Goal: Information Seeking & Learning: Learn about a topic

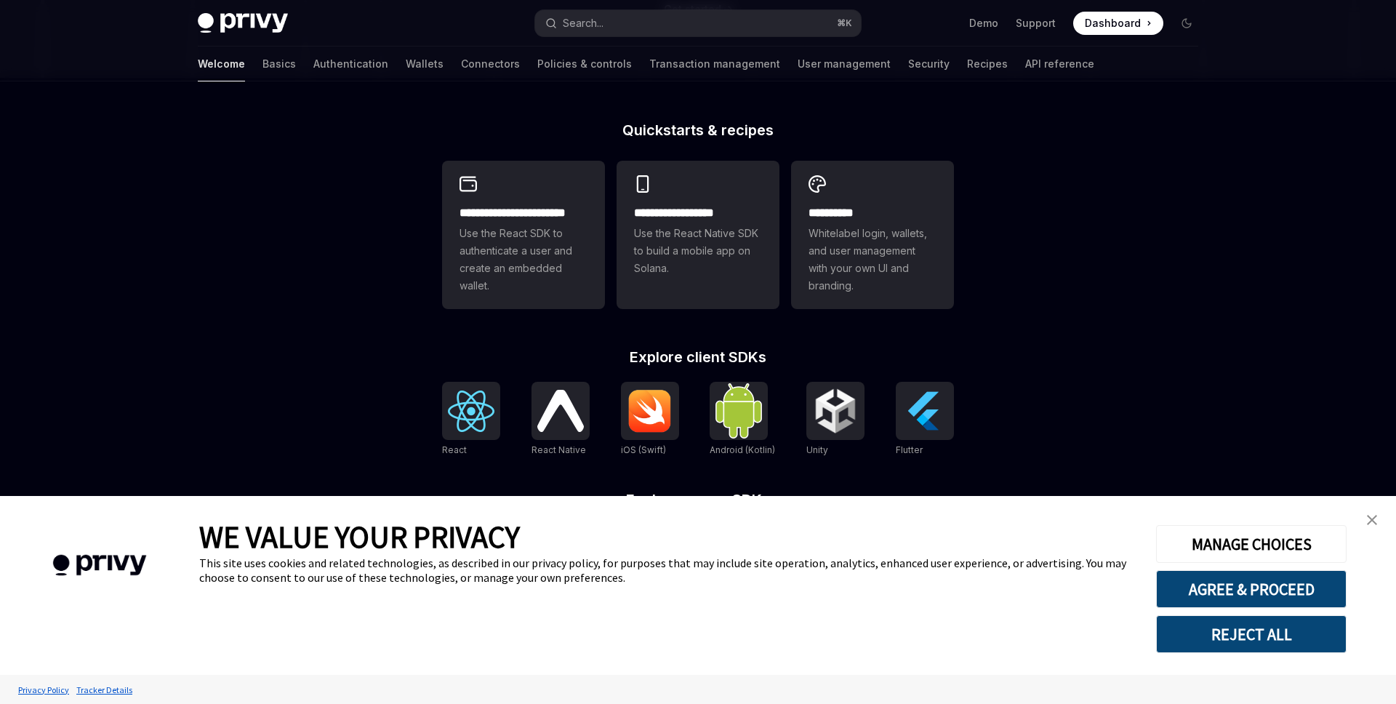
scroll to position [370, 0]
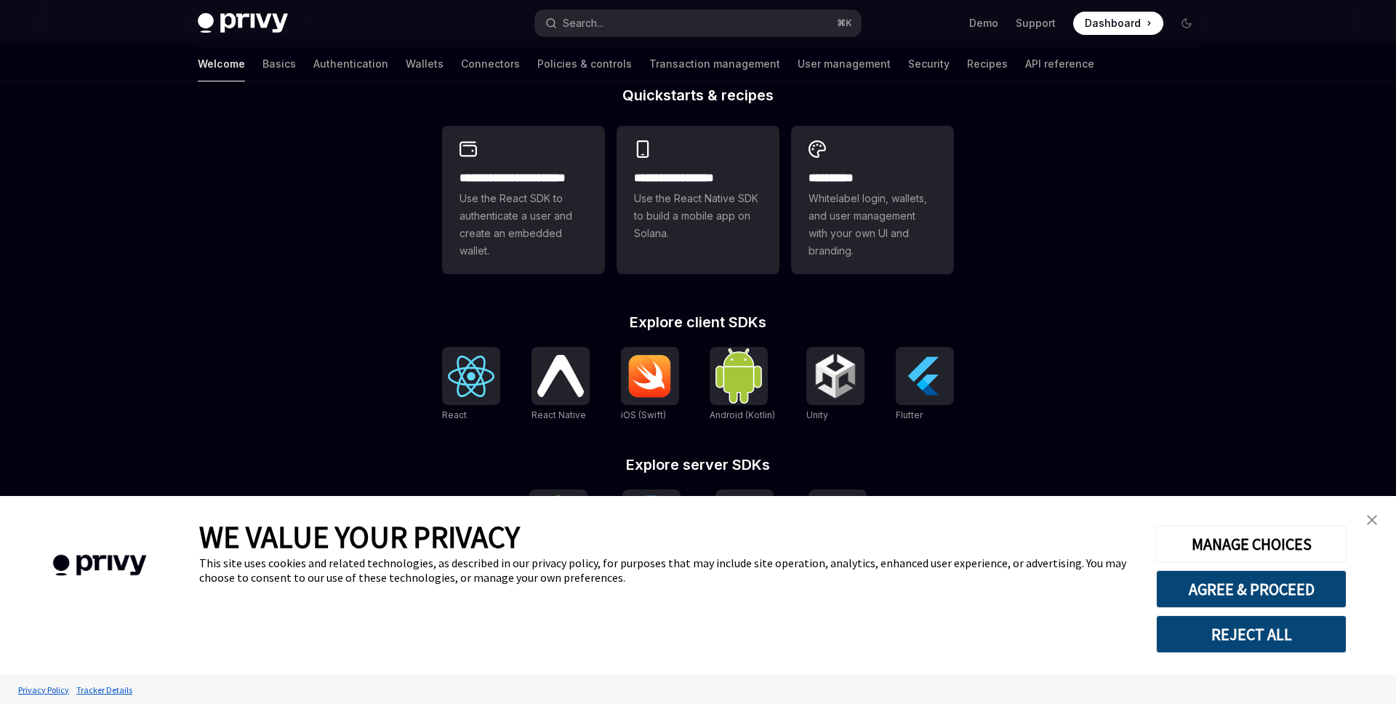
click at [1372, 518] on img "close banner" at bounding box center [1372, 520] width 10 height 10
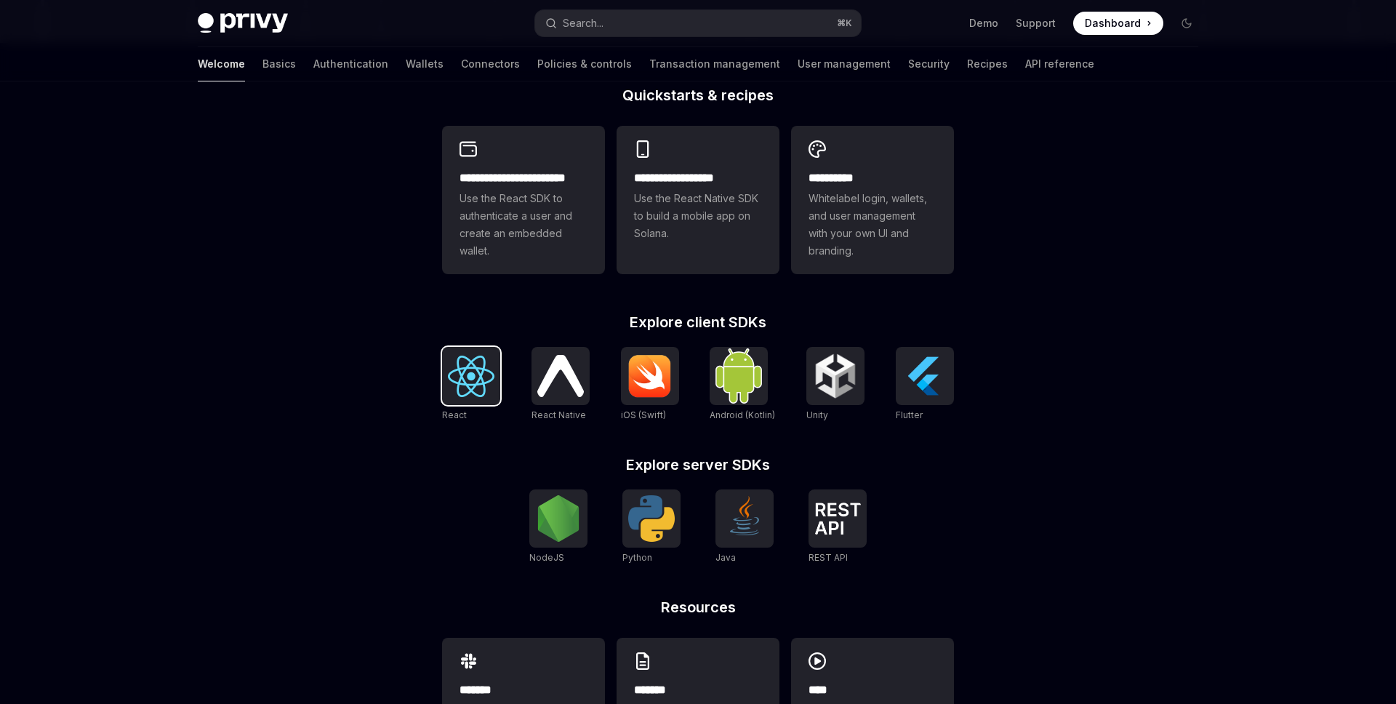
click at [467, 399] on div at bounding box center [471, 376] width 58 height 58
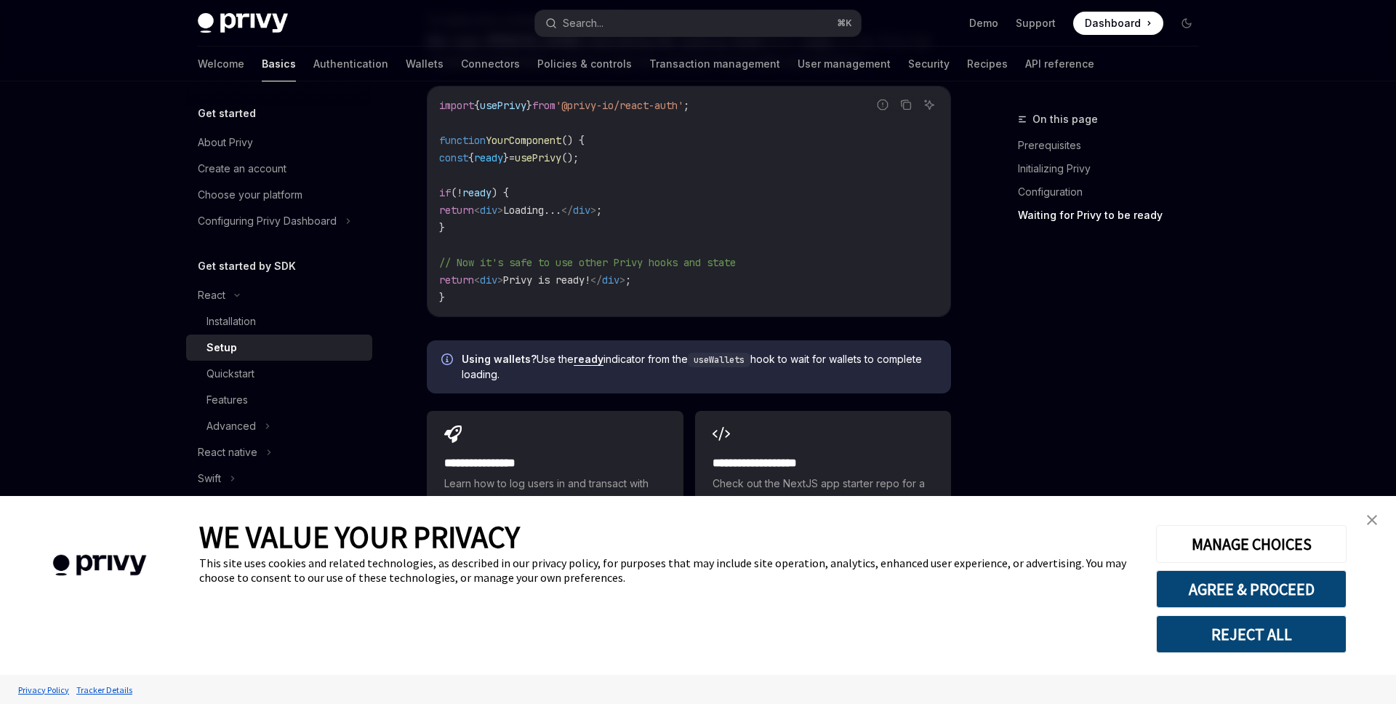
scroll to position [1811, 0]
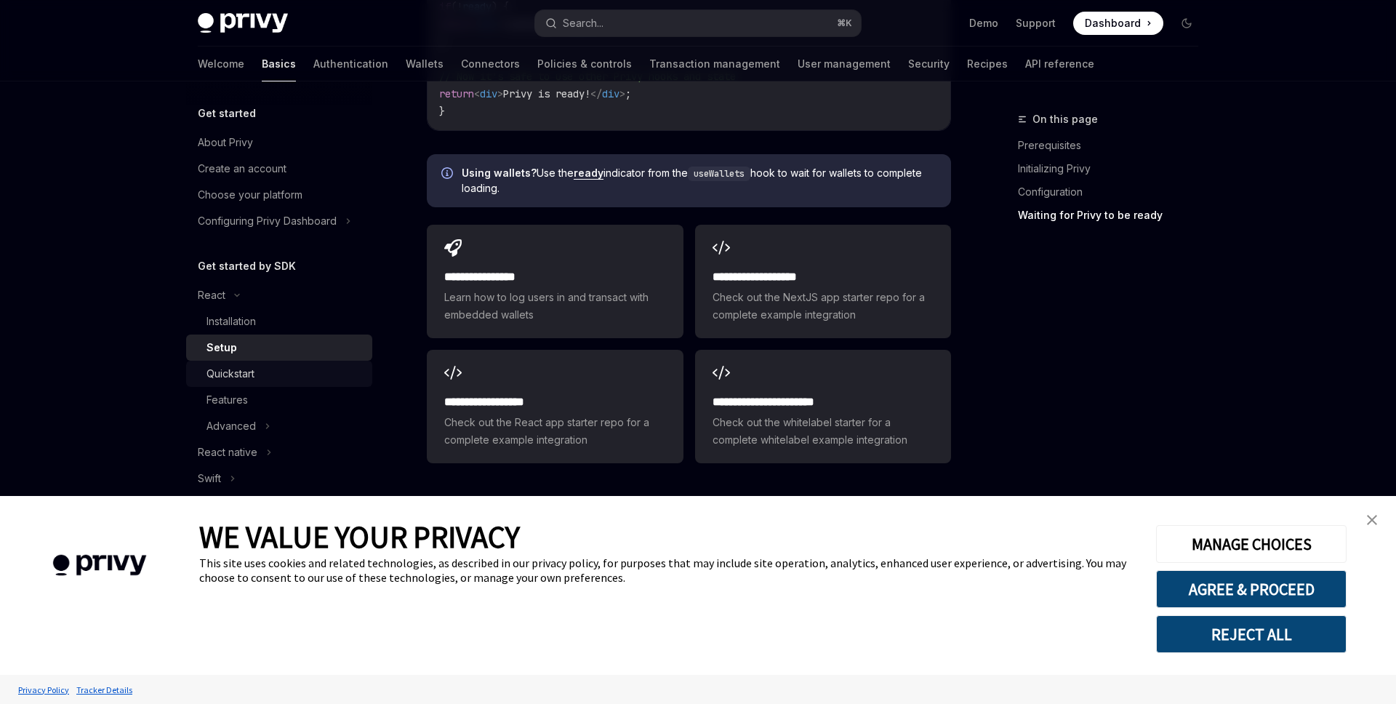
click at [293, 371] on div "Quickstart" at bounding box center [284, 373] width 157 height 17
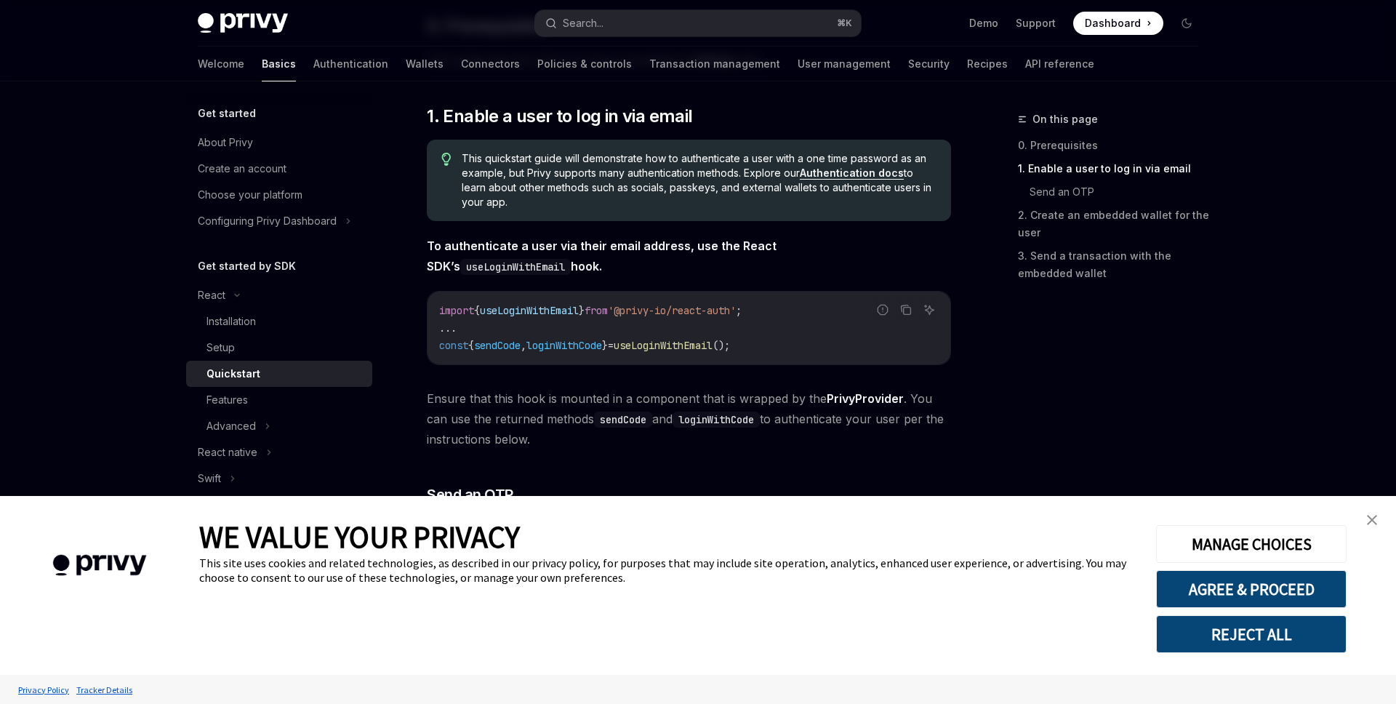
scroll to position [222, 0]
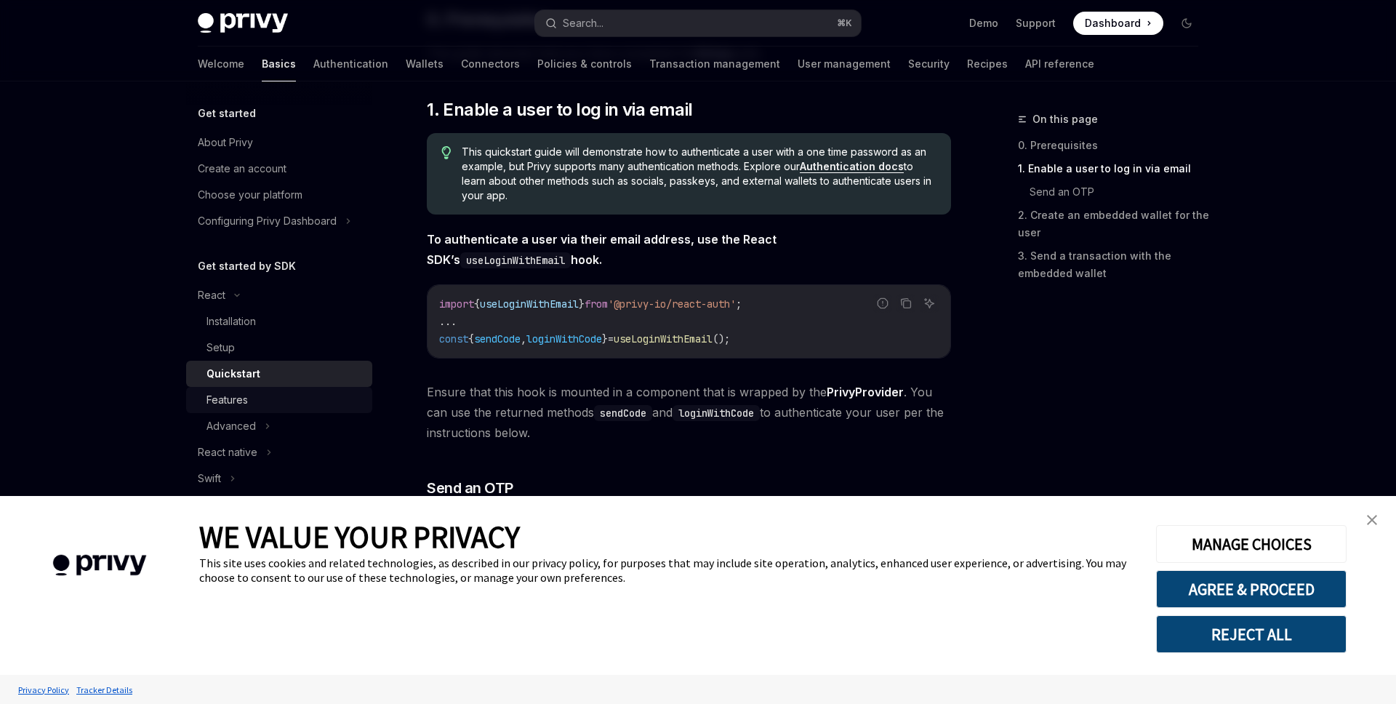
click at [265, 404] on div "Features" at bounding box center [284, 399] width 157 height 17
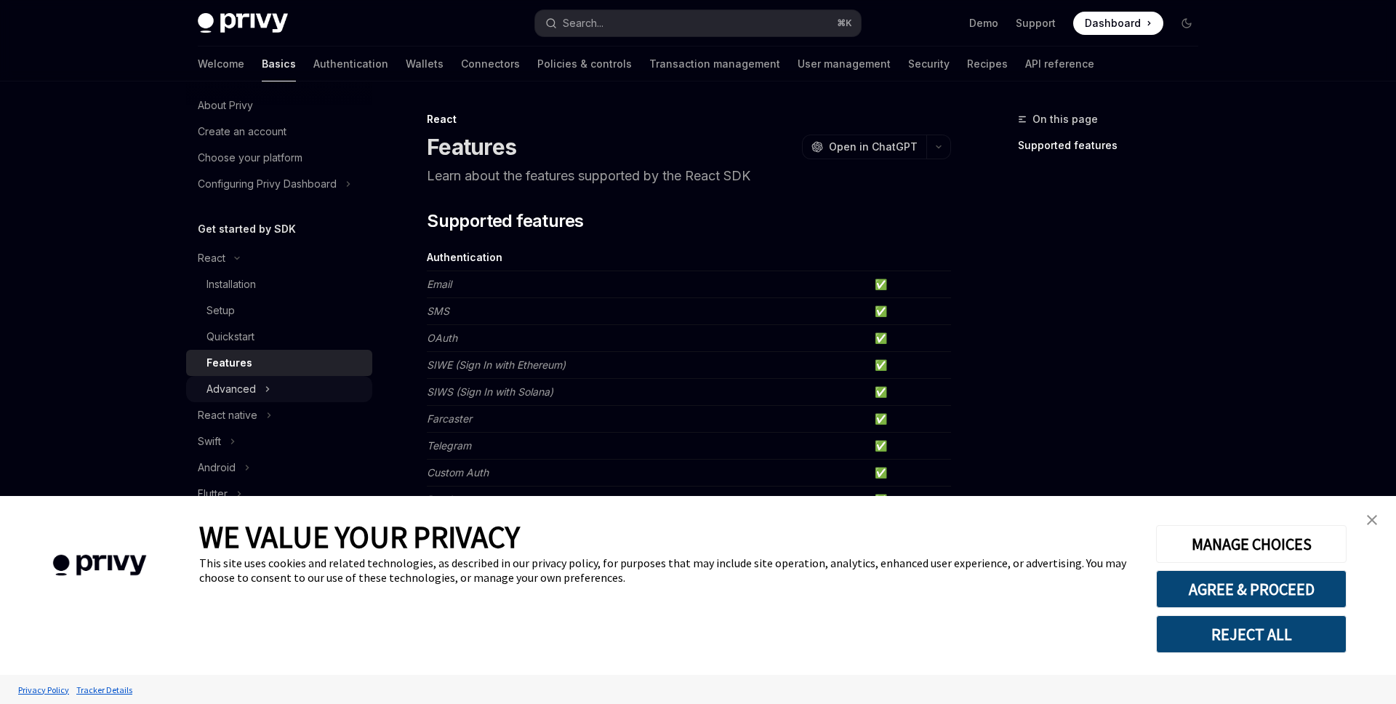
click at [265, 394] on icon at bounding box center [268, 388] width 6 height 17
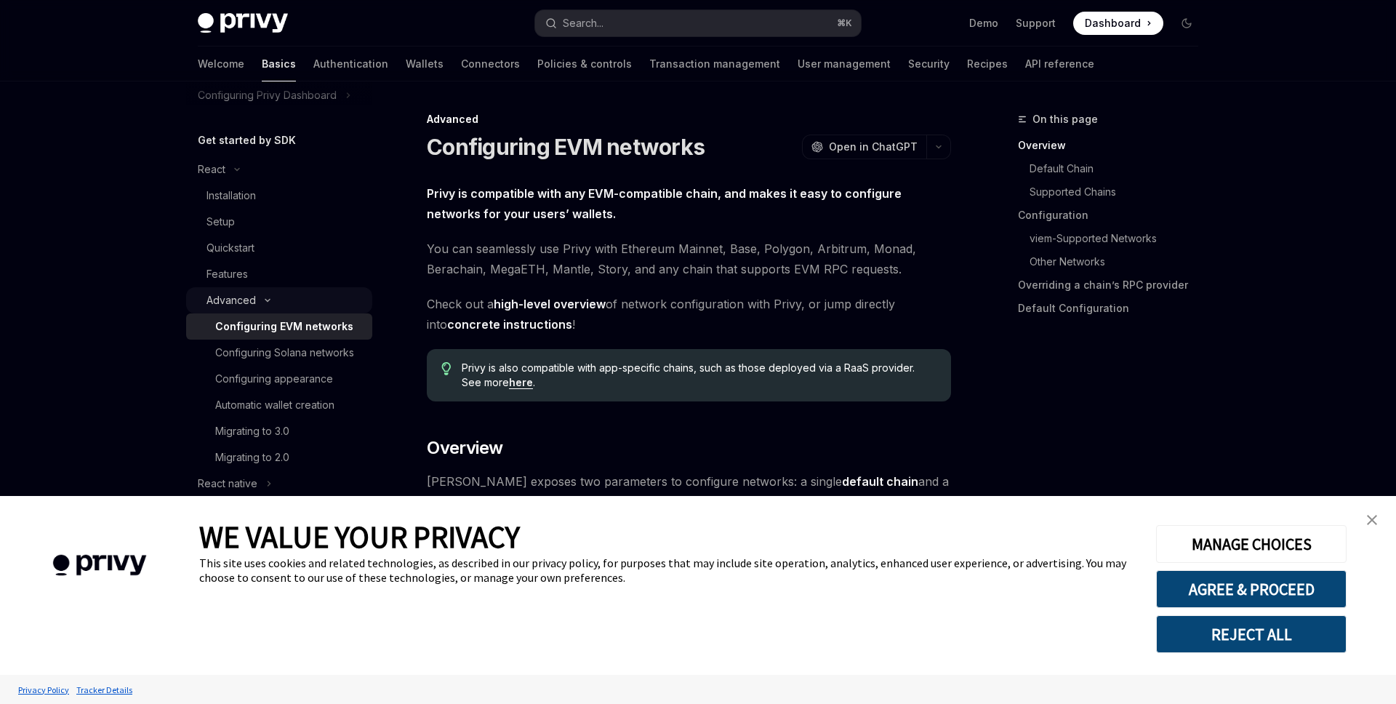
scroll to position [128, 0]
click at [272, 347] on div "Configuring Solana networks" at bounding box center [284, 350] width 139 height 17
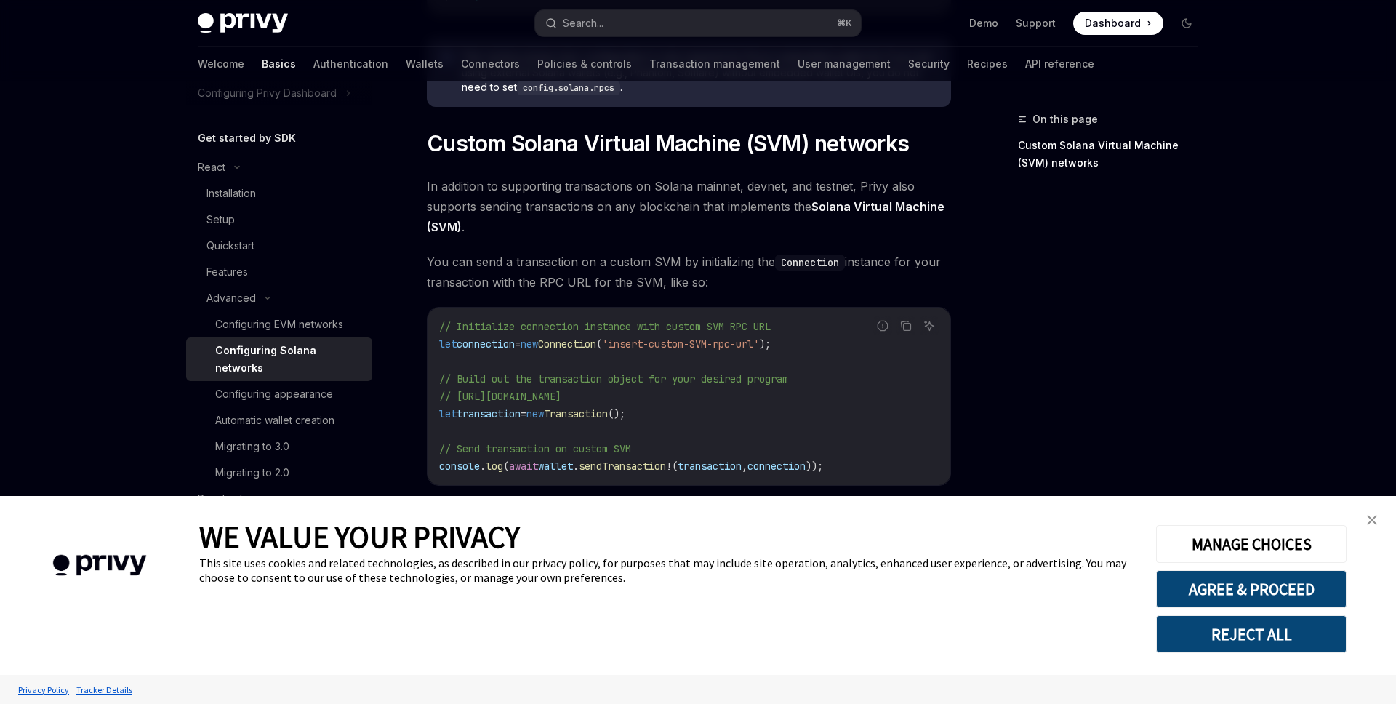
scroll to position [672, 0]
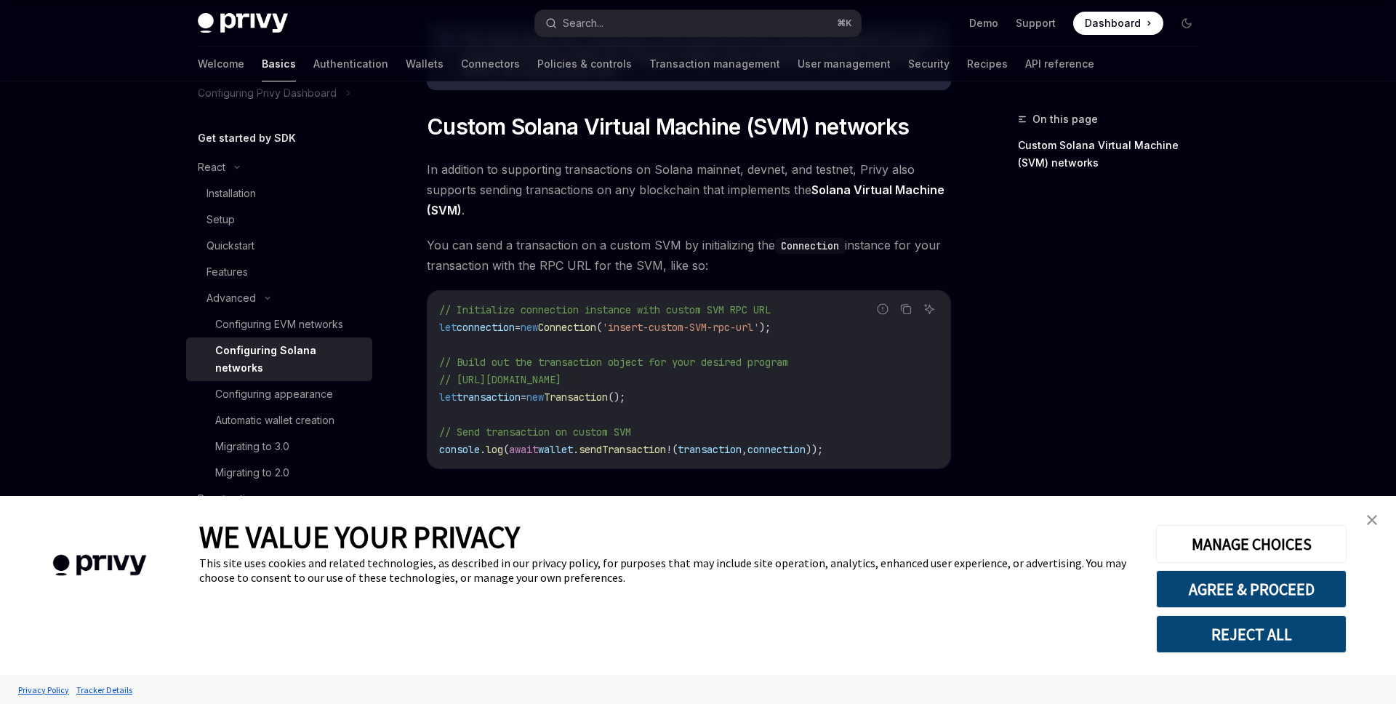
click at [1314, 637] on button "REJECT ALL" at bounding box center [1251, 634] width 190 height 38
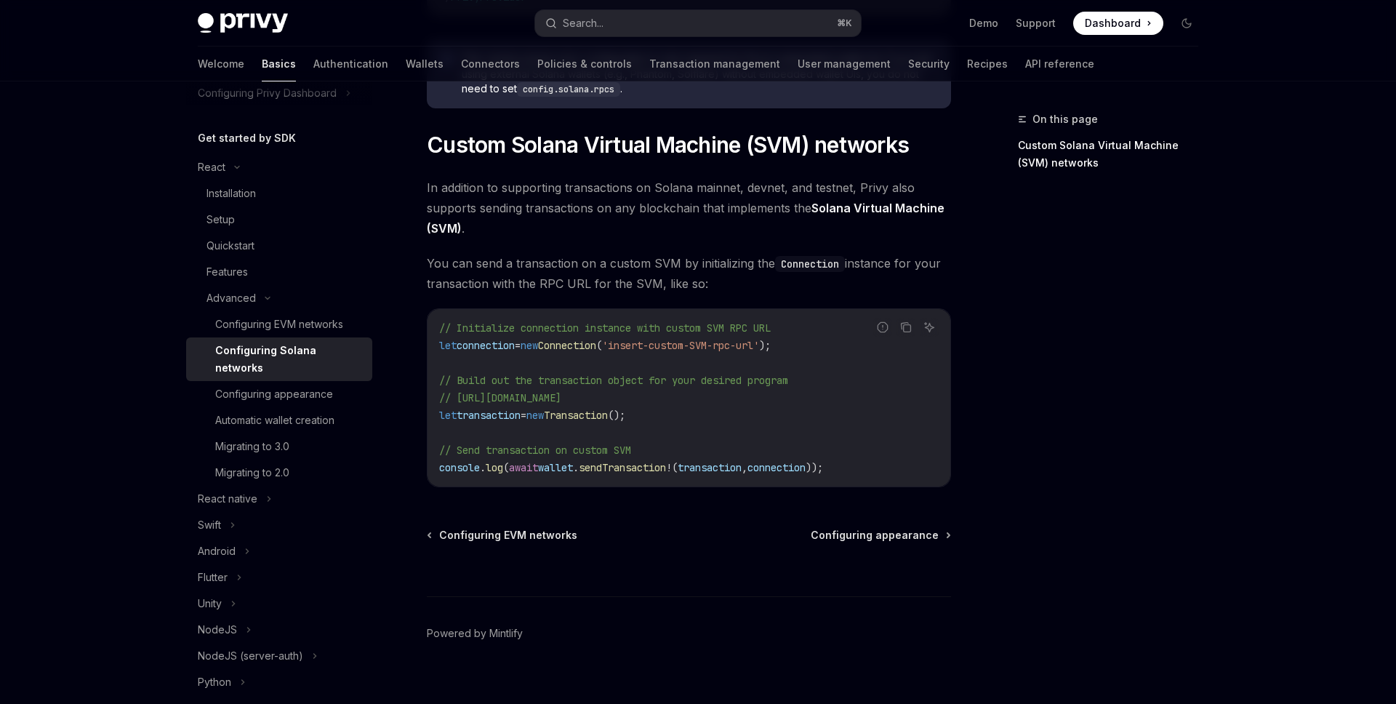
scroll to position [645, 0]
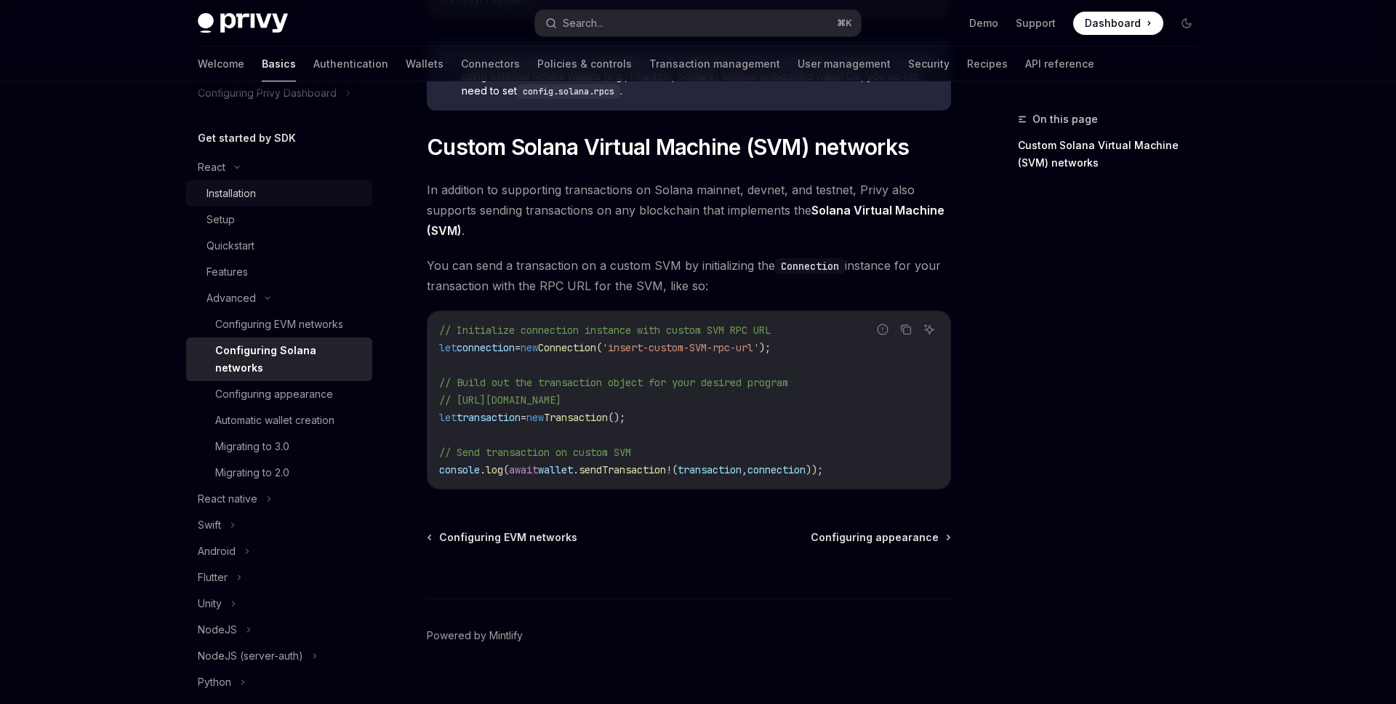
click at [286, 200] on div "Installation" at bounding box center [284, 193] width 157 height 17
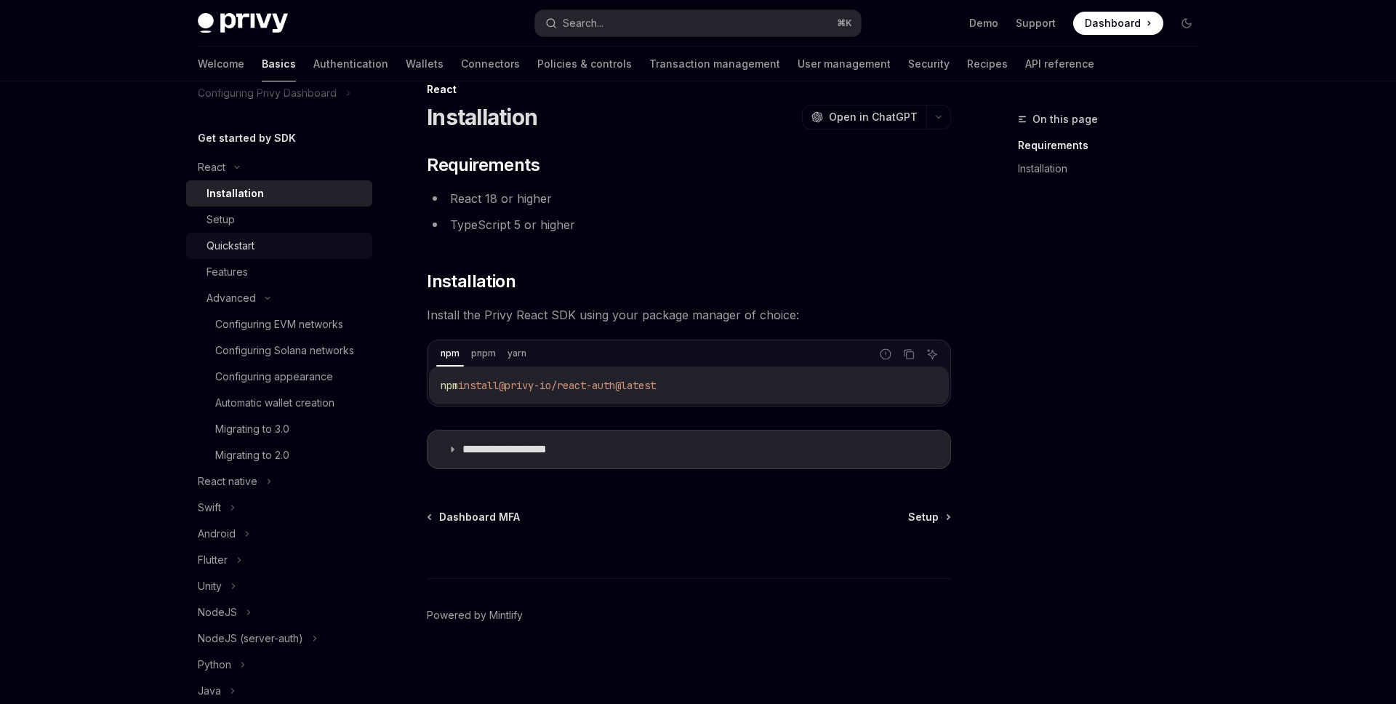
click at [281, 241] on div "Quickstart" at bounding box center [284, 245] width 157 height 17
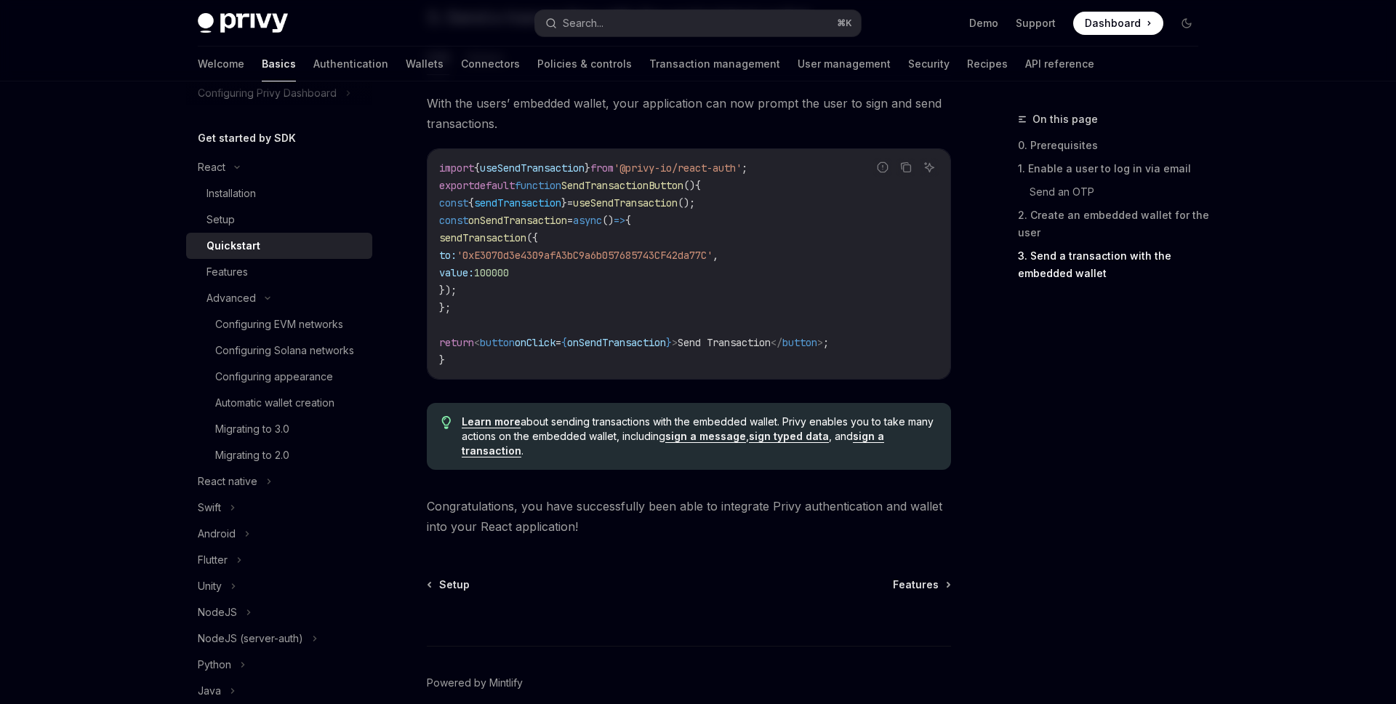
scroll to position [1424, 0]
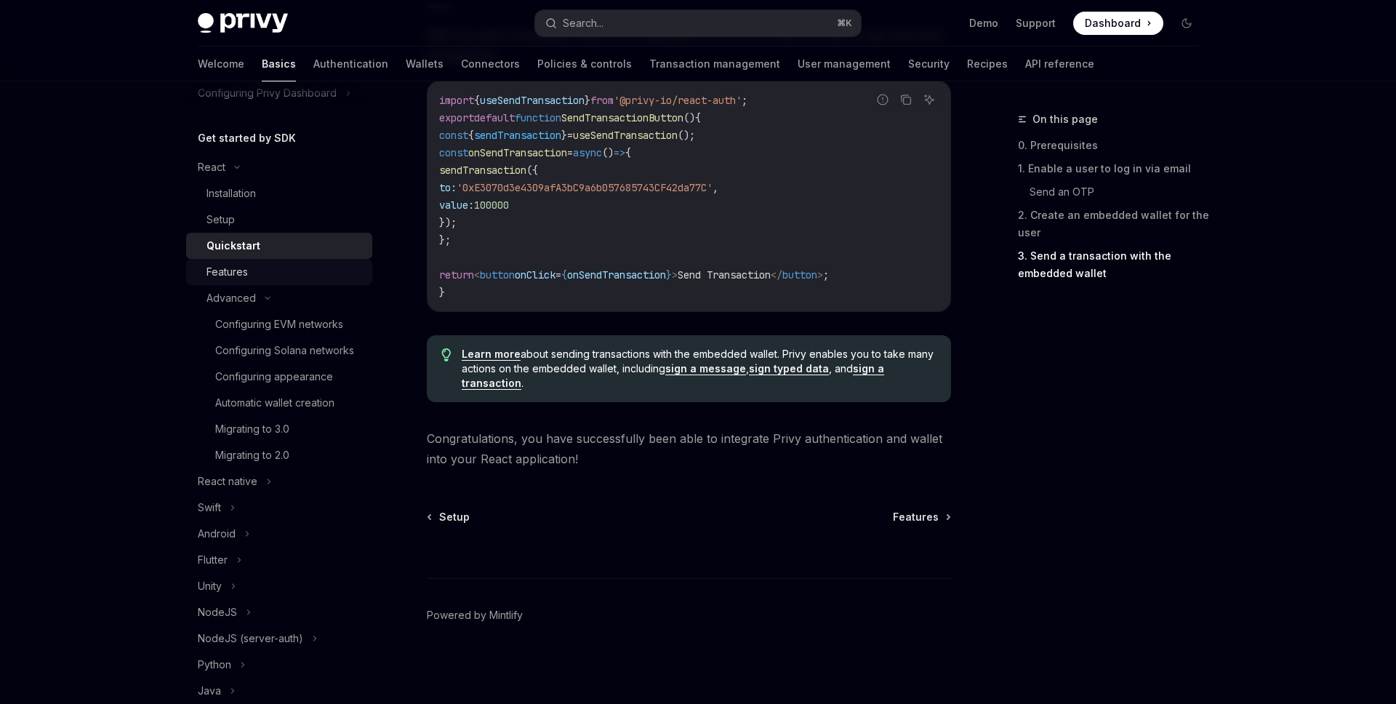
click at [265, 265] on div "Features" at bounding box center [284, 271] width 157 height 17
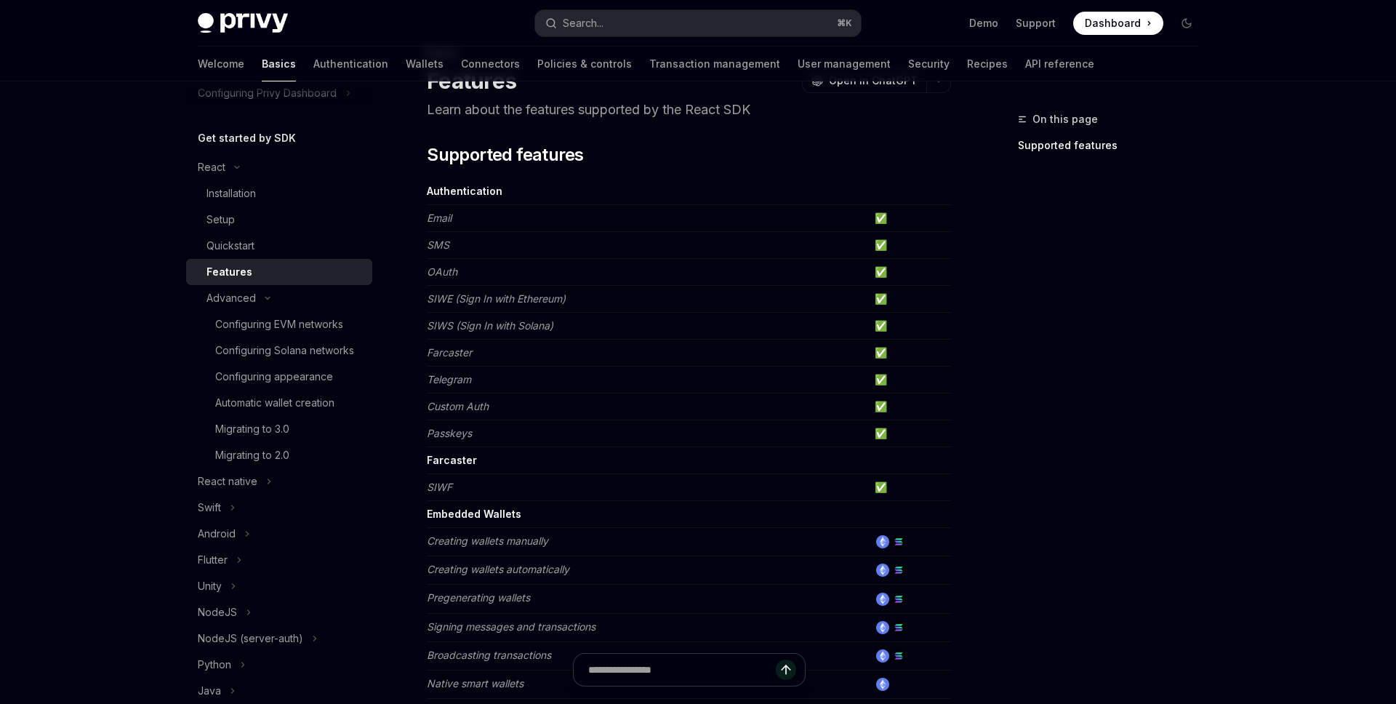
scroll to position [69, 0]
click at [276, 299] on div "Advanced" at bounding box center [279, 298] width 186 height 26
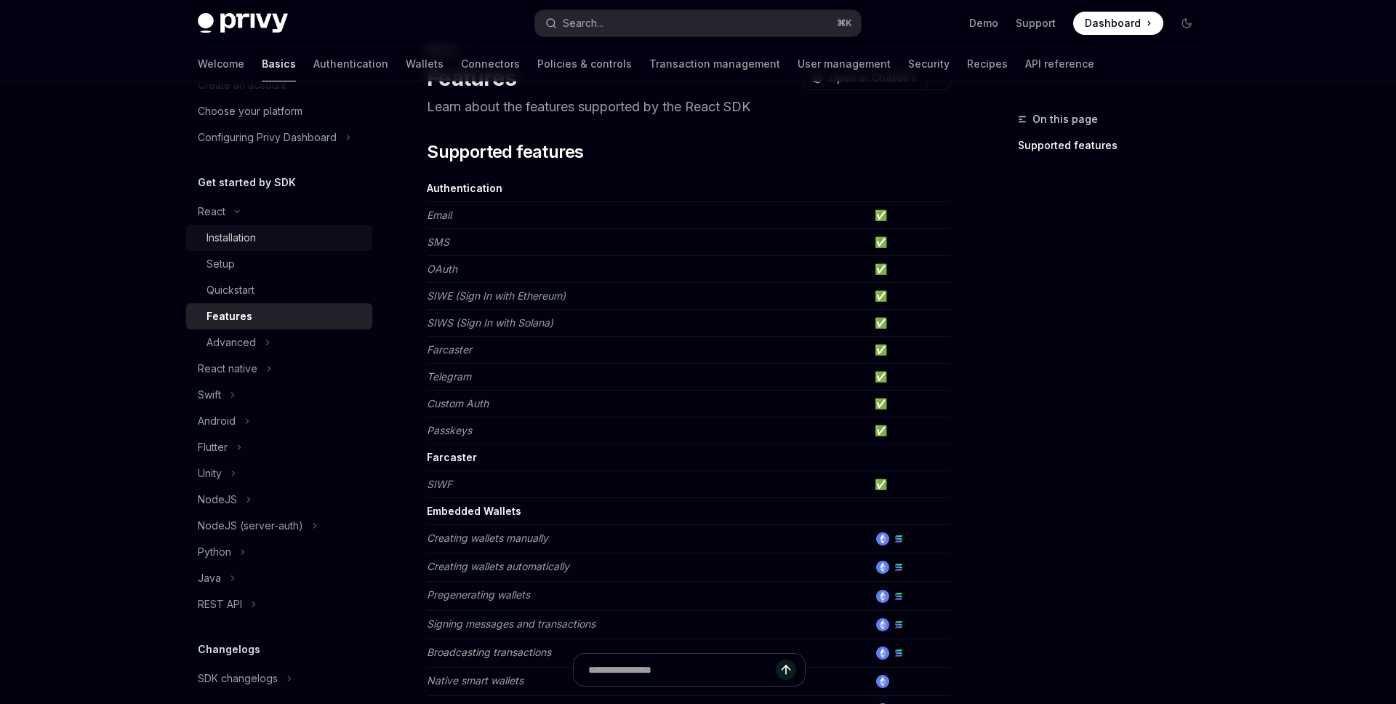
scroll to position [79, 0]
click at [313, 63] on link "Authentication" at bounding box center [350, 64] width 75 height 35
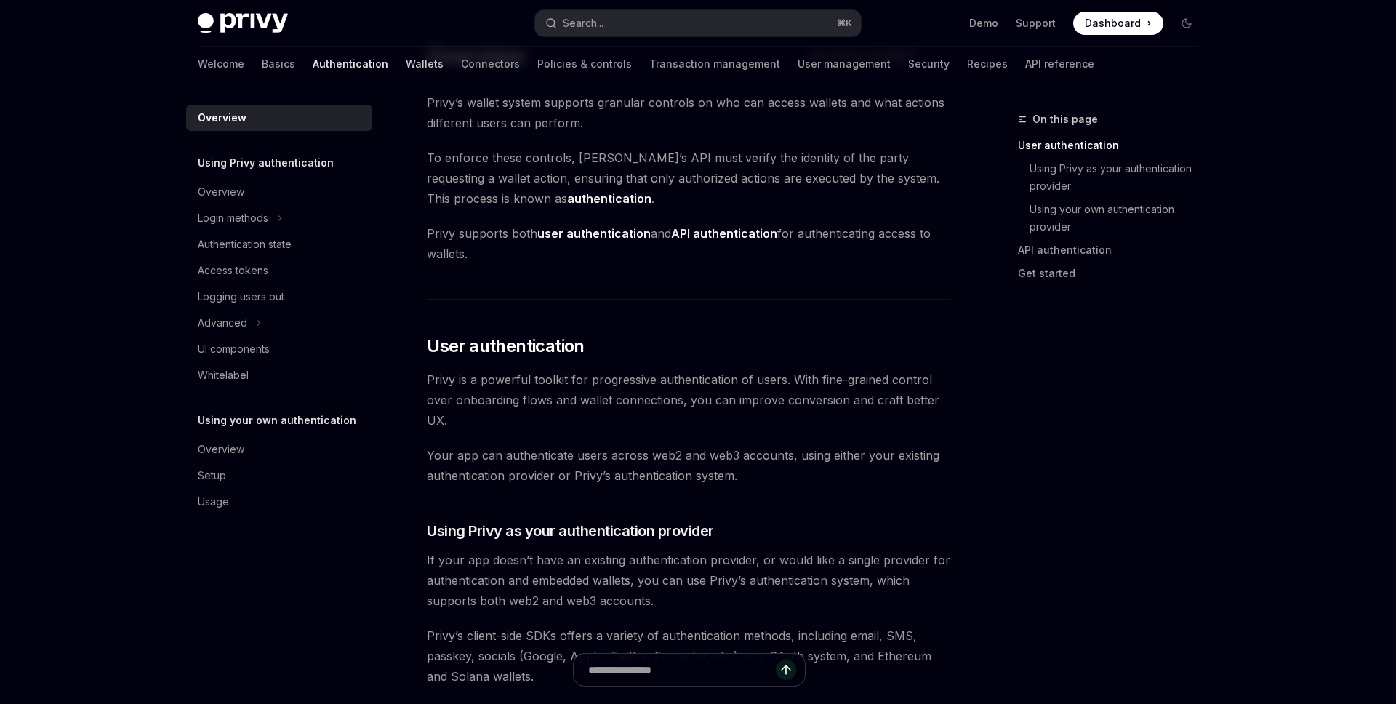
click at [406, 67] on link "Wallets" at bounding box center [425, 64] width 38 height 35
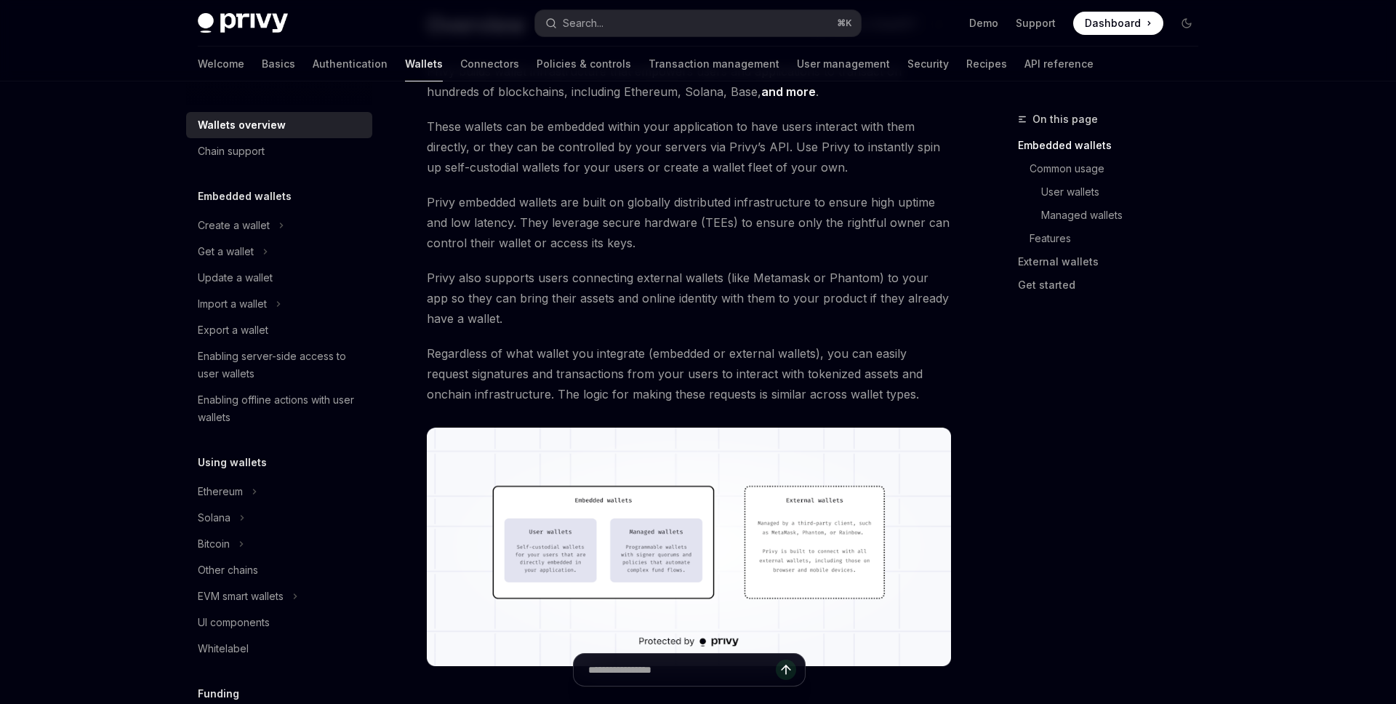
scroll to position [123, 0]
click at [234, 518] on div "Solana" at bounding box center [279, 517] width 186 height 26
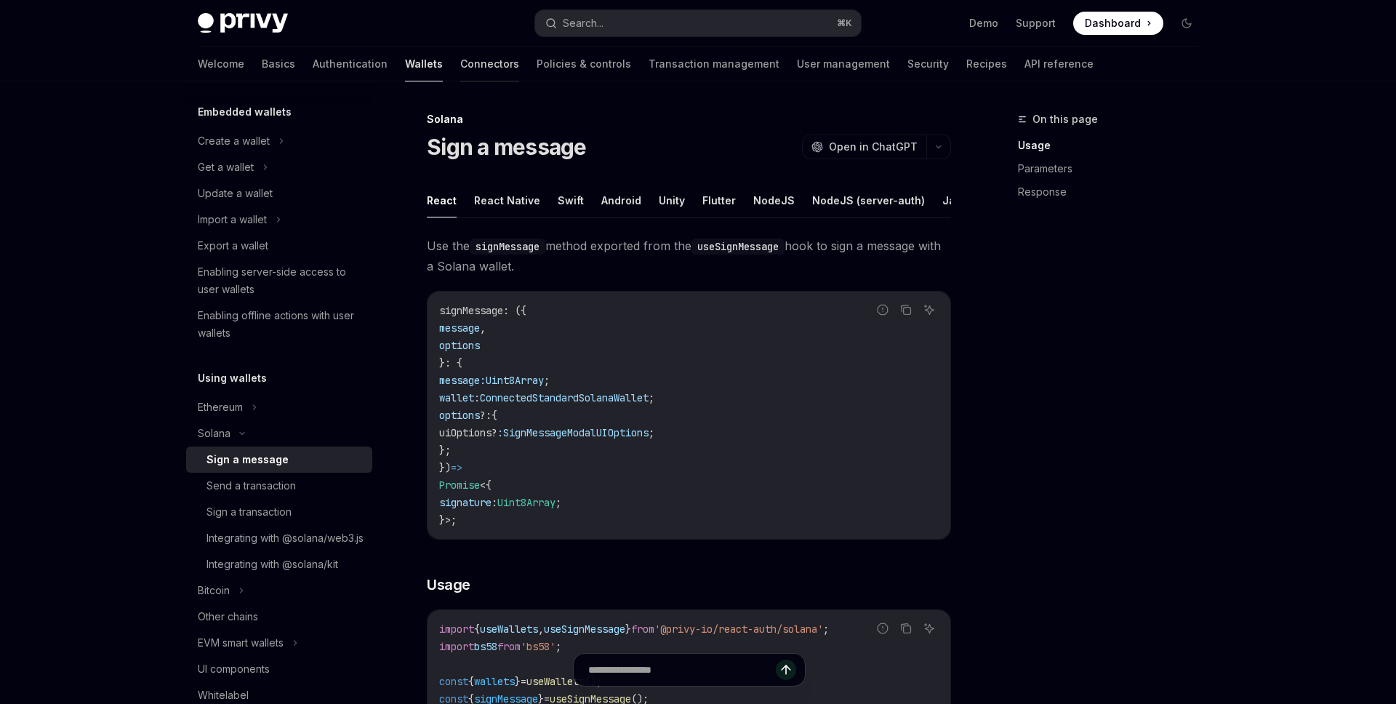
click at [460, 55] on link "Connectors" at bounding box center [489, 64] width 59 height 35
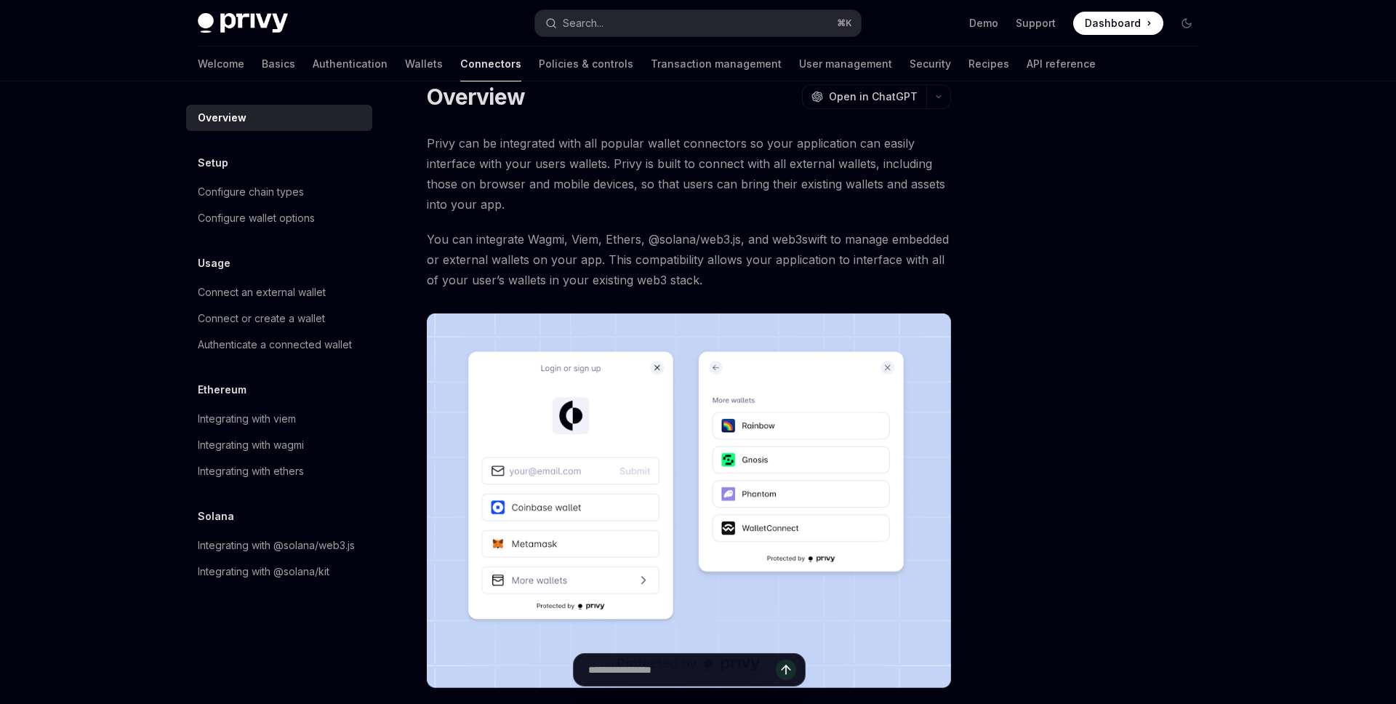
scroll to position [39, 0]
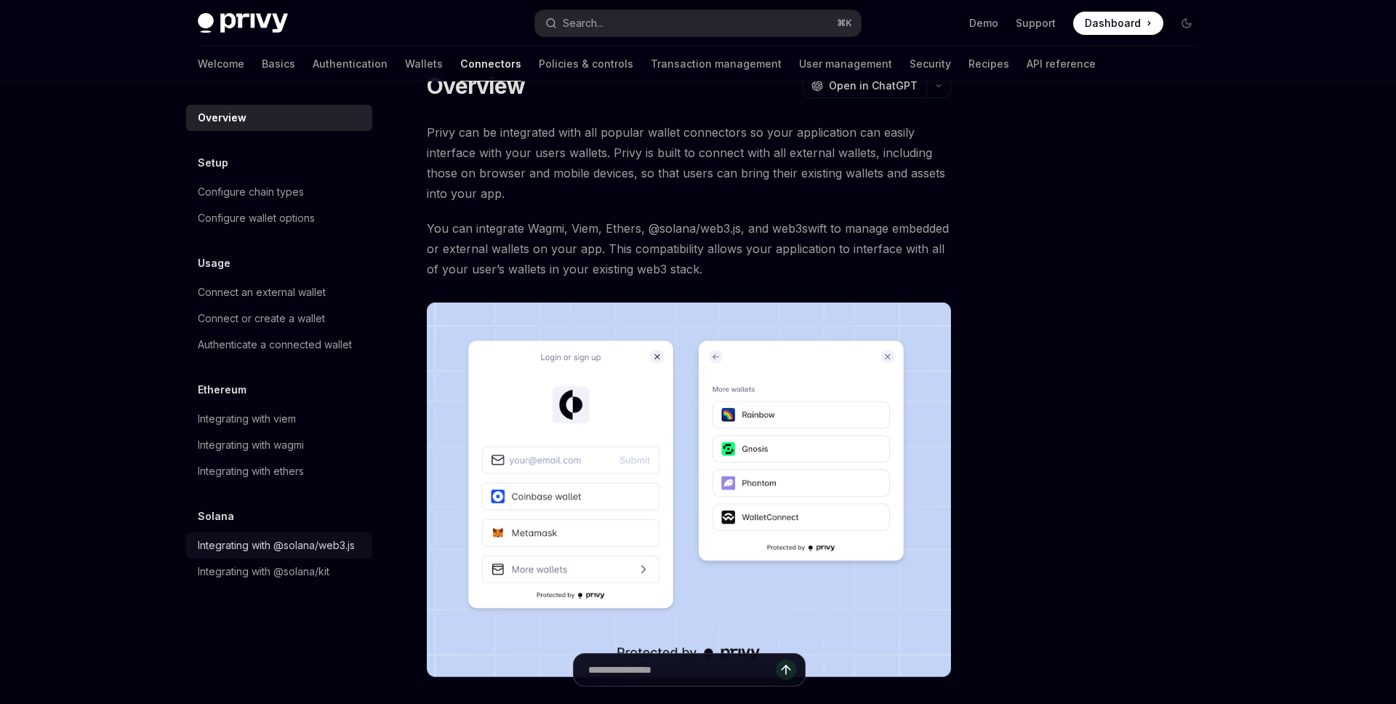
click at [319, 547] on div "Integrating with @solana/web3.js" at bounding box center [276, 544] width 157 height 17
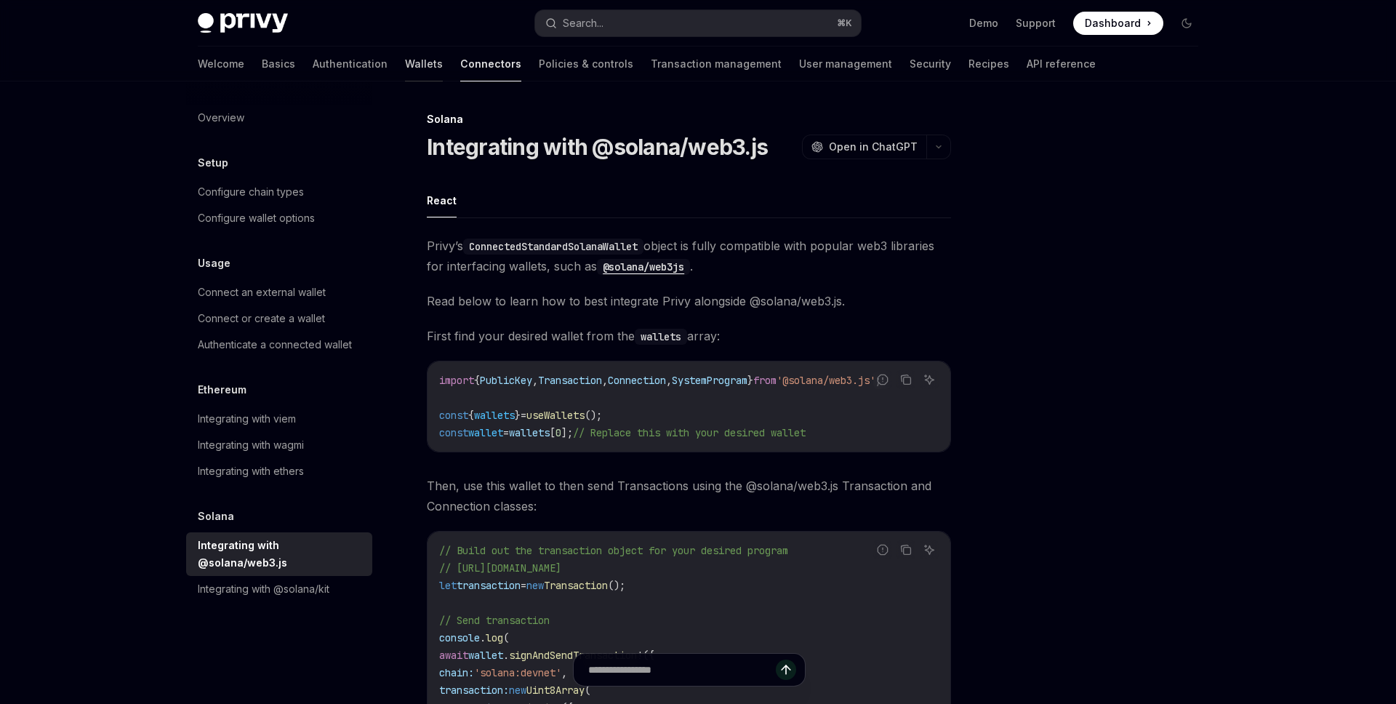
click at [405, 66] on link "Wallets" at bounding box center [424, 64] width 38 height 35
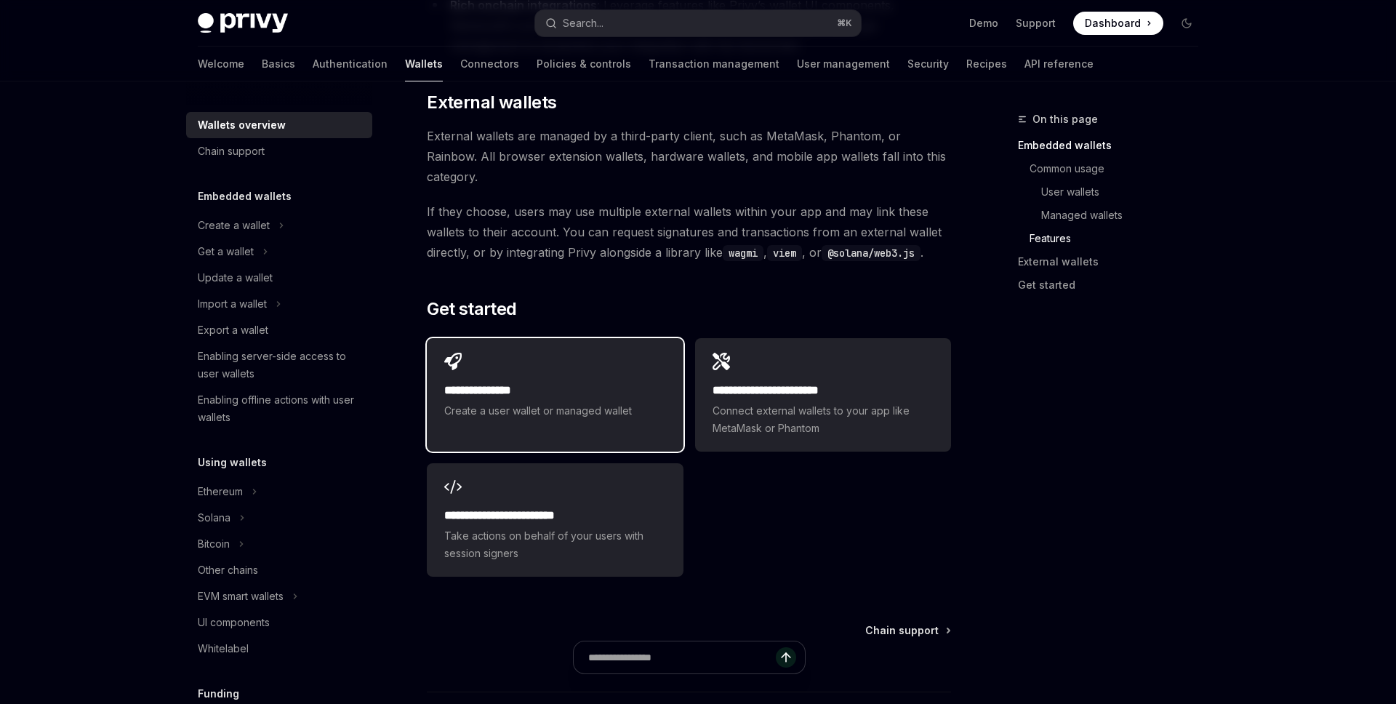
scroll to position [2197, 0]
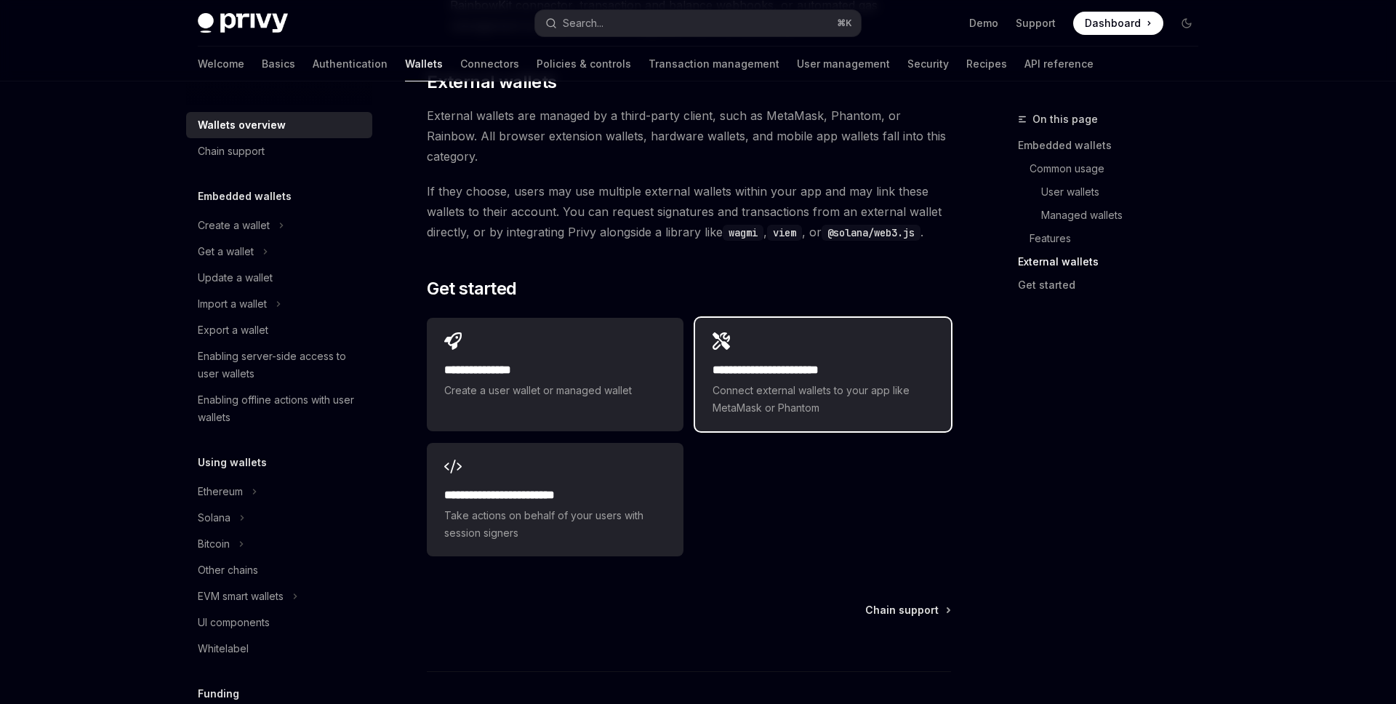
click at [757, 361] on h2 "**********" at bounding box center [822, 369] width 221 height 17
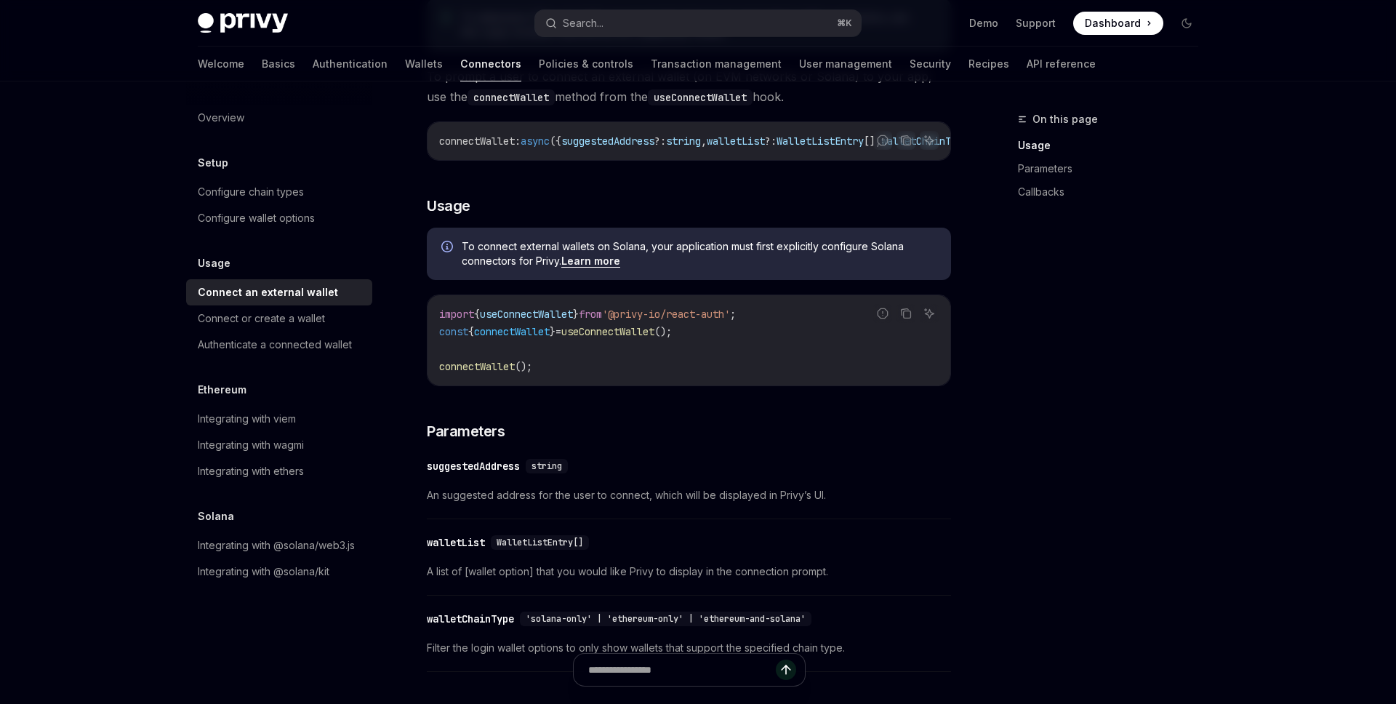
scroll to position [253, 0]
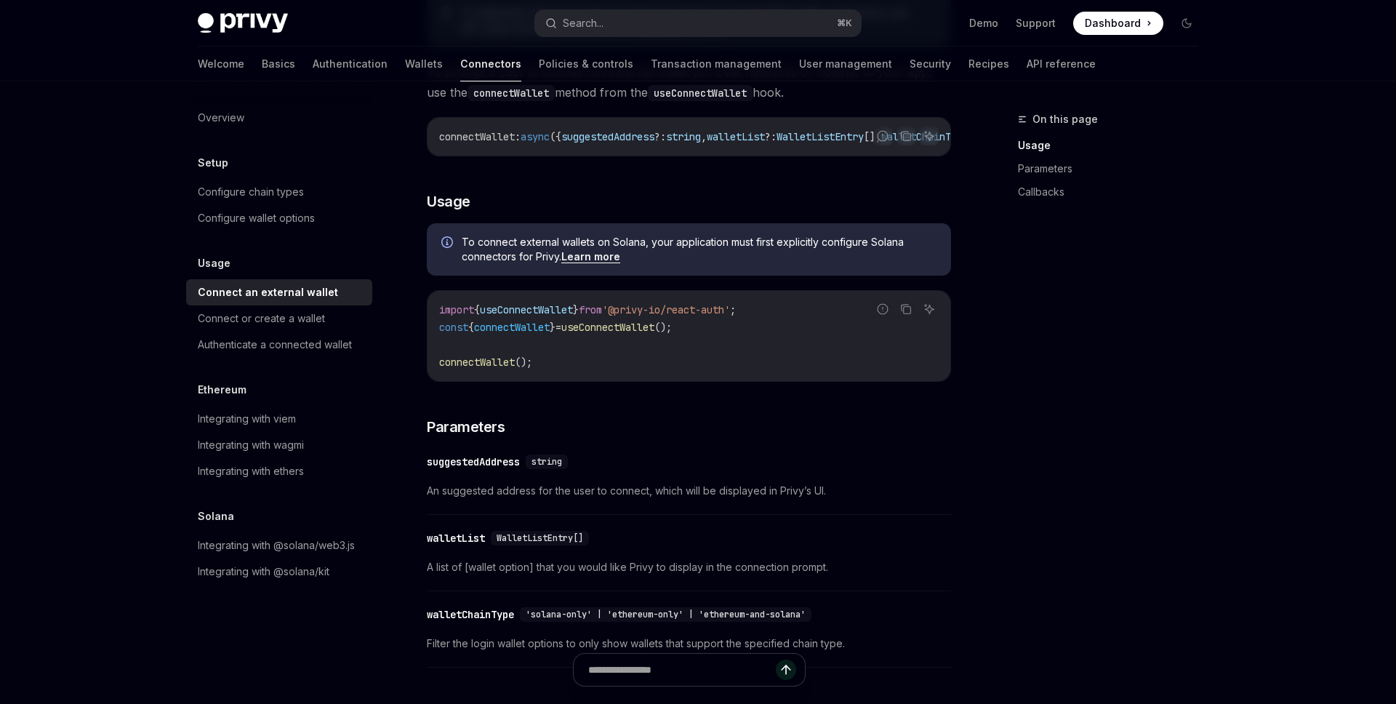
click at [603, 334] on span "useConnectWallet" at bounding box center [607, 327] width 93 height 13
click at [502, 331] on span "connectWallet" at bounding box center [512, 327] width 76 height 13
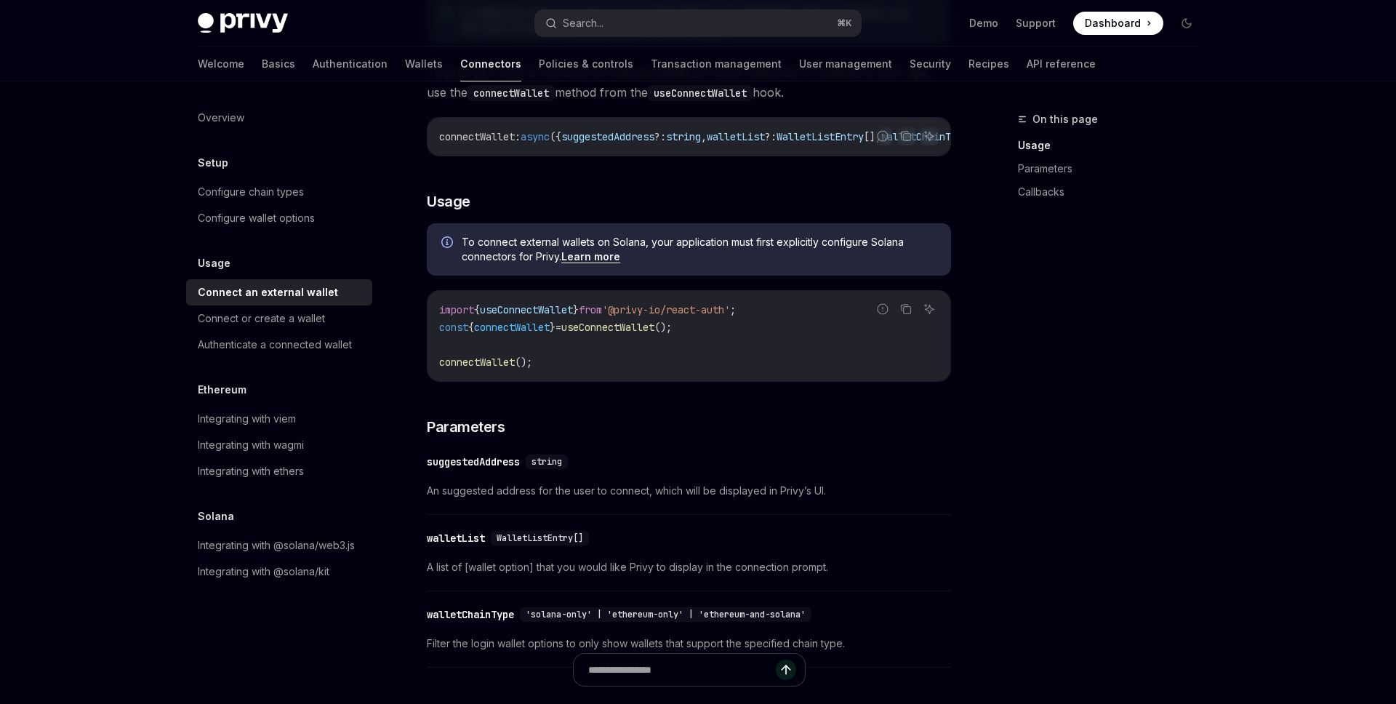
click at [502, 331] on span "connectWallet" at bounding box center [512, 327] width 76 height 13
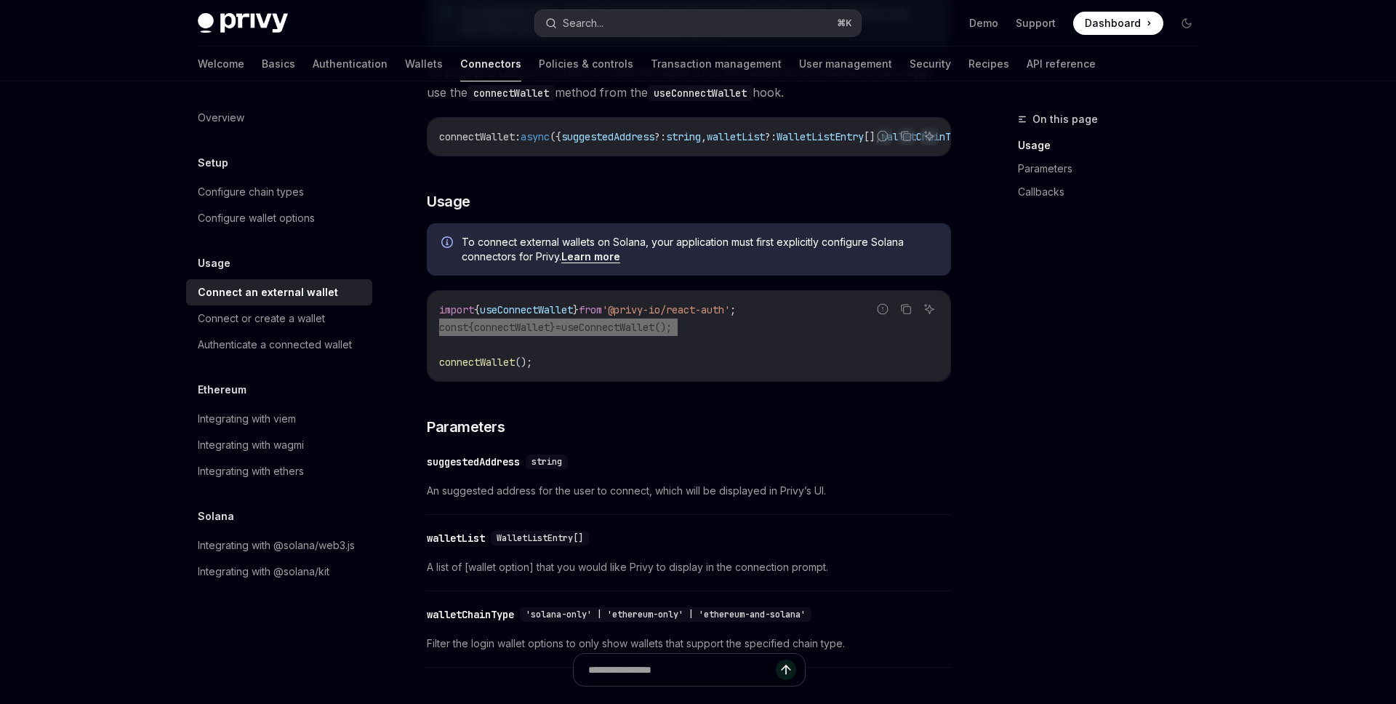
type textarea "*"
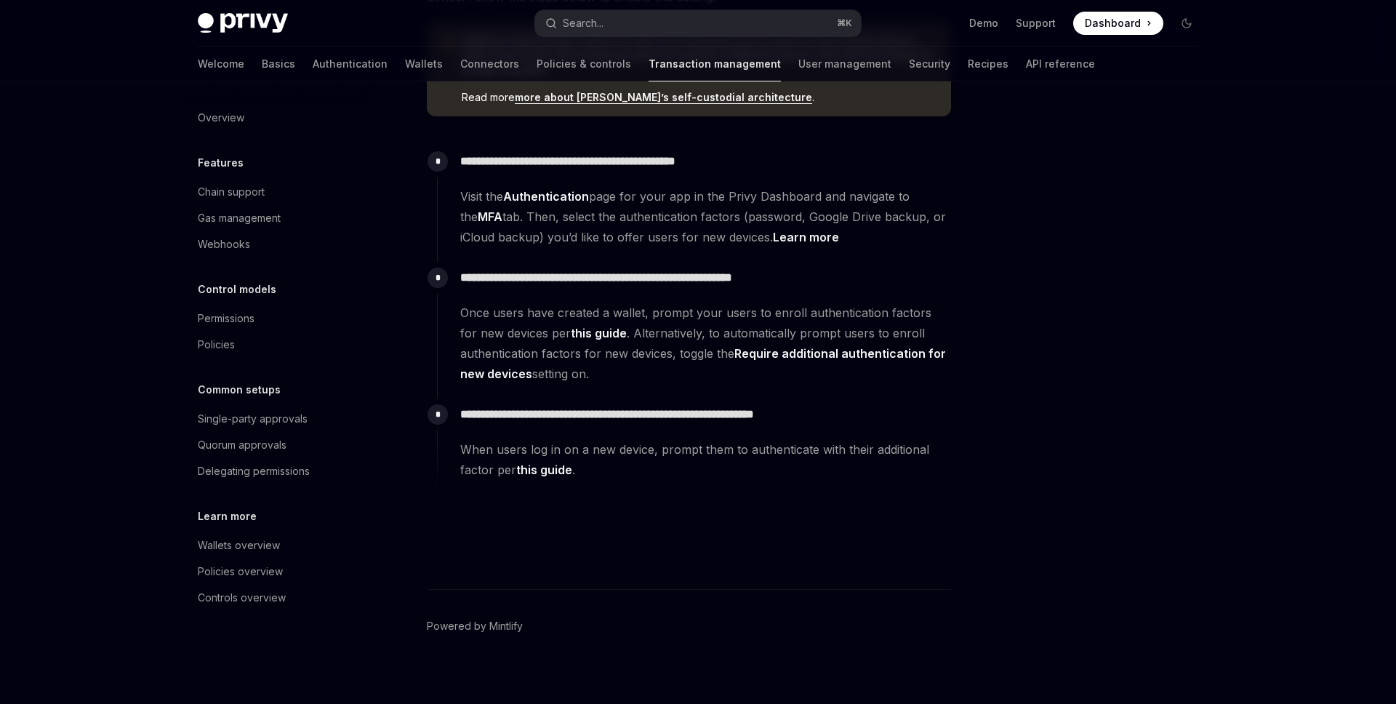
scroll to position [377, 0]
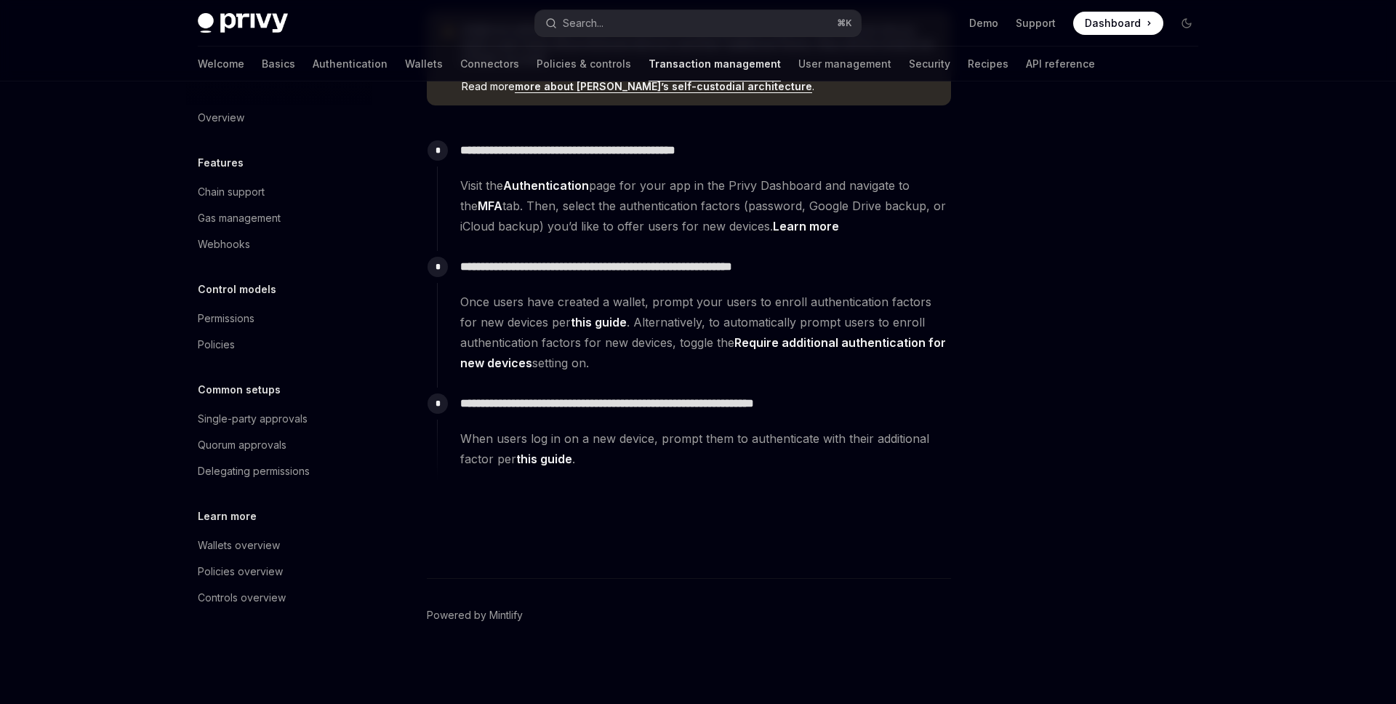
type textarea "*"
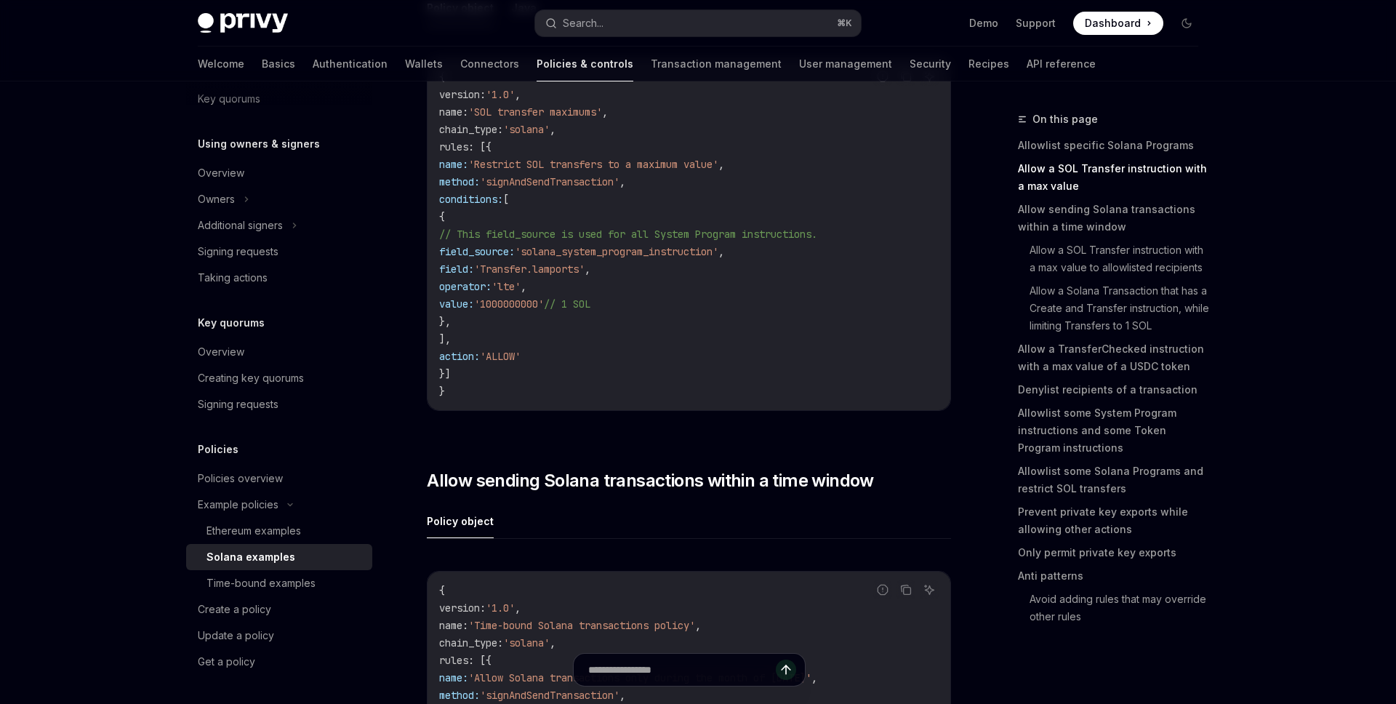
scroll to position [741, 0]
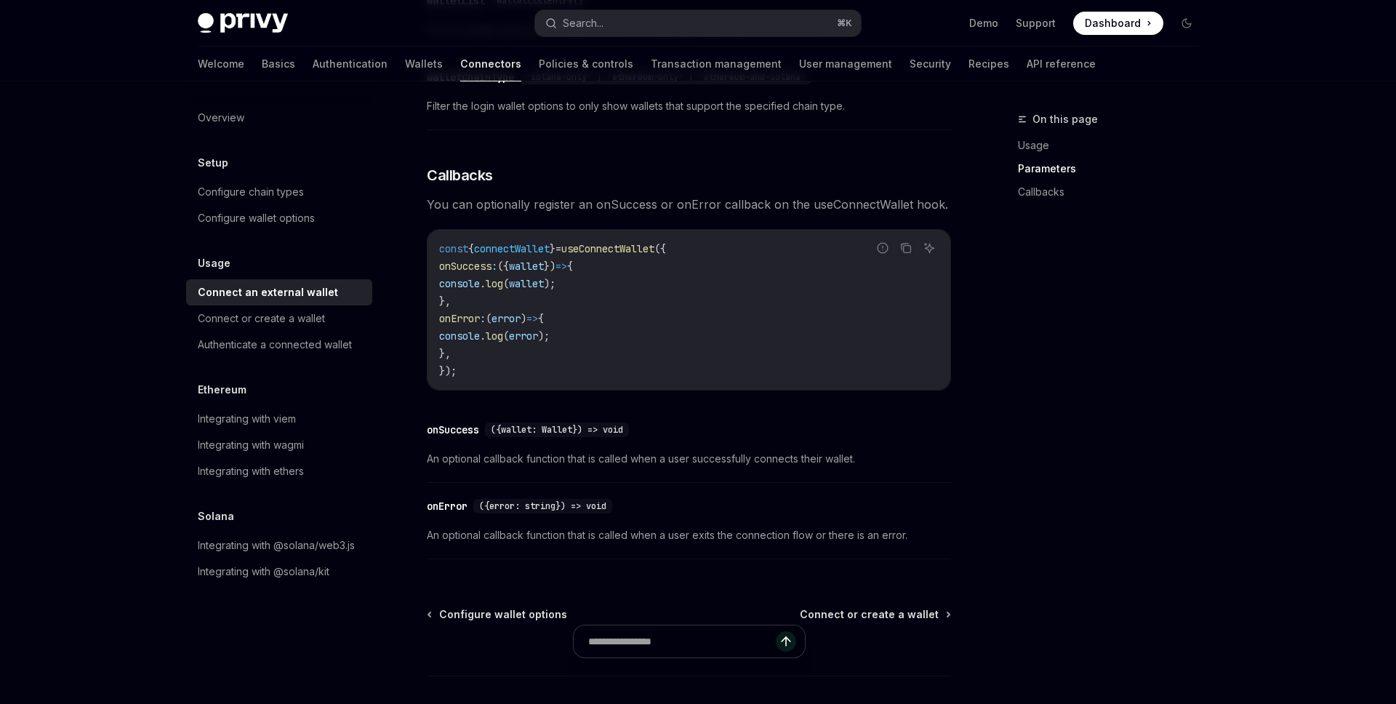
scroll to position [893, 0]
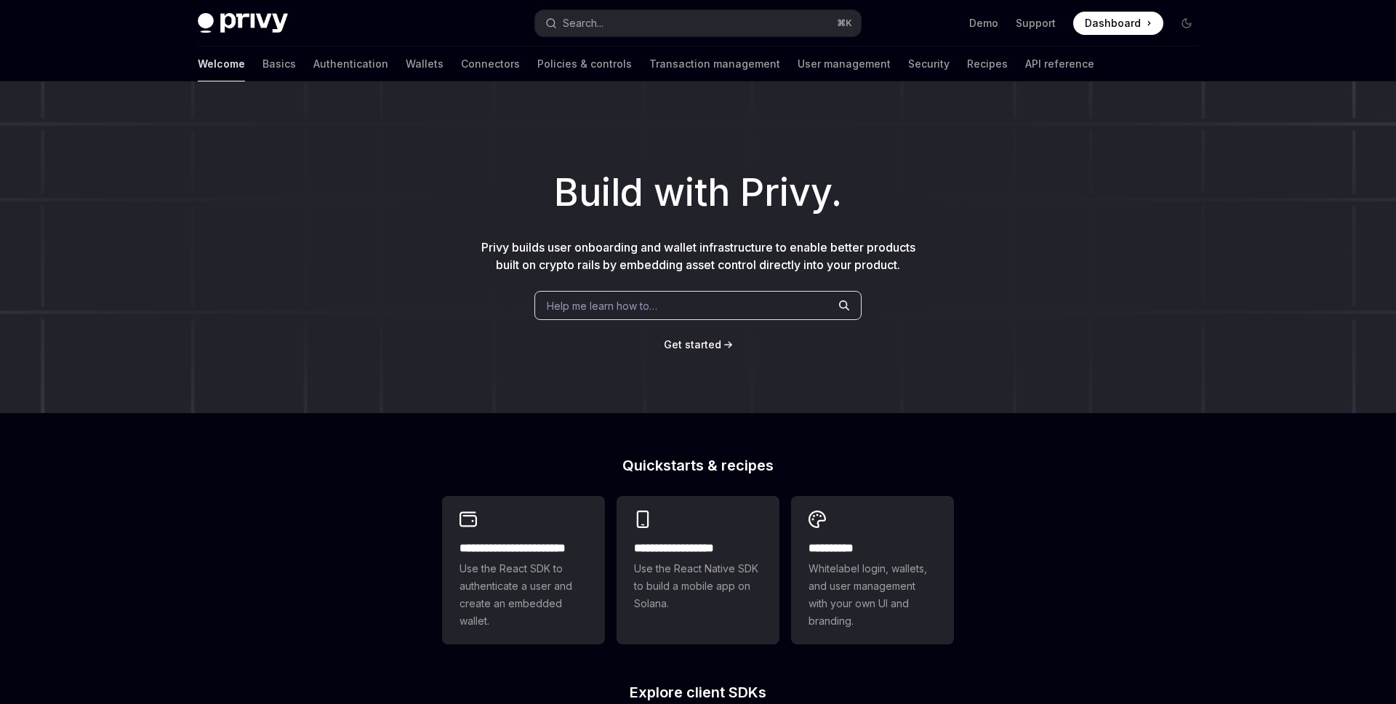
scroll to position [259, 0]
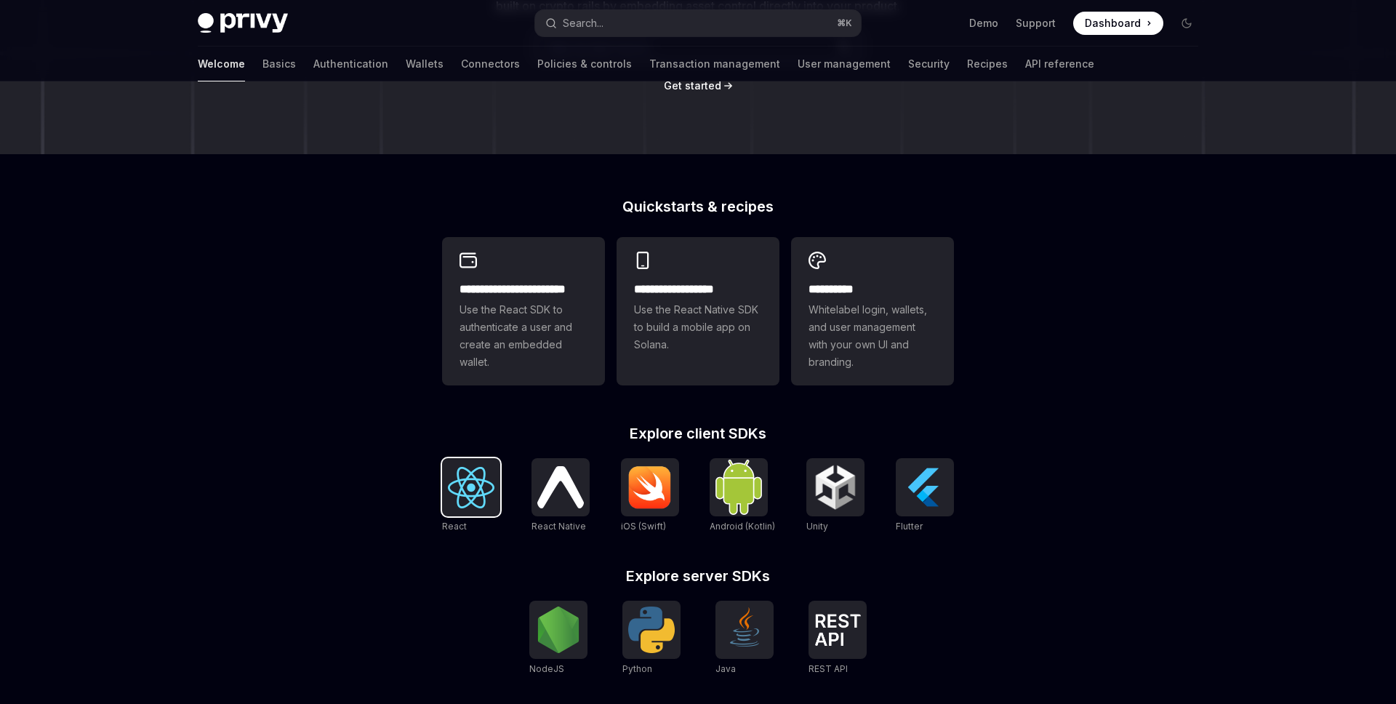
click at [460, 488] on img at bounding box center [471, 487] width 47 height 41
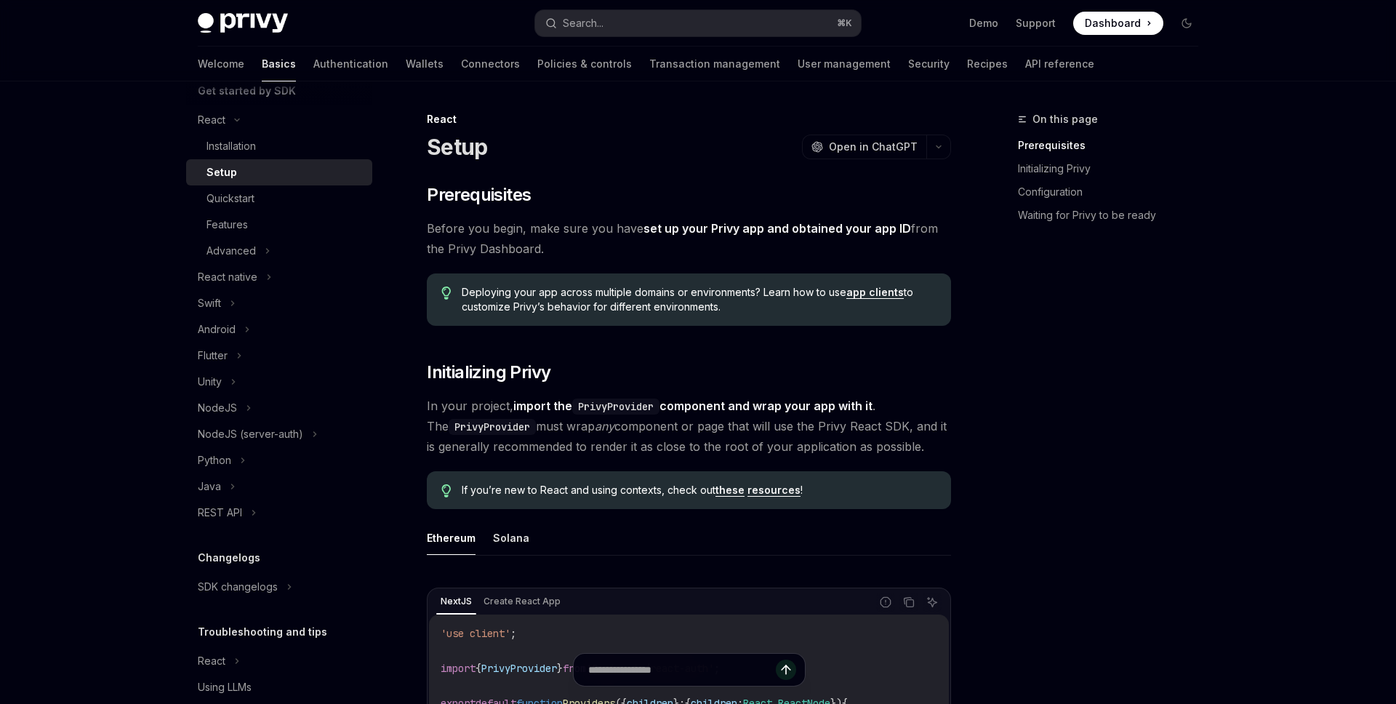
scroll to position [168, 0]
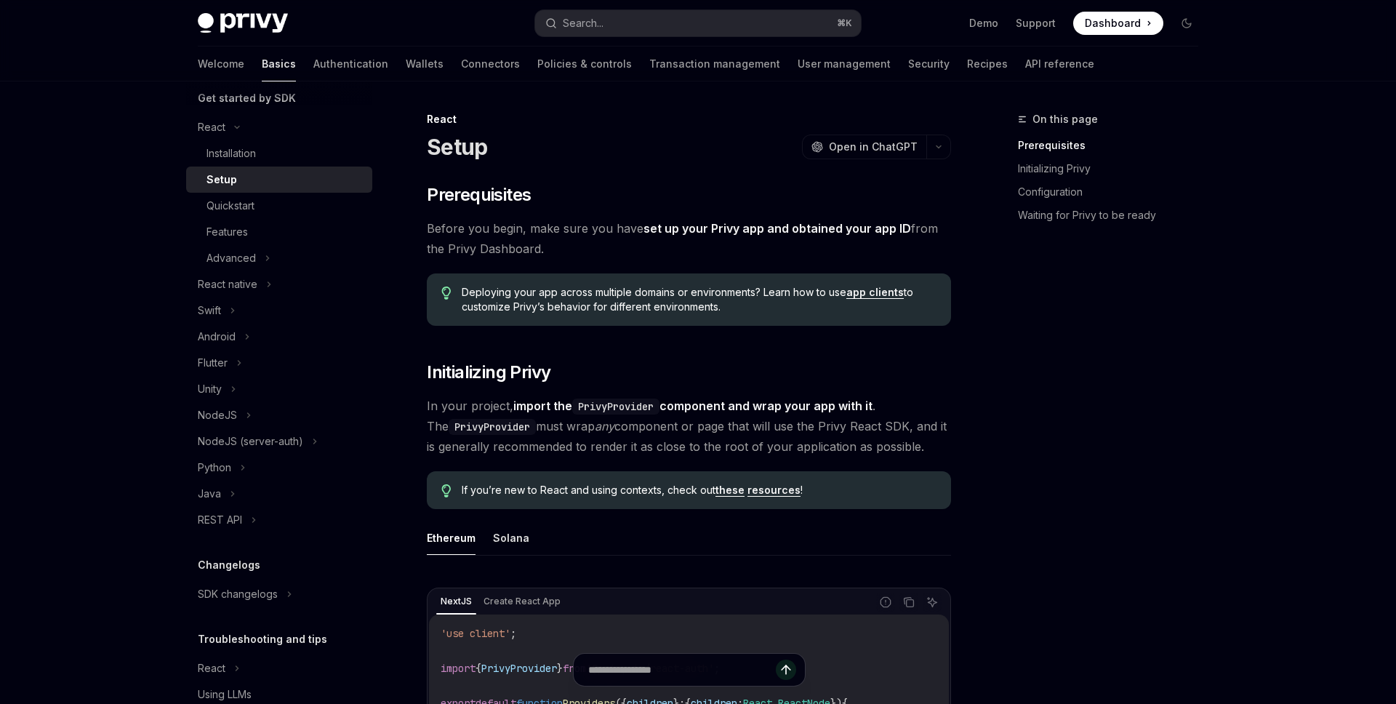
type textarea "*"
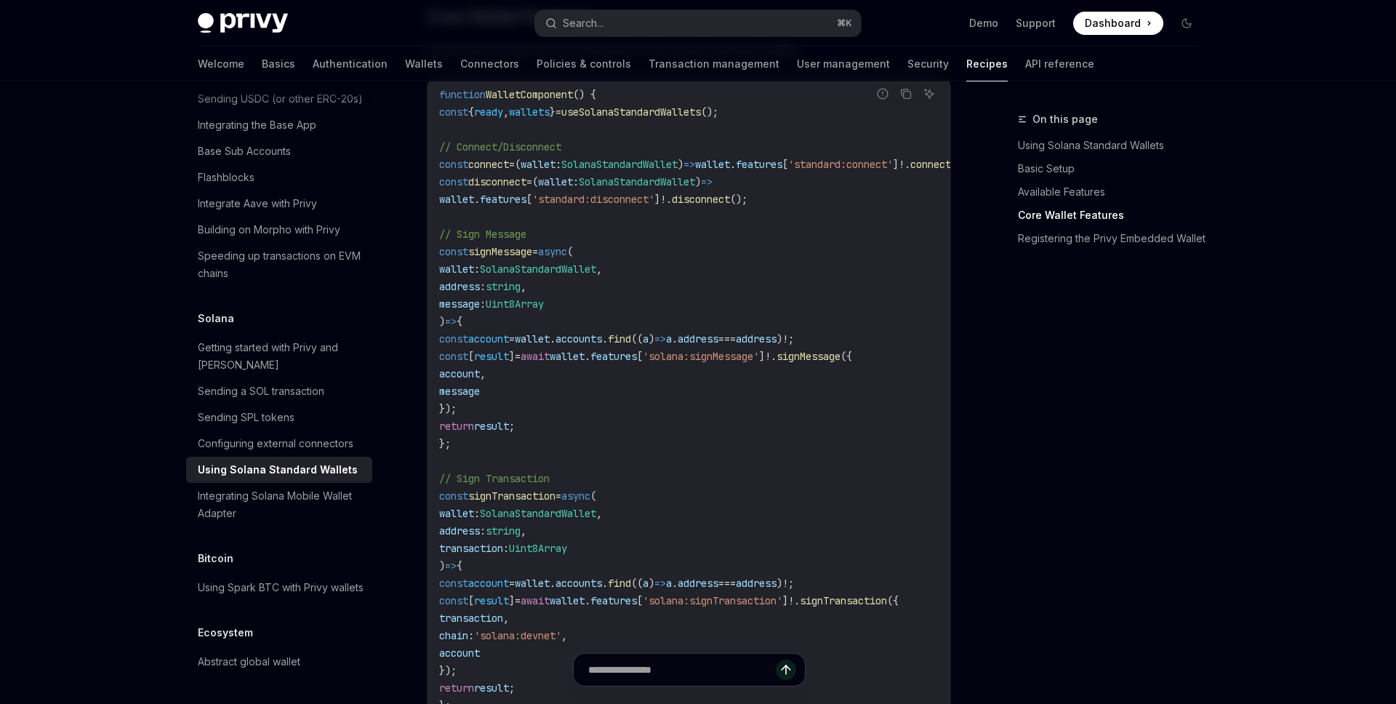
scroll to position [744, 0]
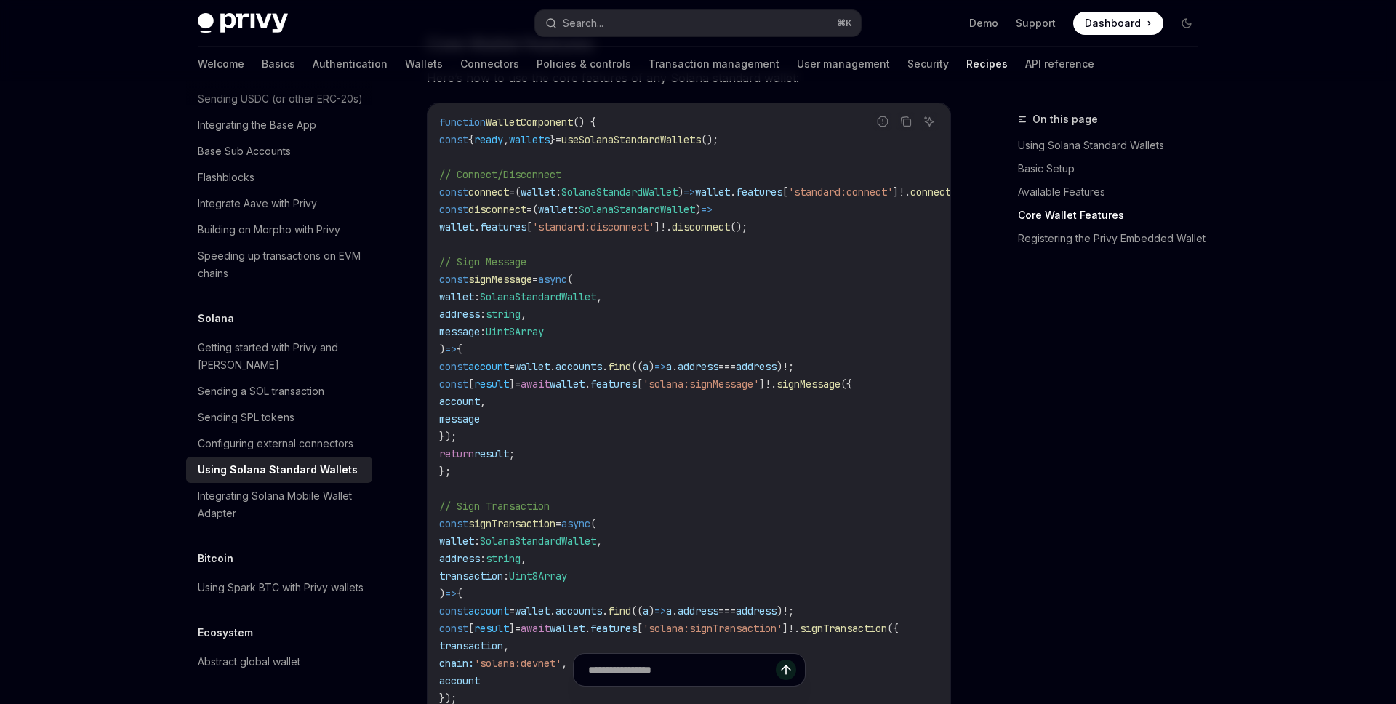
click at [701, 146] on span "useSolanaStandardWallets" at bounding box center [631, 139] width 140 height 13
copy span "useSolanaStandardWallets"
click at [509, 373] on span "account" at bounding box center [488, 366] width 41 height 13
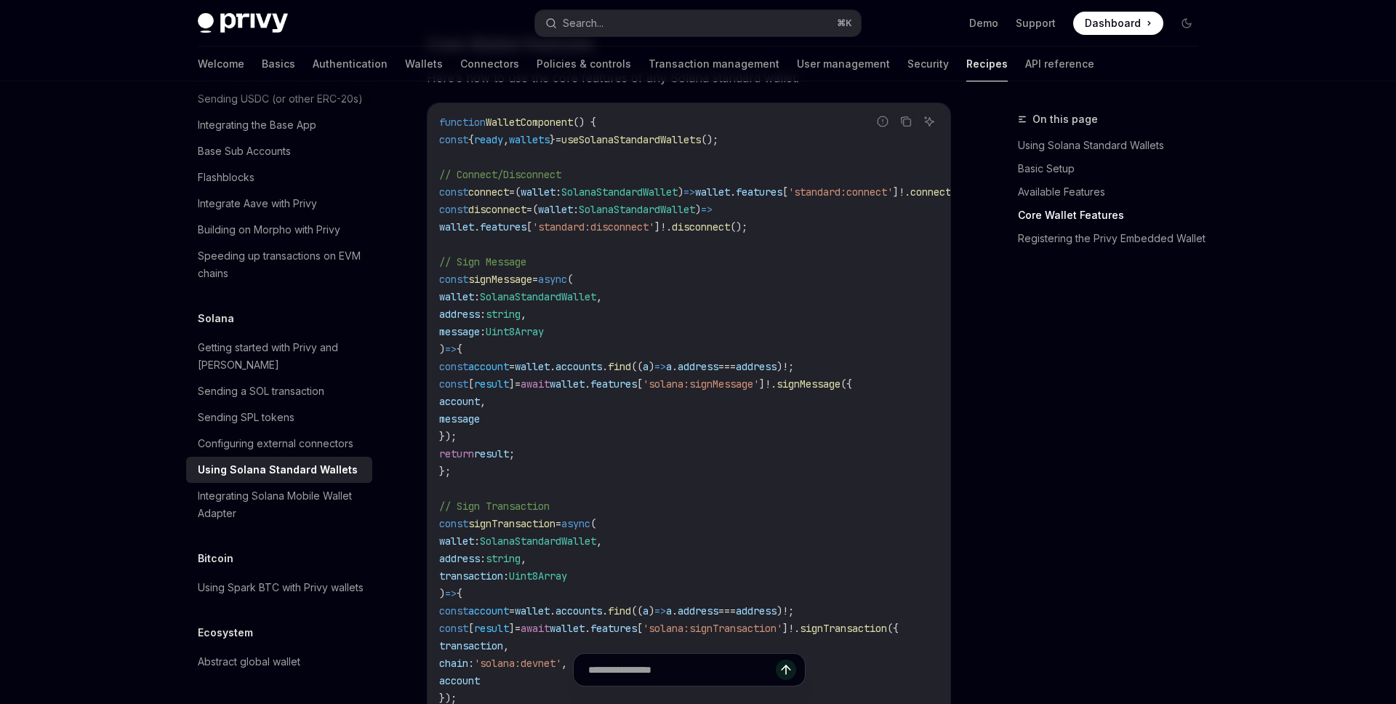
click at [509, 390] on span "result" at bounding box center [491, 383] width 35 height 13
click at [602, 373] on span "accounts" at bounding box center [578, 366] width 47 height 13
click at [543, 407] on code "function WalletComponent () { const { ready , wallets } = useSolanaStandardWall…" at bounding box center [721, 558] width 564 height 890
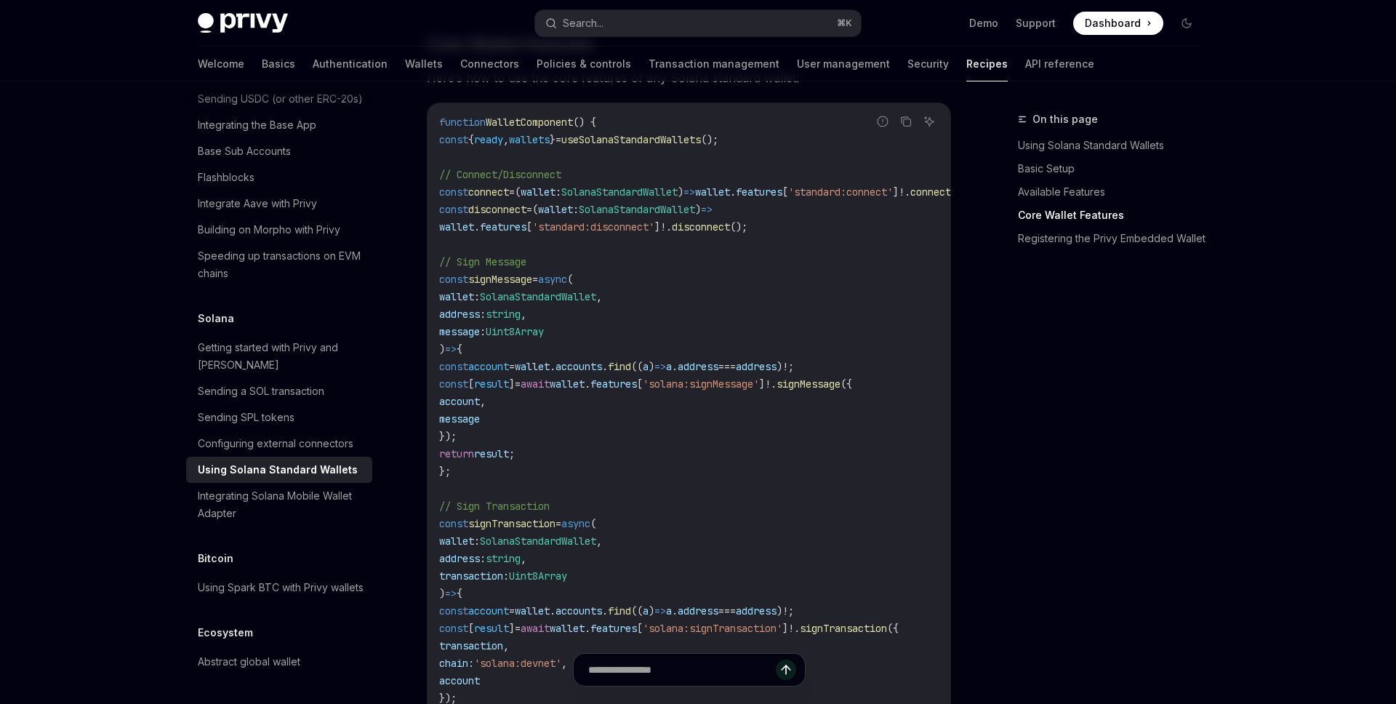
click at [550, 373] on span "wallet" at bounding box center [532, 366] width 35 height 13
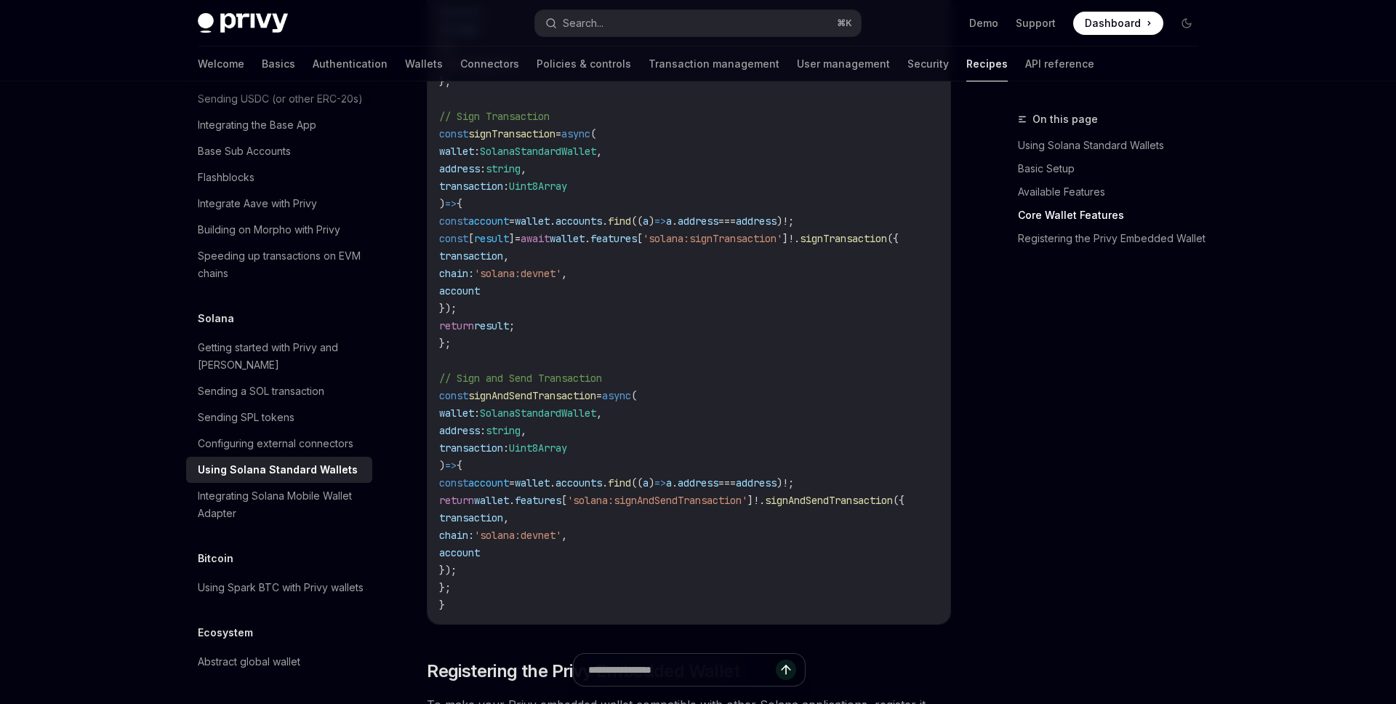
scroll to position [1133, 0]
click at [509, 229] on span "account" at bounding box center [488, 222] width 41 height 13
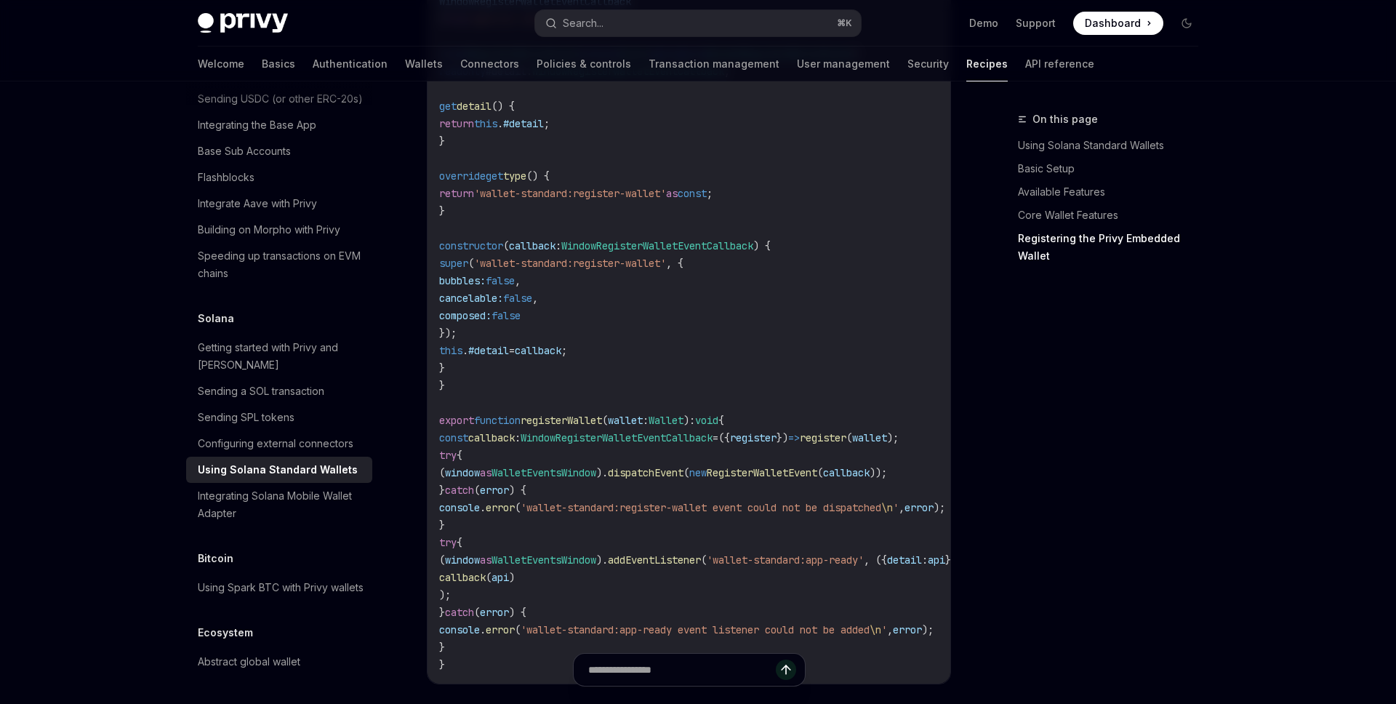
scroll to position [2060, 0]
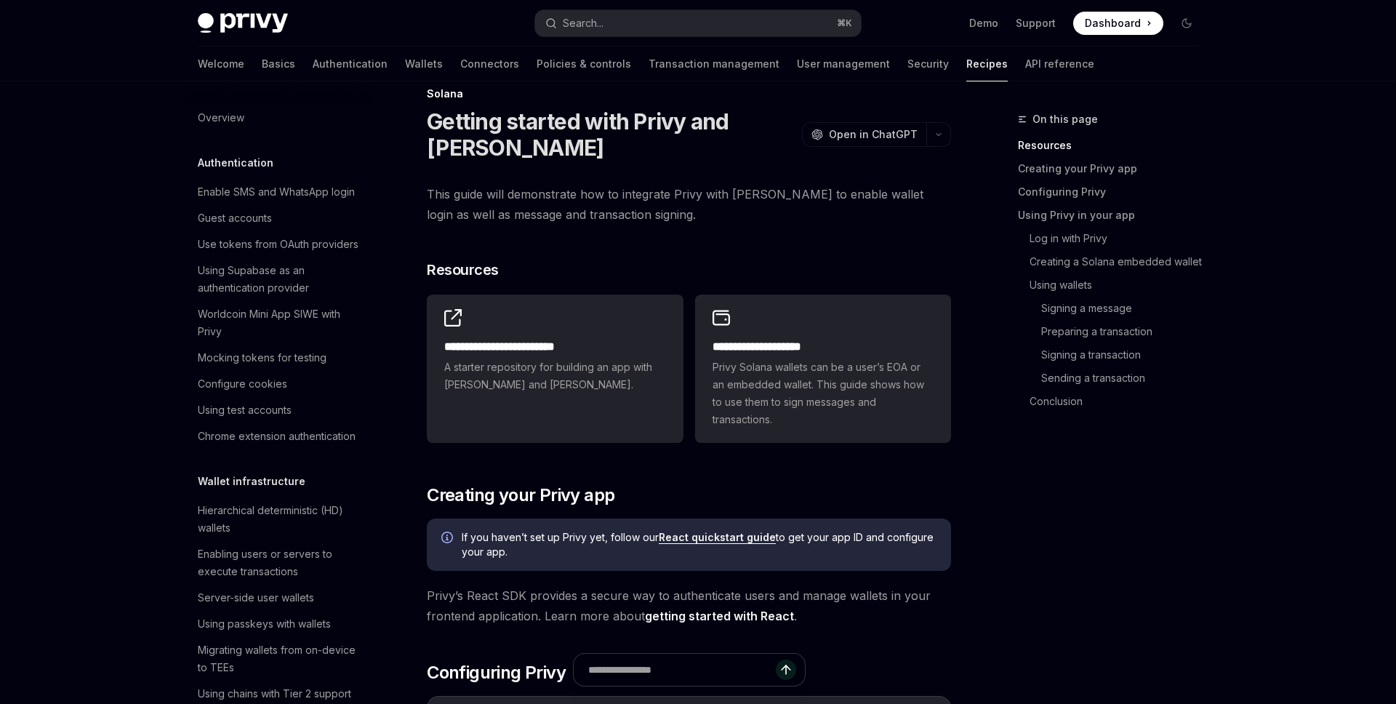
scroll to position [2046, 0]
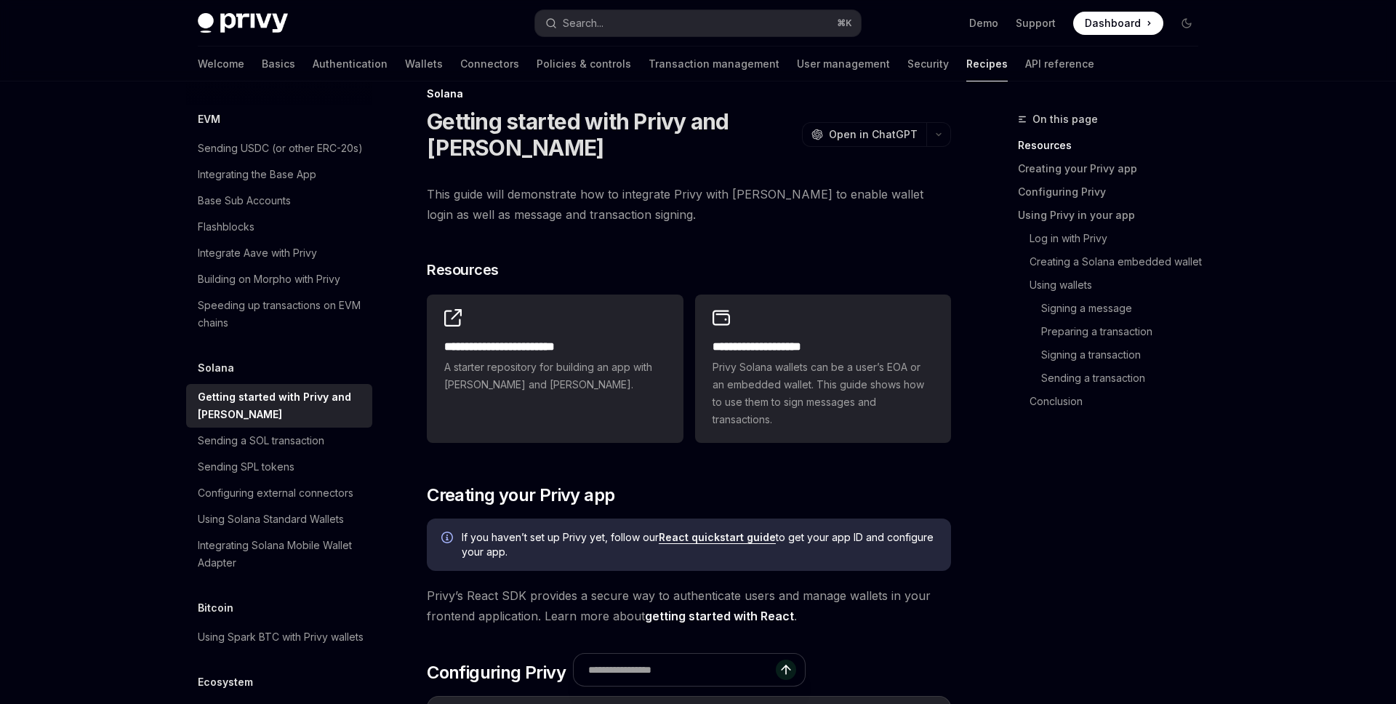
click at [458, 341] on h2 "**********" at bounding box center [554, 346] width 221 height 17
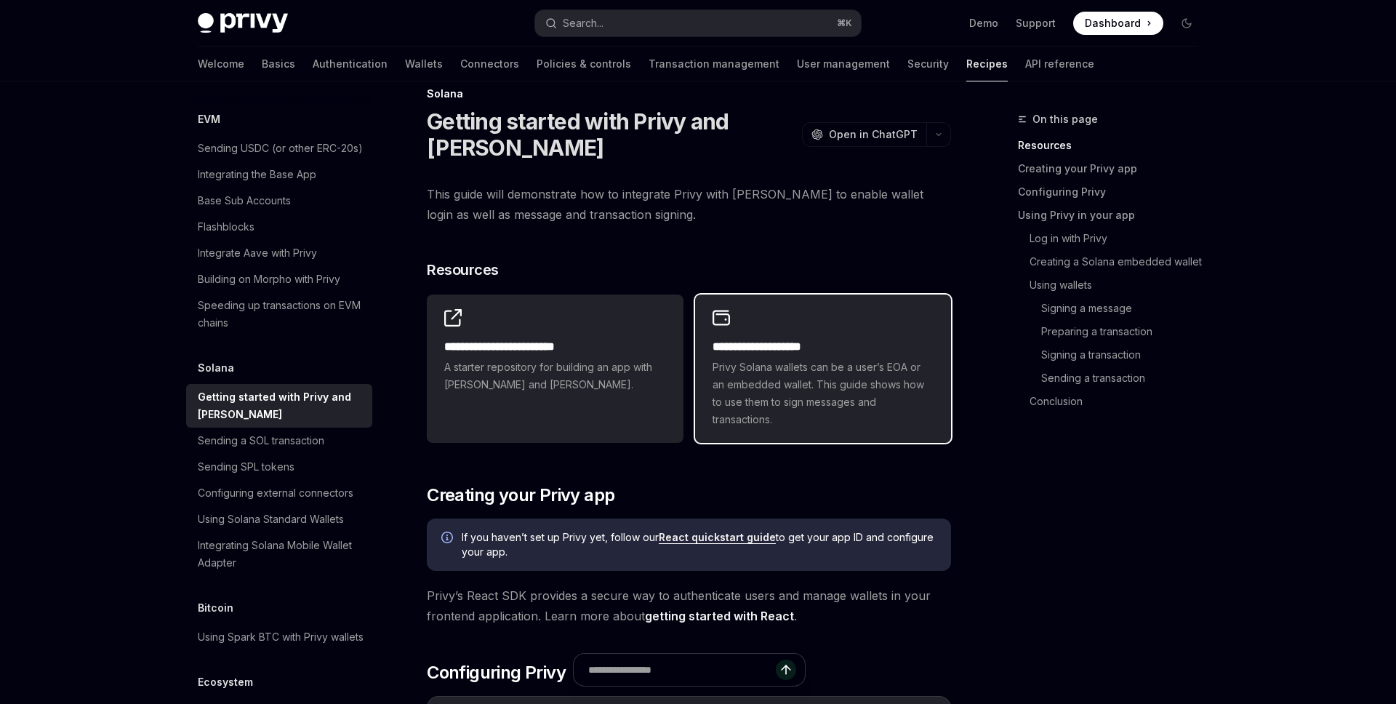
click at [810, 339] on h2 "**********" at bounding box center [822, 346] width 221 height 17
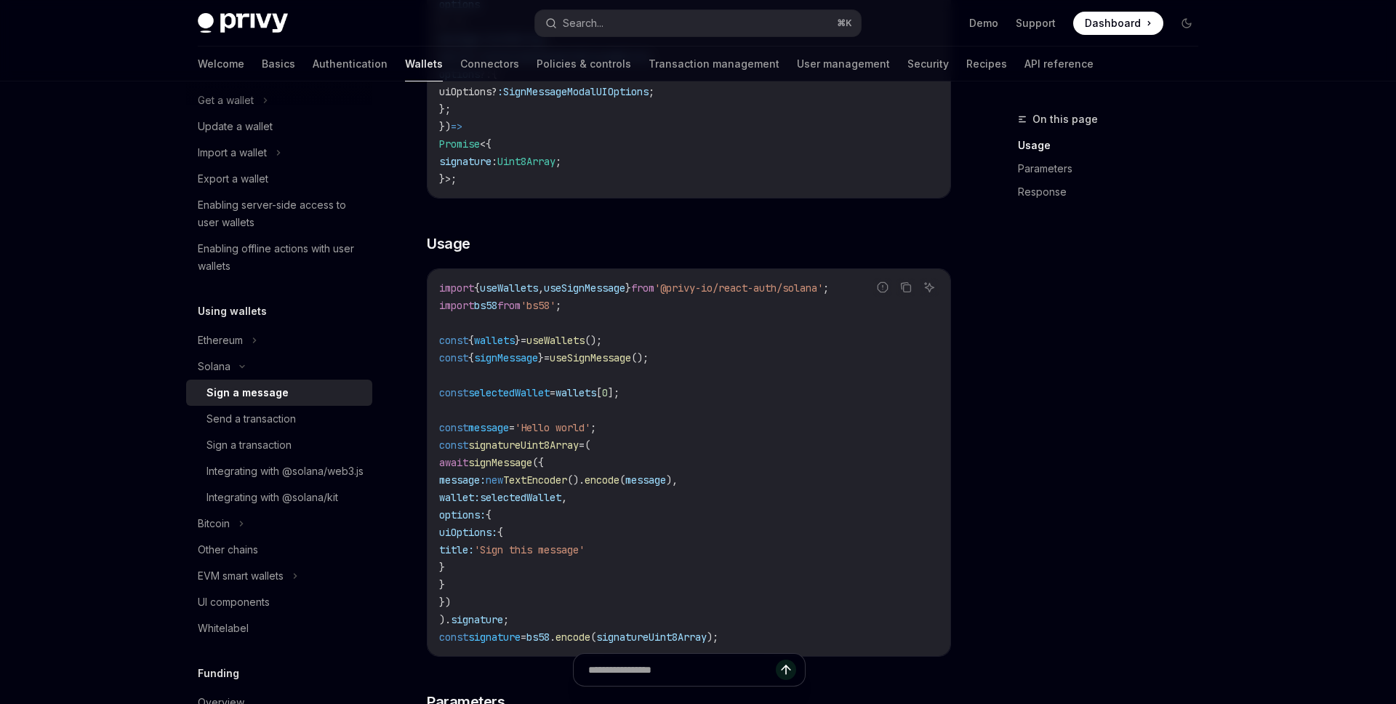
scroll to position [347, 0]
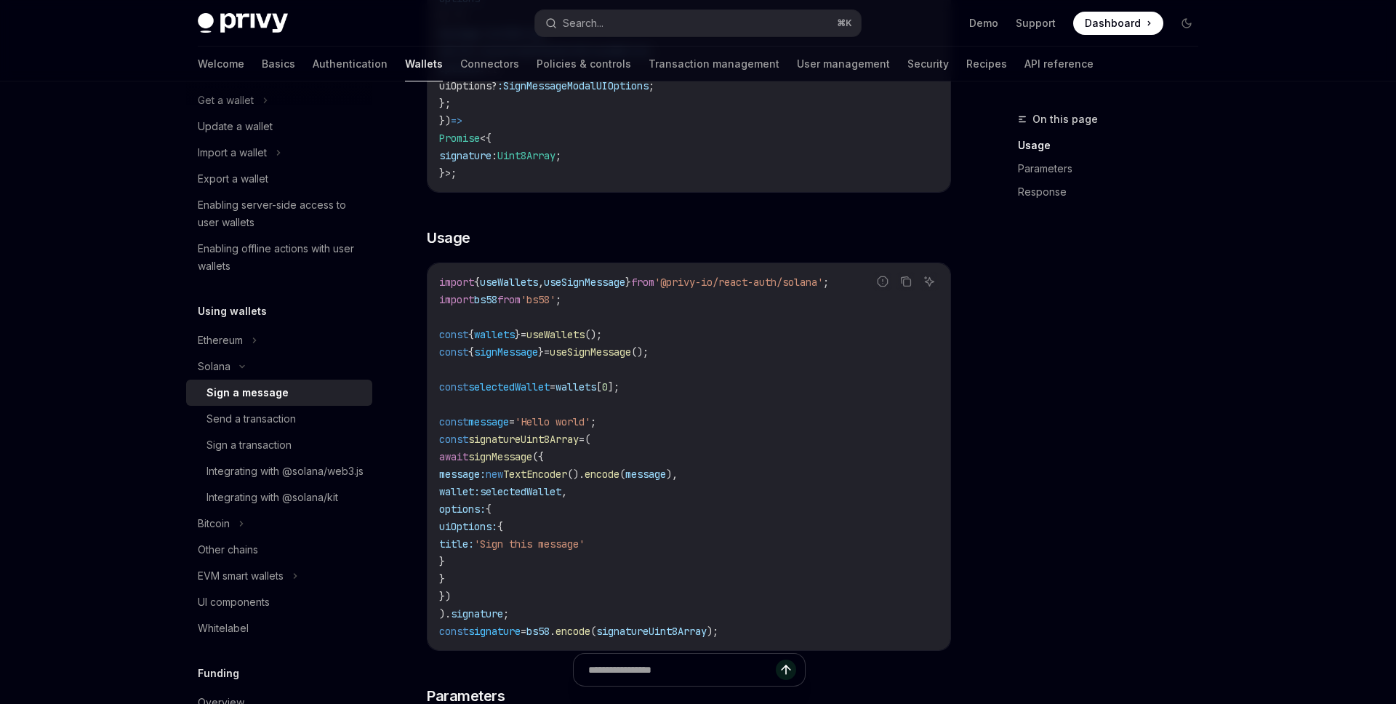
click at [524, 283] on span "useWallets" at bounding box center [509, 281] width 58 height 13
click at [544, 278] on span "," at bounding box center [541, 281] width 6 height 13
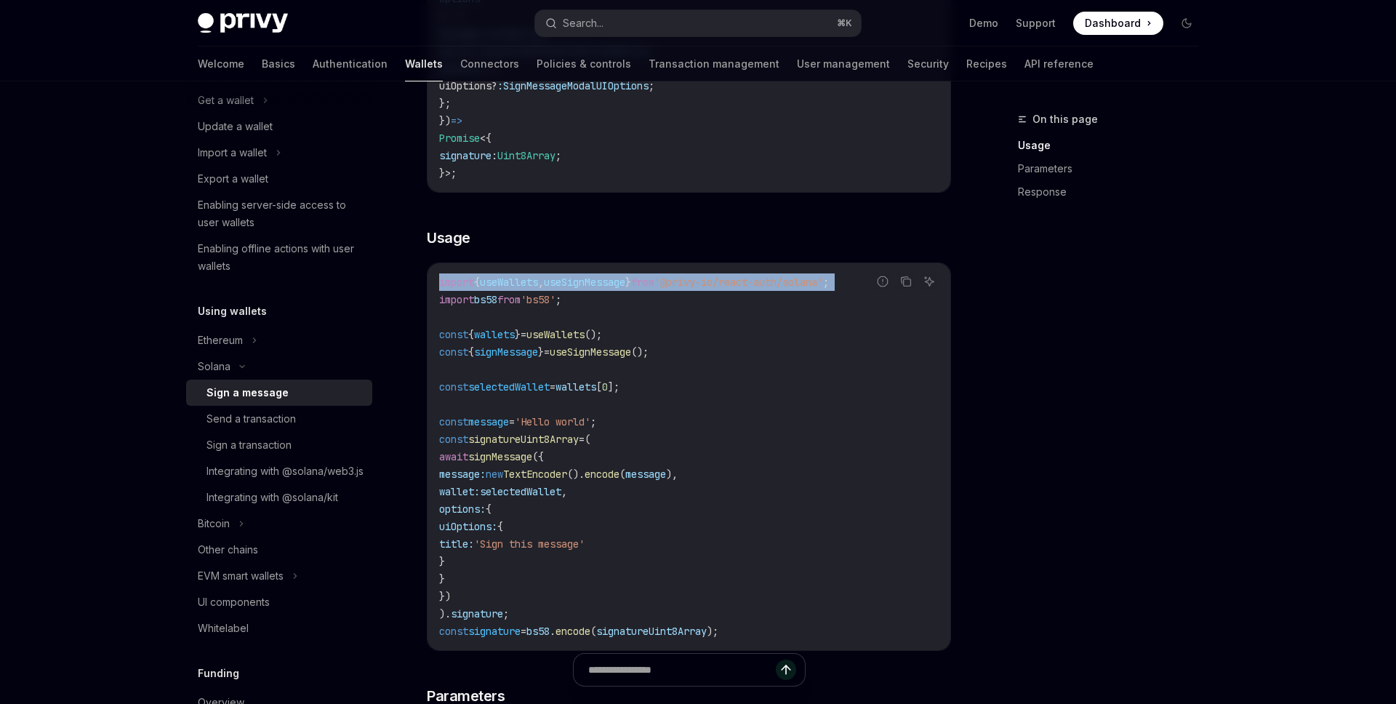
click at [515, 287] on span "useWallets" at bounding box center [509, 281] width 58 height 13
click at [648, 334] on code "import { useWallets , useSignMessage } from '@privy-io/react-auth/solana' ; imp…" at bounding box center [688, 456] width 499 height 366
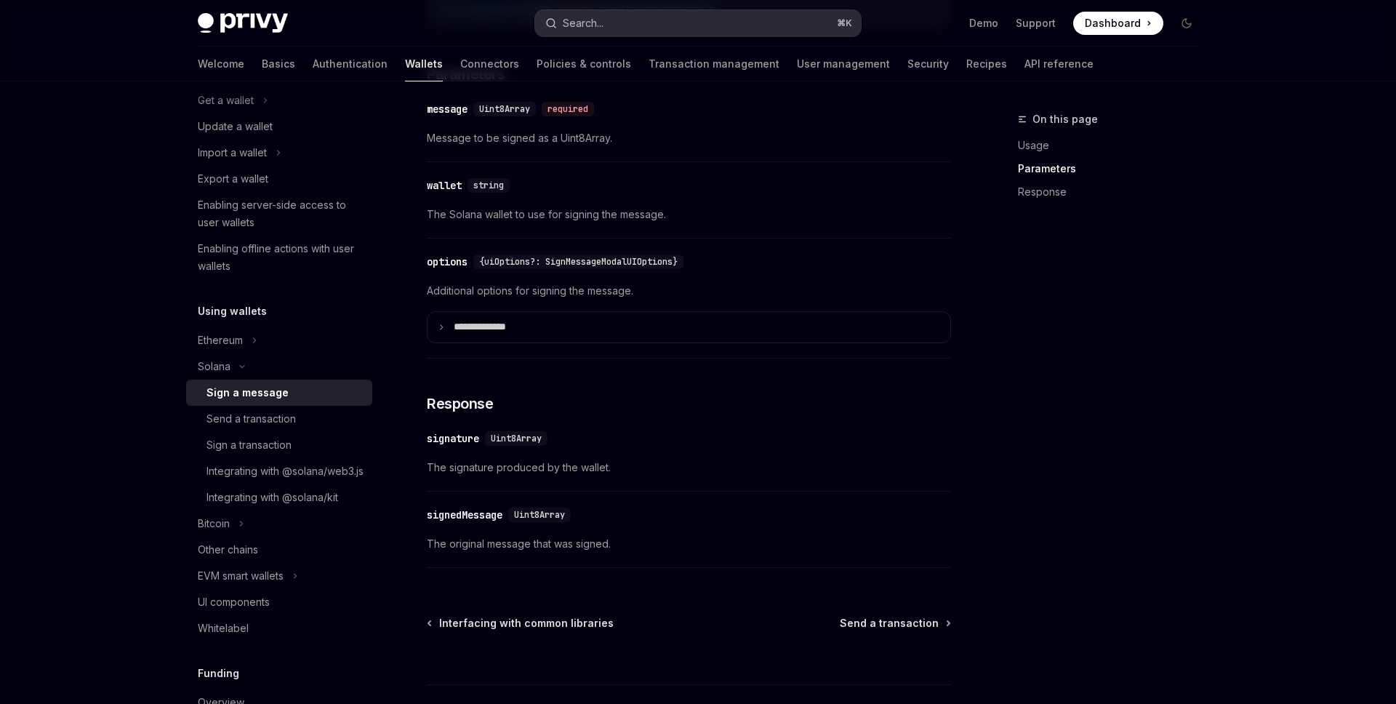
scroll to position [966, 0]
click at [248, 480] on div "Integrating with @solana/web3.js" at bounding box center [284, 470] width 157 height 17
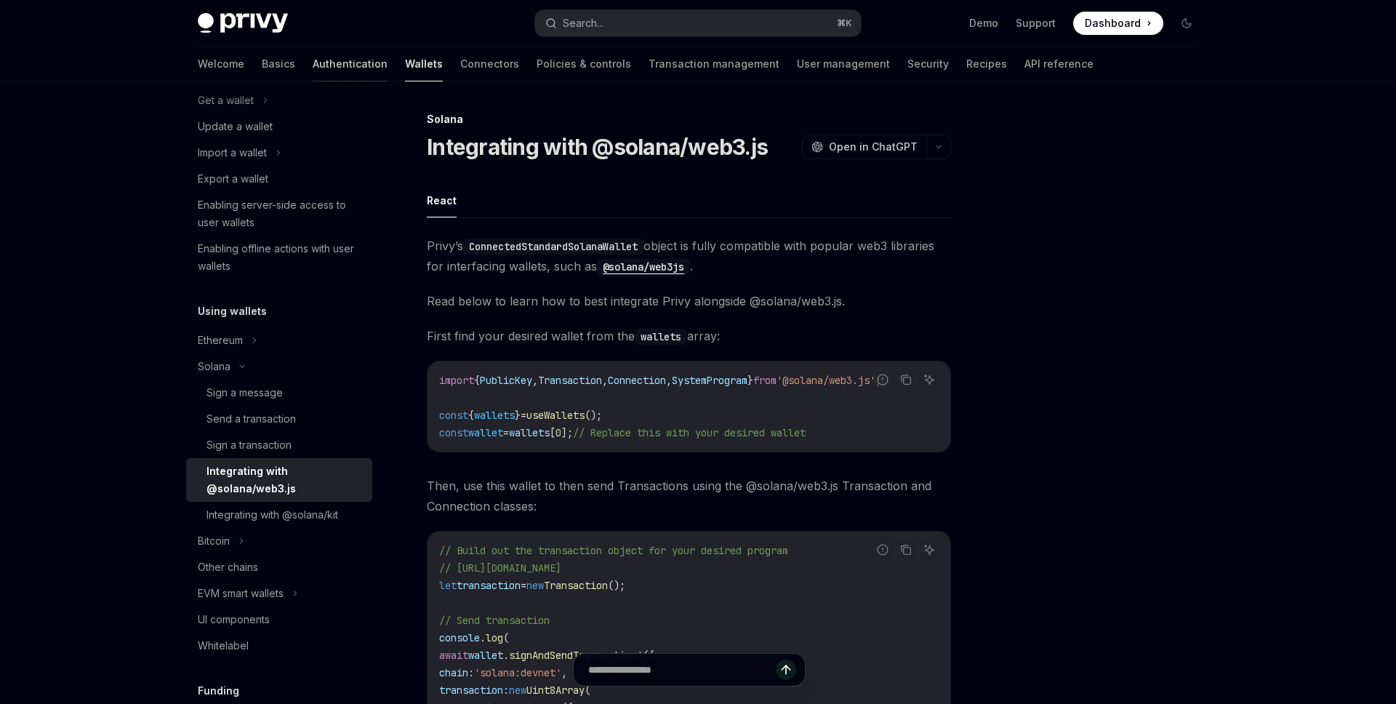
click at [317, 63] on link "Authentication" at bounding box center [350, 64] width 75 height 35
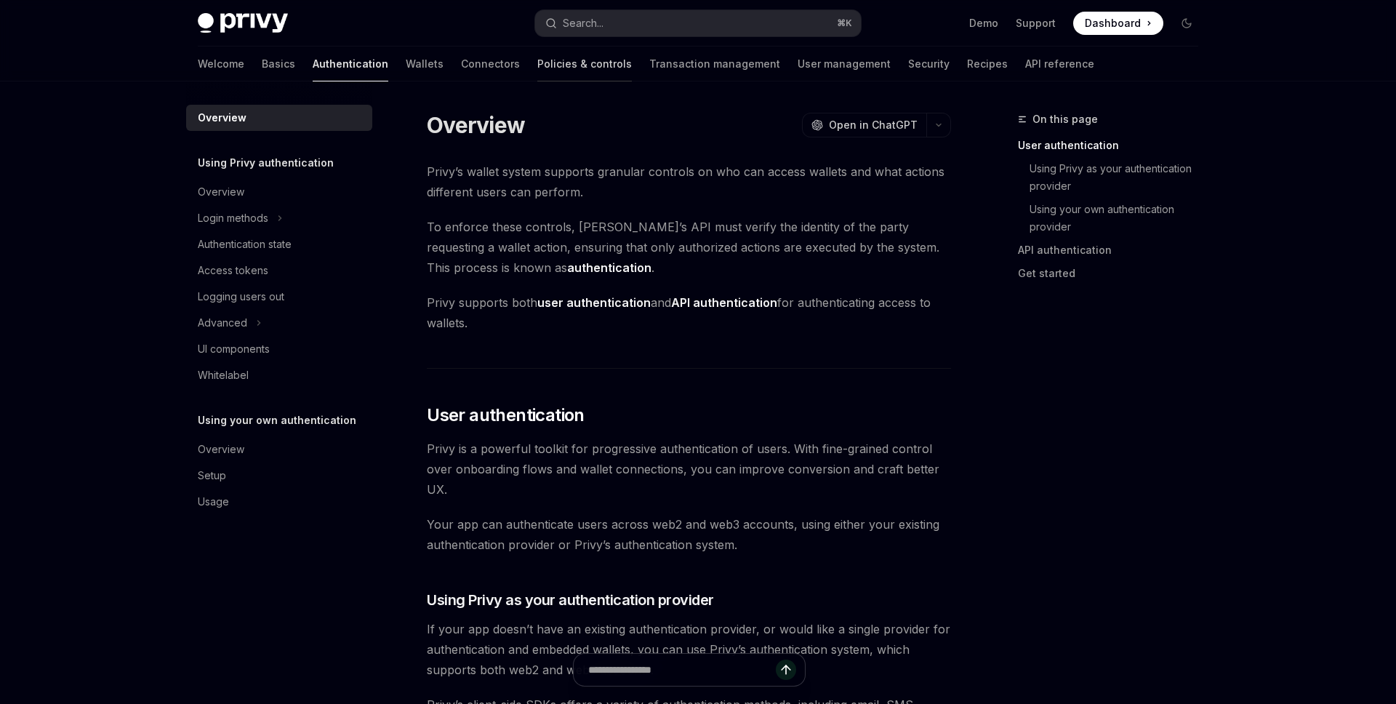
click at [537, 67] on link "Policies & controls" at bounding box center [584, 64] width 94 height 35
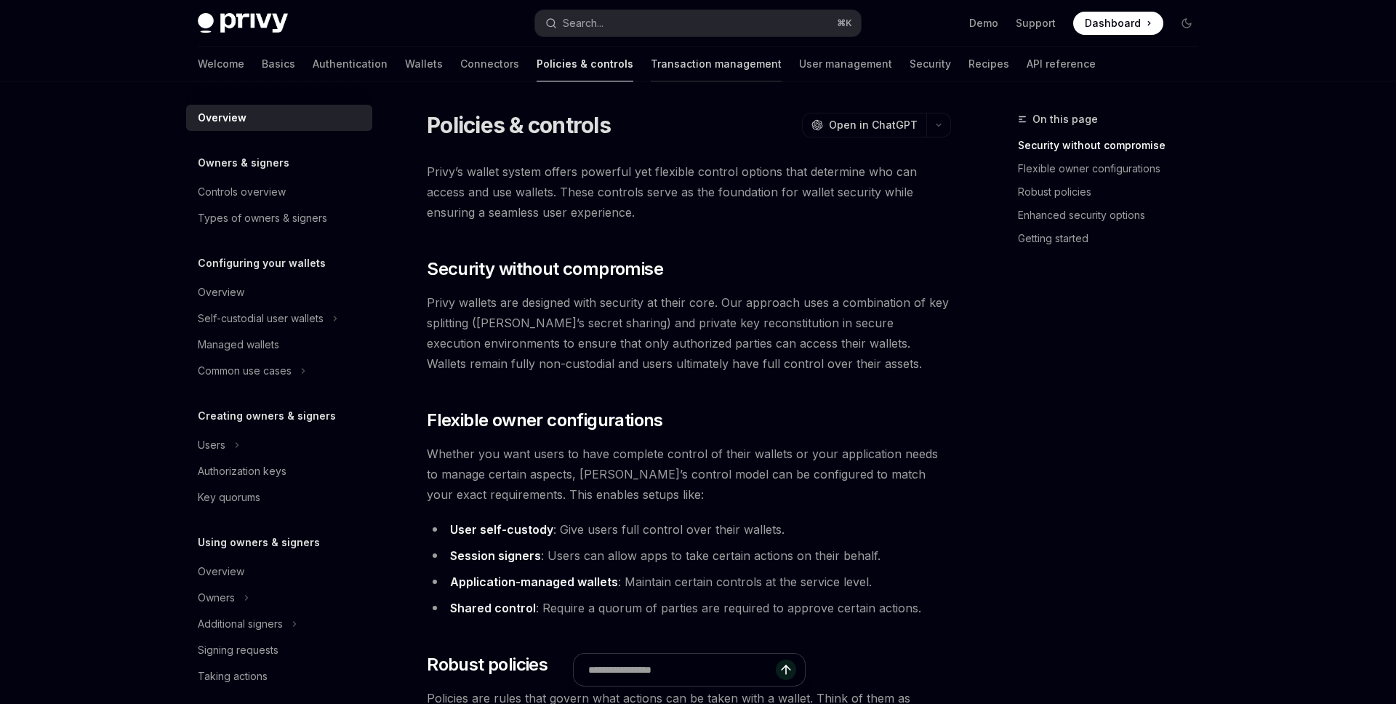
click at [651, 58] on link "Transaction management" at bounding box center [716, 64] width 131 height 35
type textarea "*"
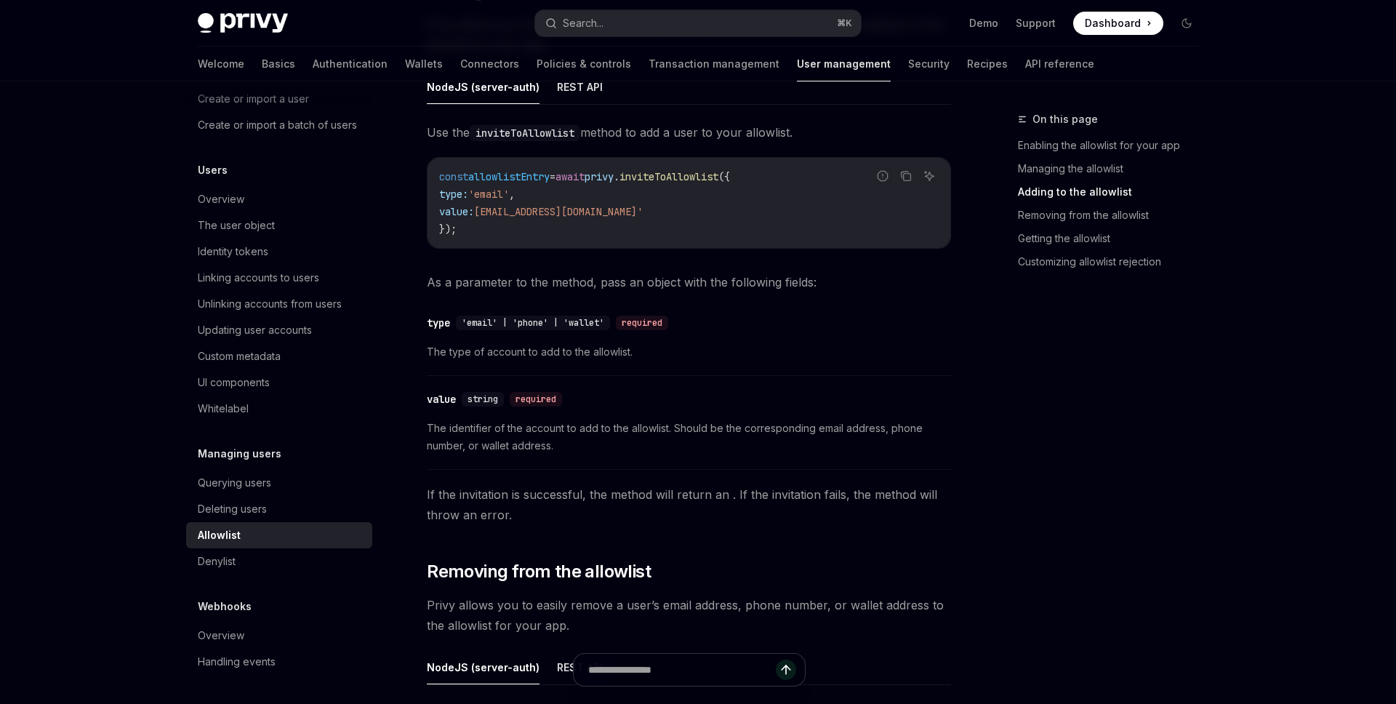
scroll to position [1306, 0]
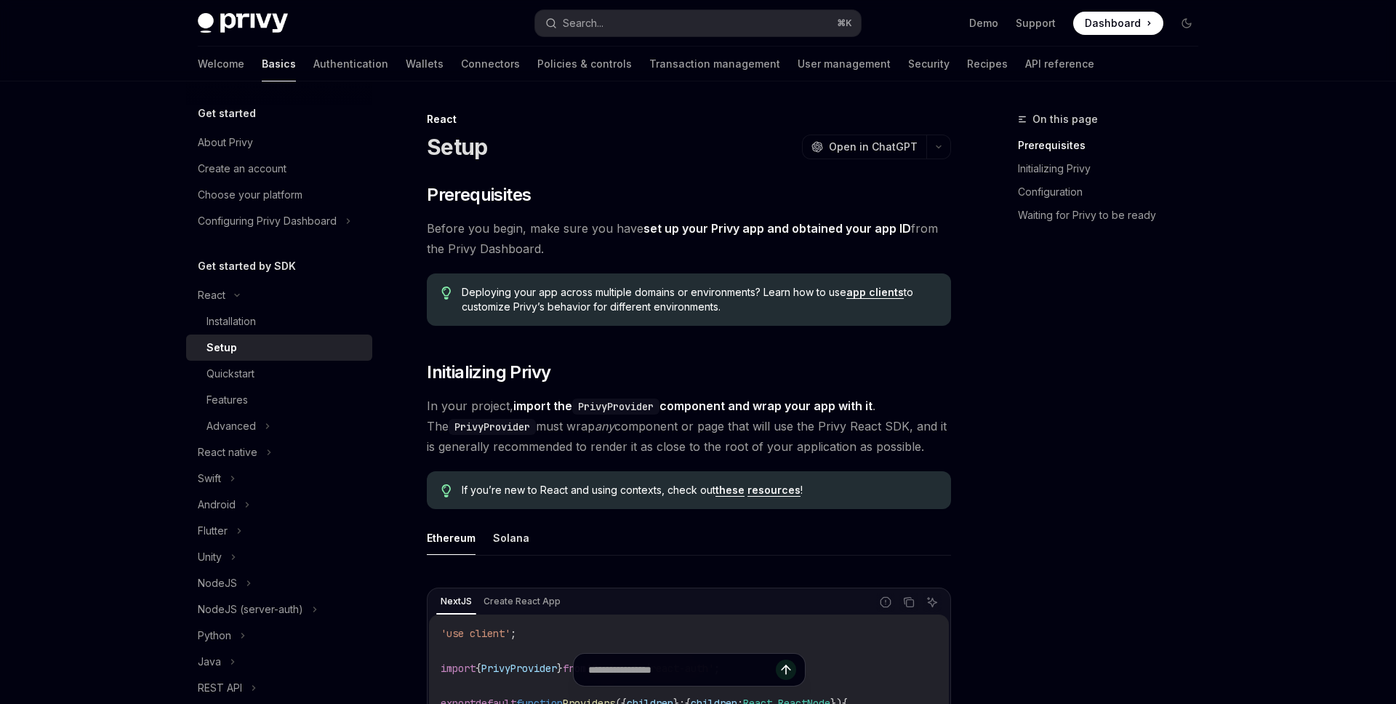
click at [1133, 33] on span at bounding box center [1118, 23] width 90 height 23
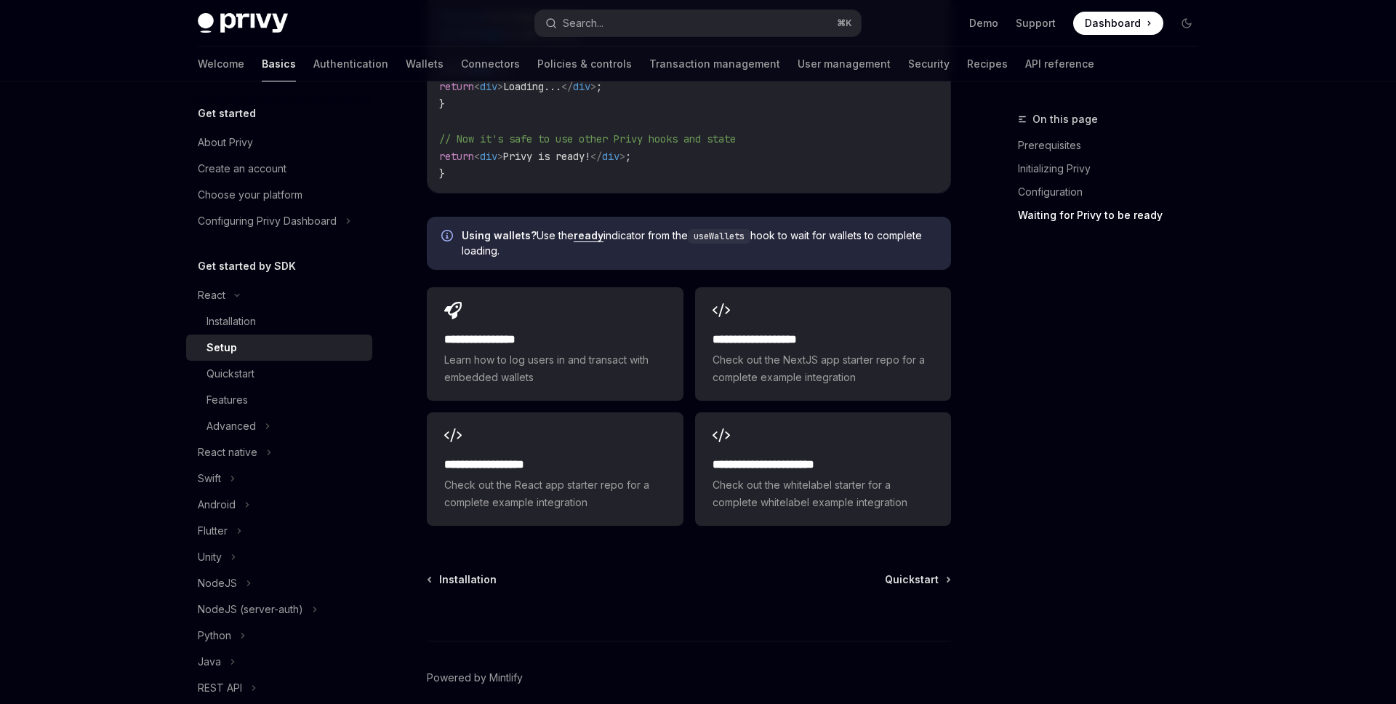
scroll to position [1752, 0]
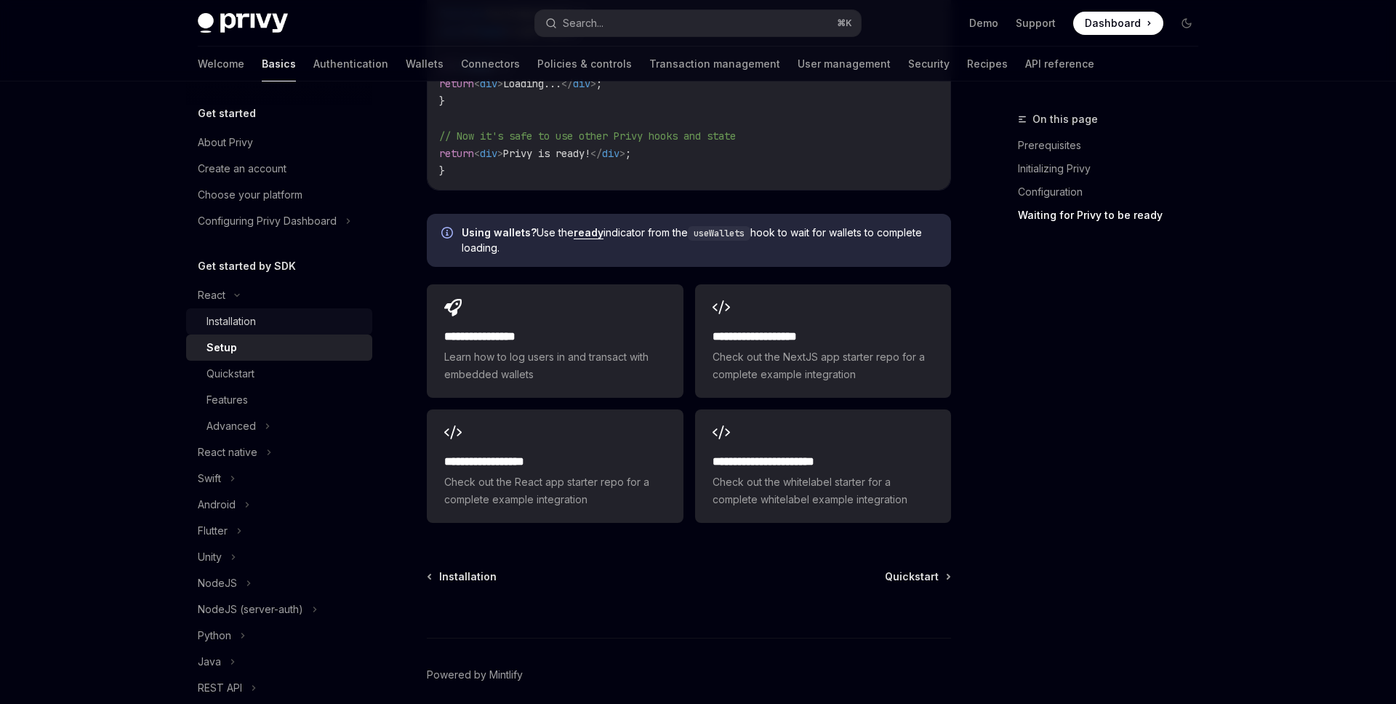
click at [307, 315] on div "Installation" at bounding box center [284, 321] width 157 height 17
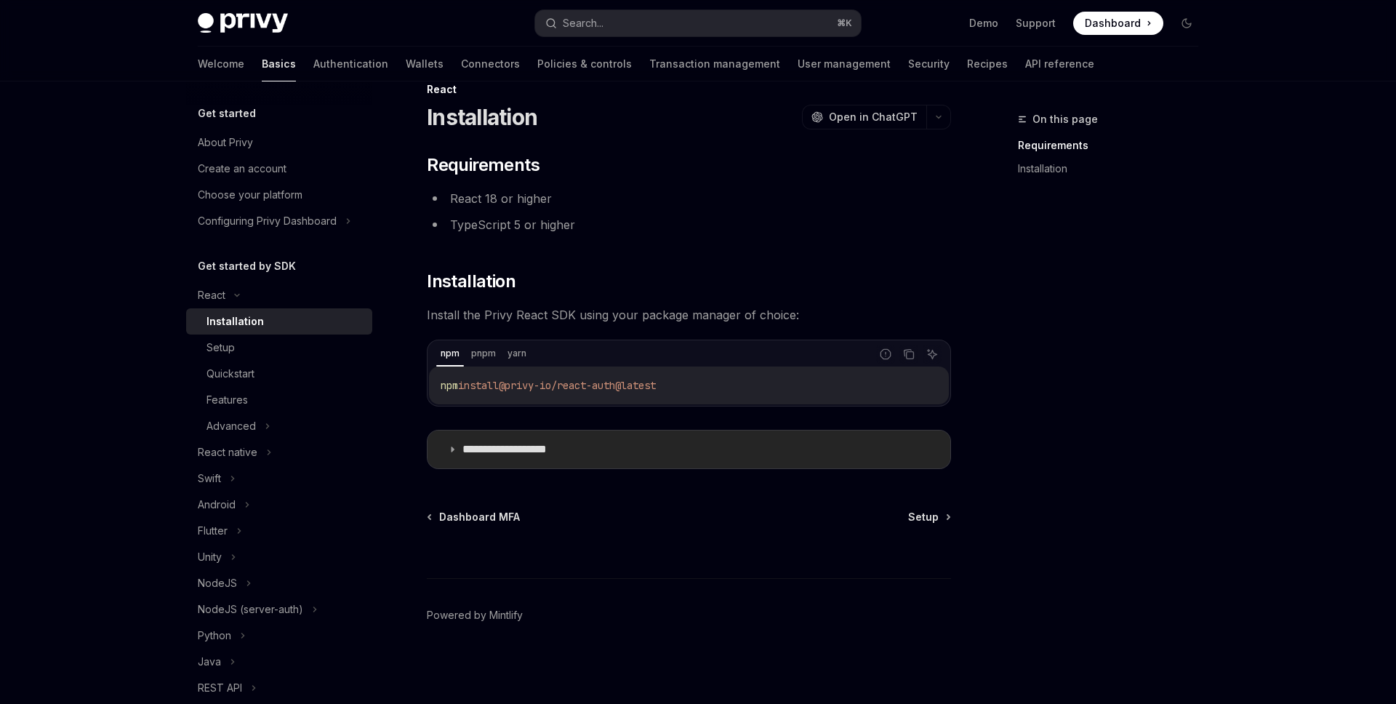
click at [503, 430] on summary "**********" at bounding box center [688, 449] width 523 height 38
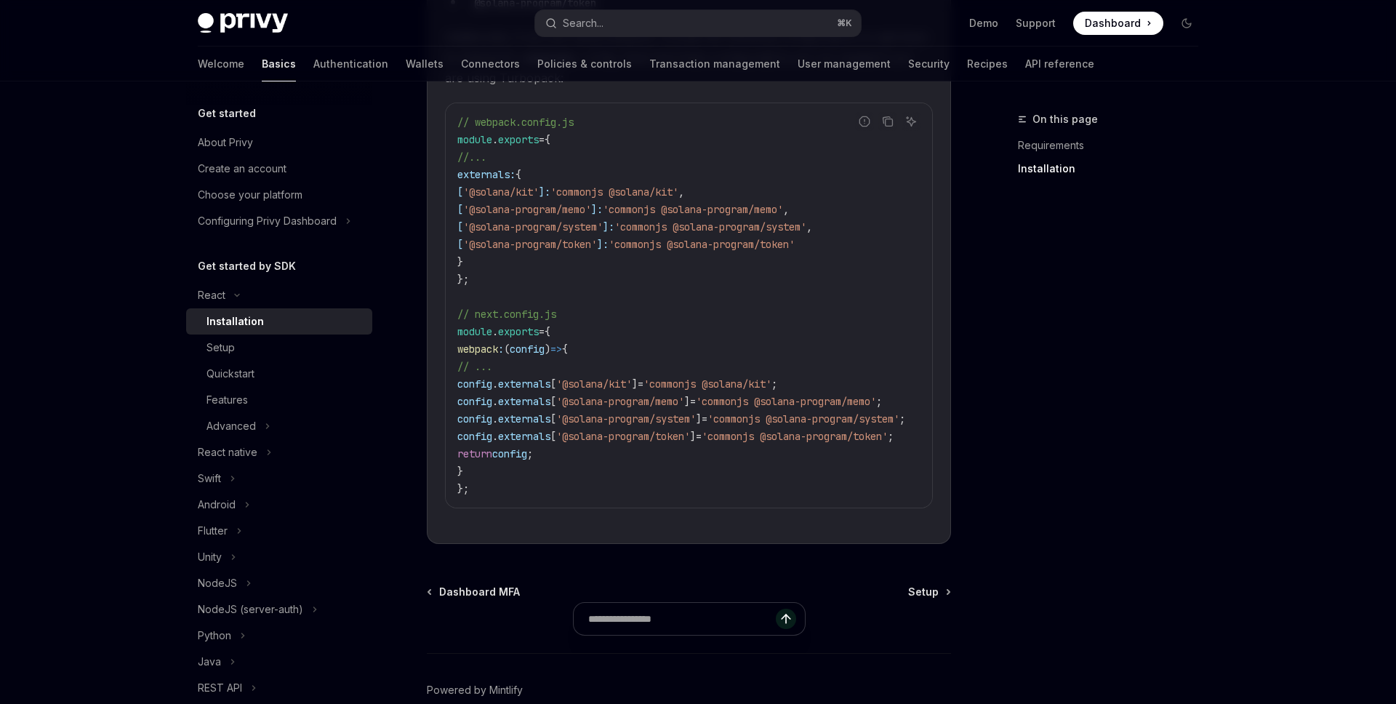
scroll to position [706, 0]
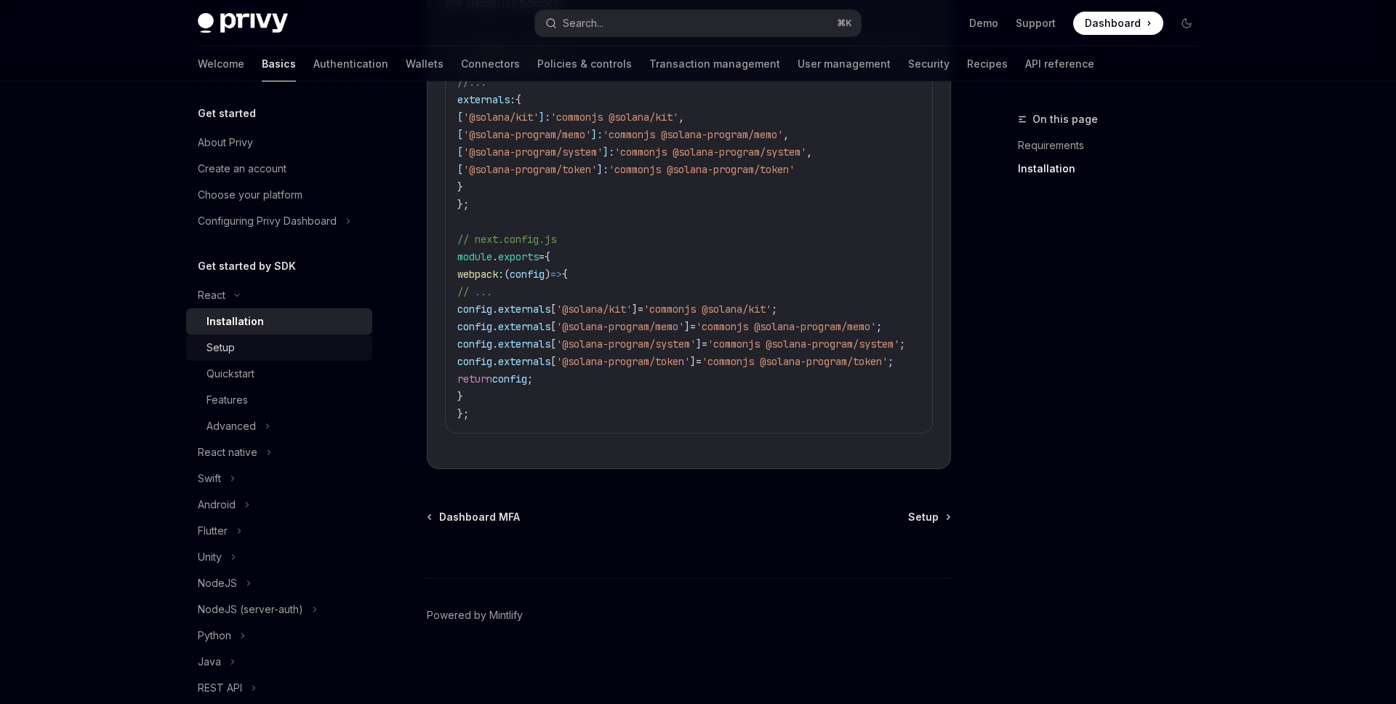
click at [264, 343] on div "Setup" at bounding box center [284, 347] width 157 height 17
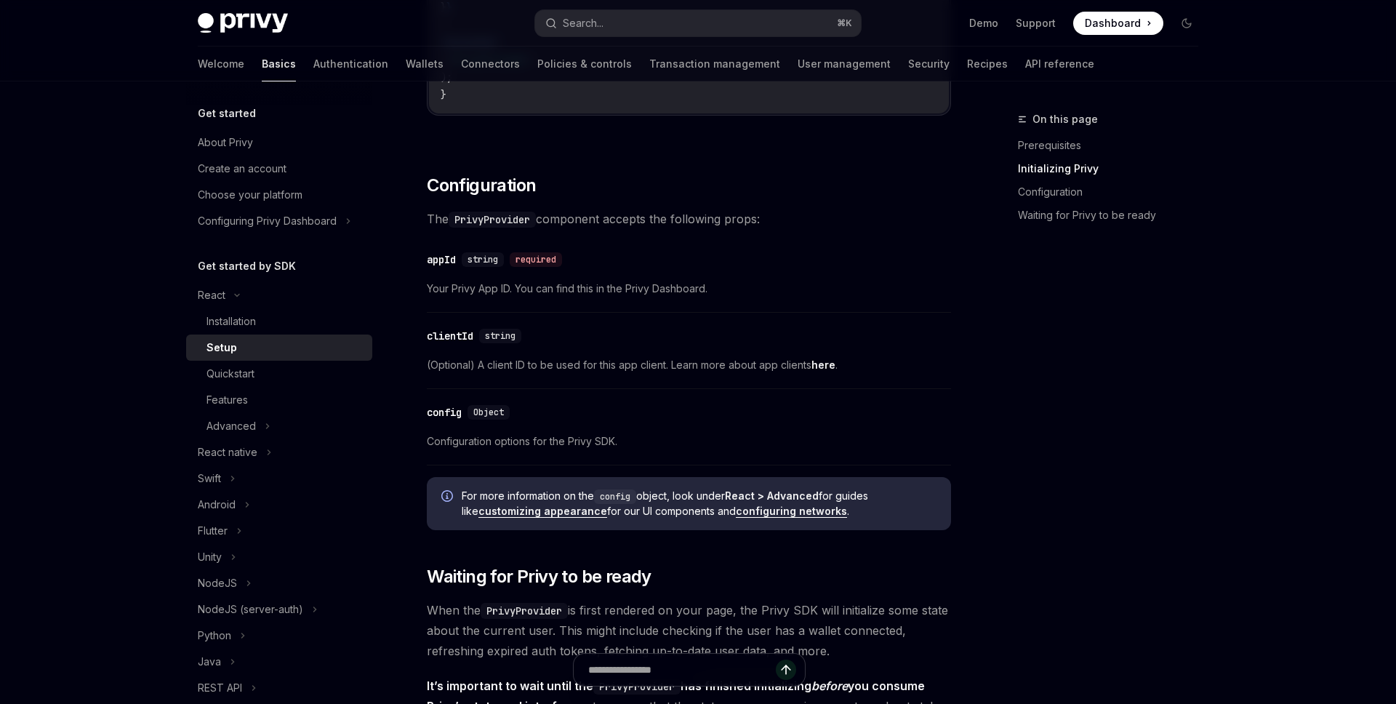
scroll to position [923, 0]
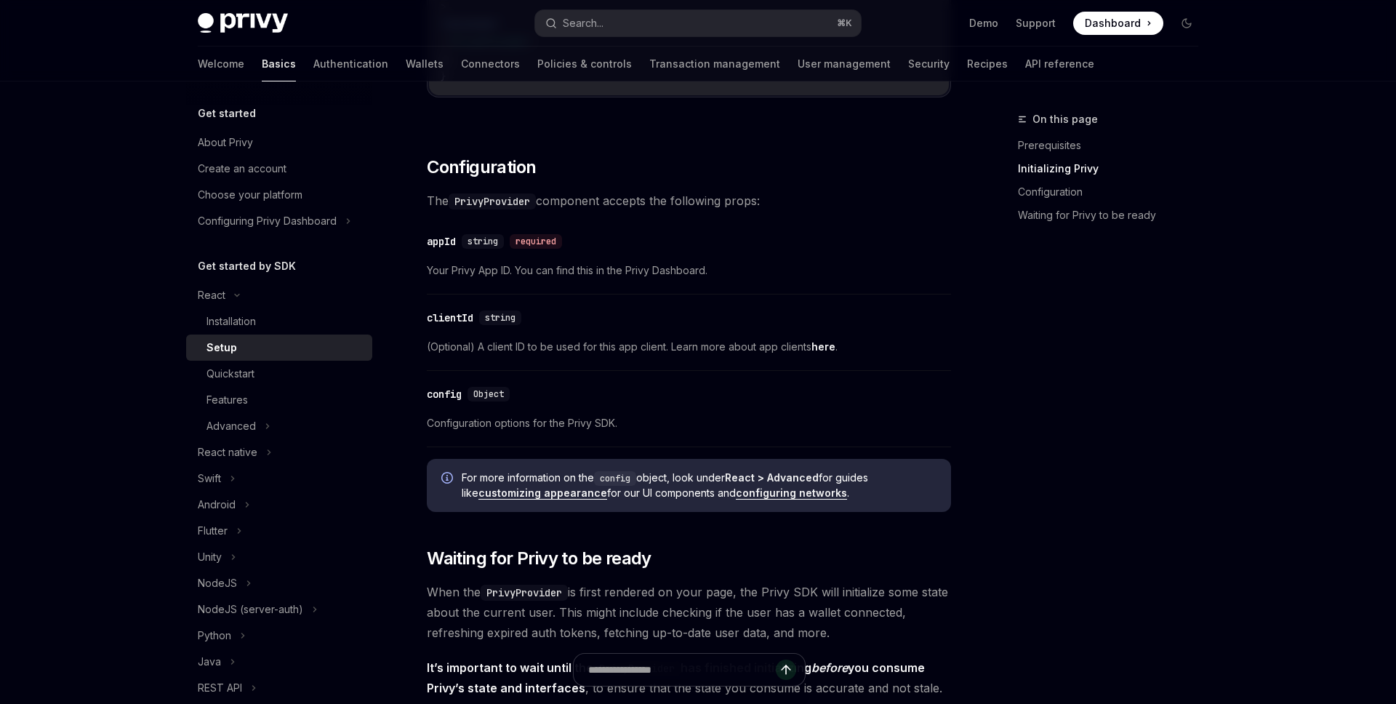
click at [567, 343] on span "(Optional) A client ID to be used for this app client. Learn more about app cli…" at bounding box center [689, 346] width 524 height 17
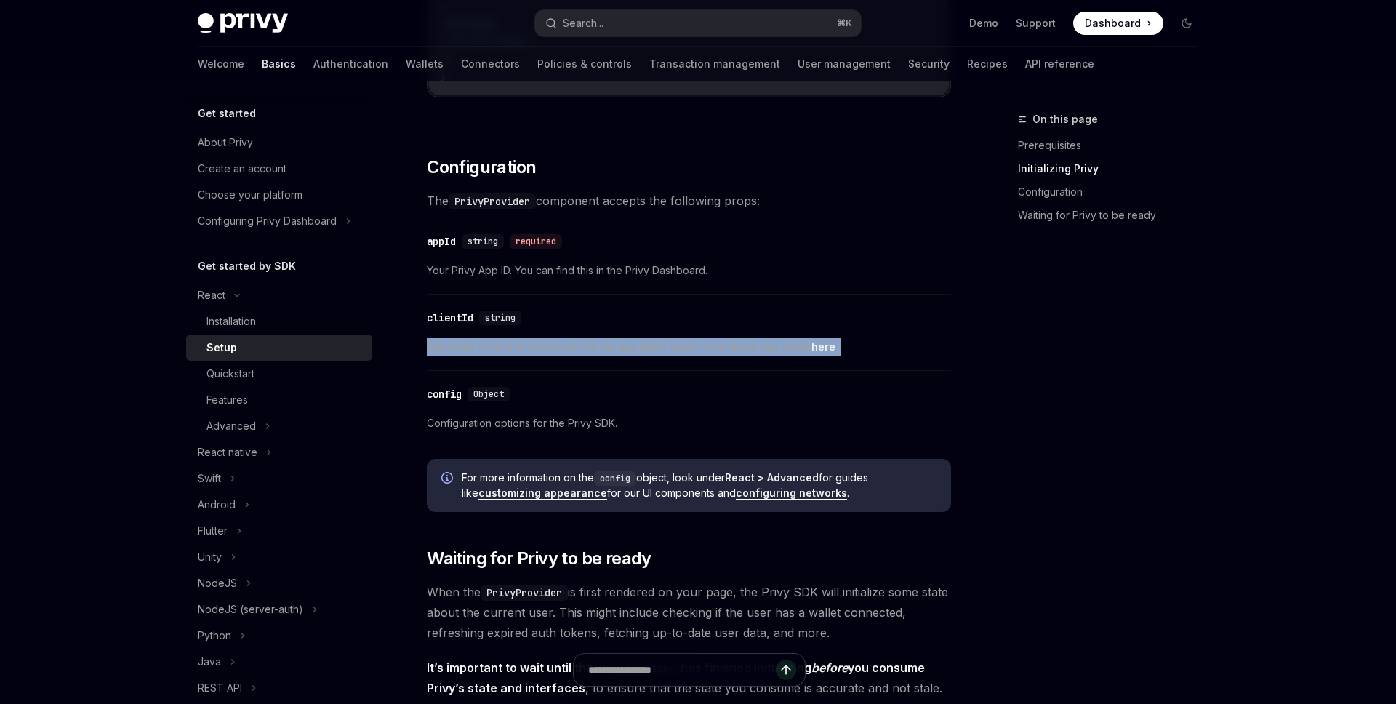
click at [615, 347] on span "(Optional) A client ID to be used for this app client. Learn more about app cli…" at bounding box center [689, 346] width 524 height 17
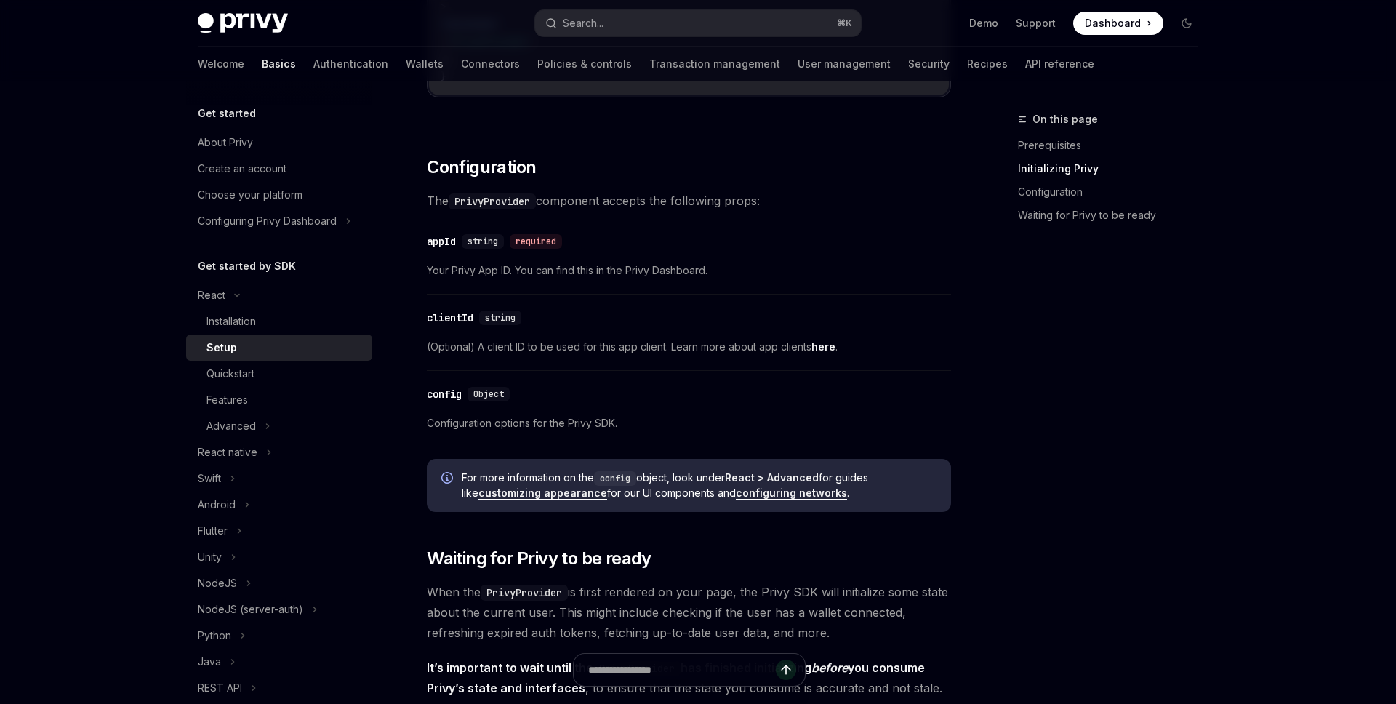
click at [615, 347] on span "(Optional) A client ID to be used for this app client. Learn more about app cli…" at bounding box center [689, 346] width 524 height 17
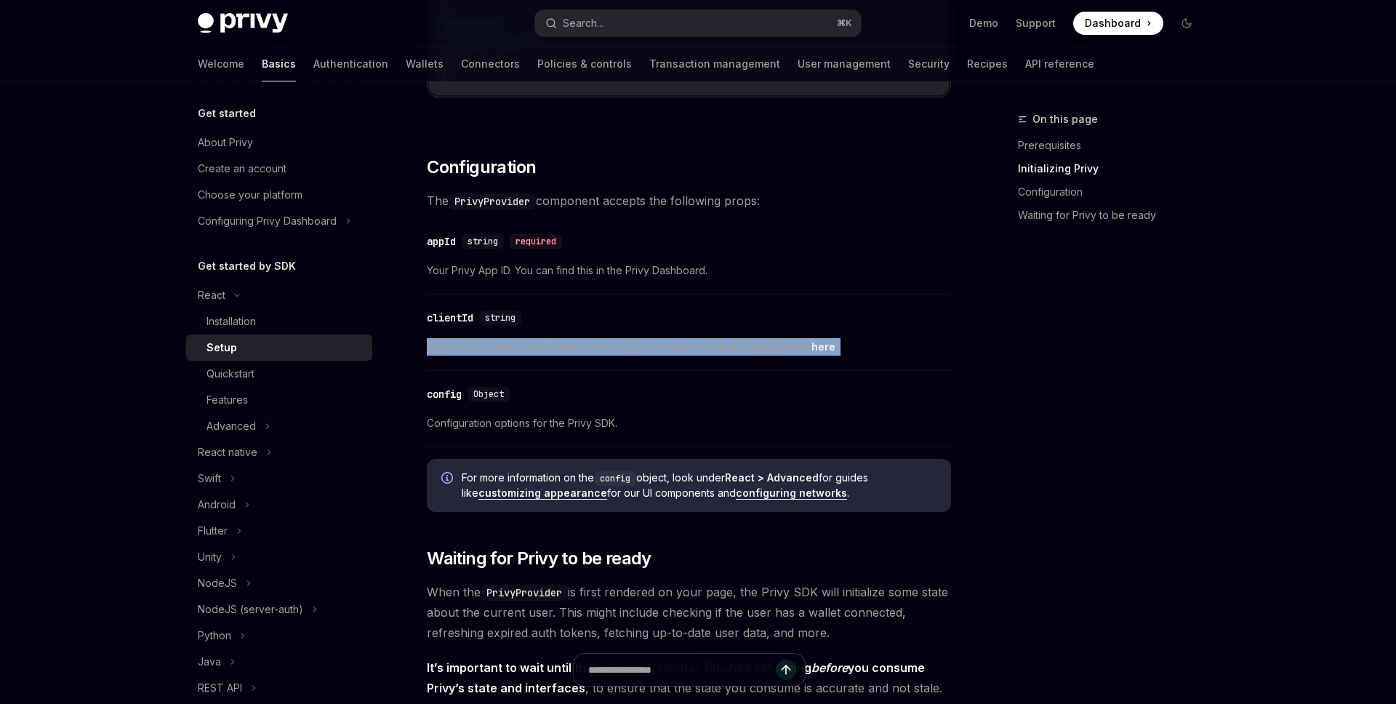
click at [731, 349] on span "(Optional) A client ID to be used for this app client. Learn more about app cli…" at bounding box center [689, 346] width 524 height 17
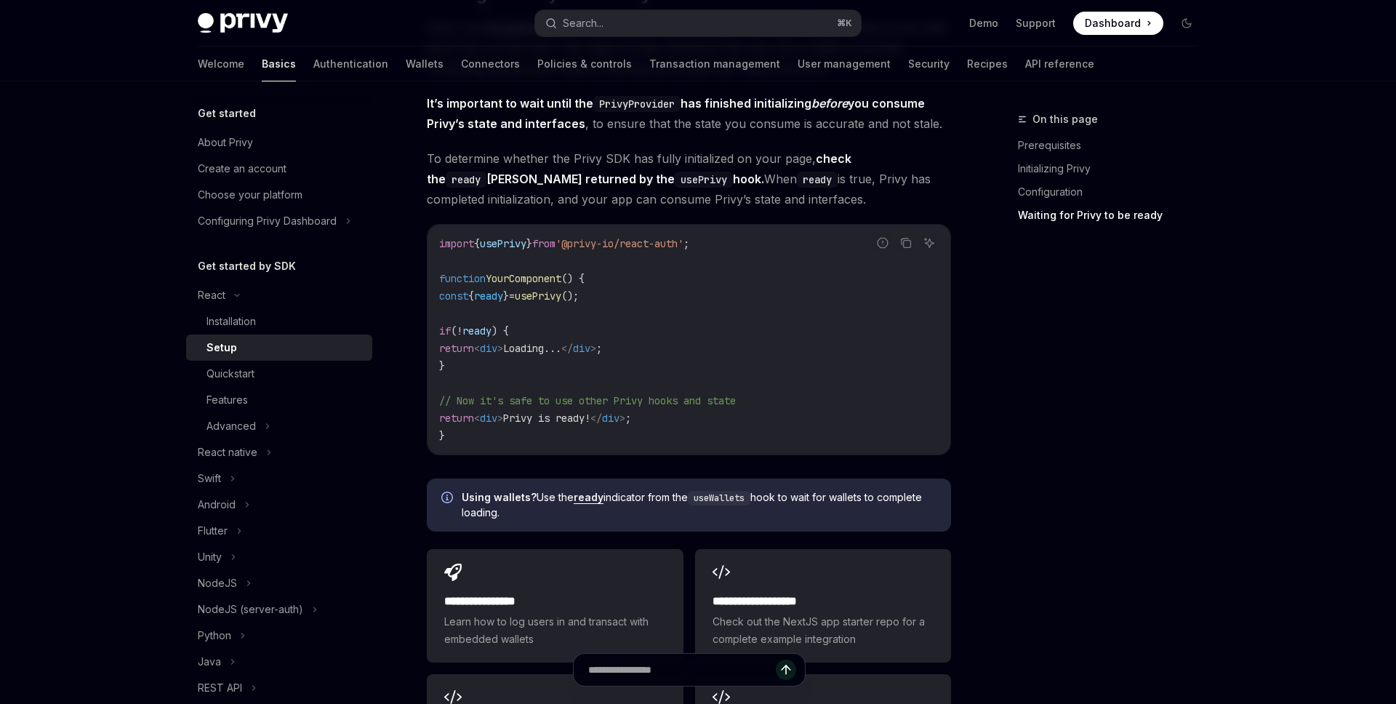
scroll to position [1487, 0]
click at [561, 298] on span "usePrivy" at bounding box center [538, 296] width 47 height 13
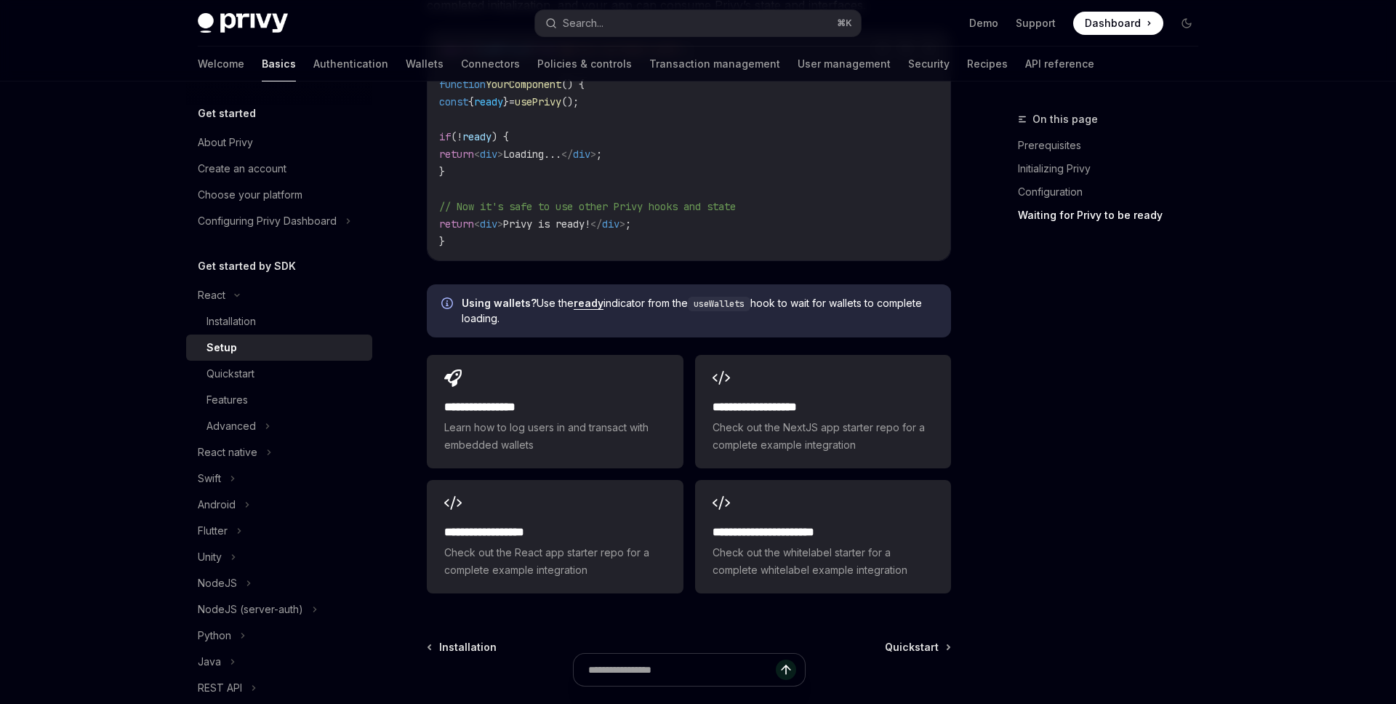
scroll to position [1678, 0]
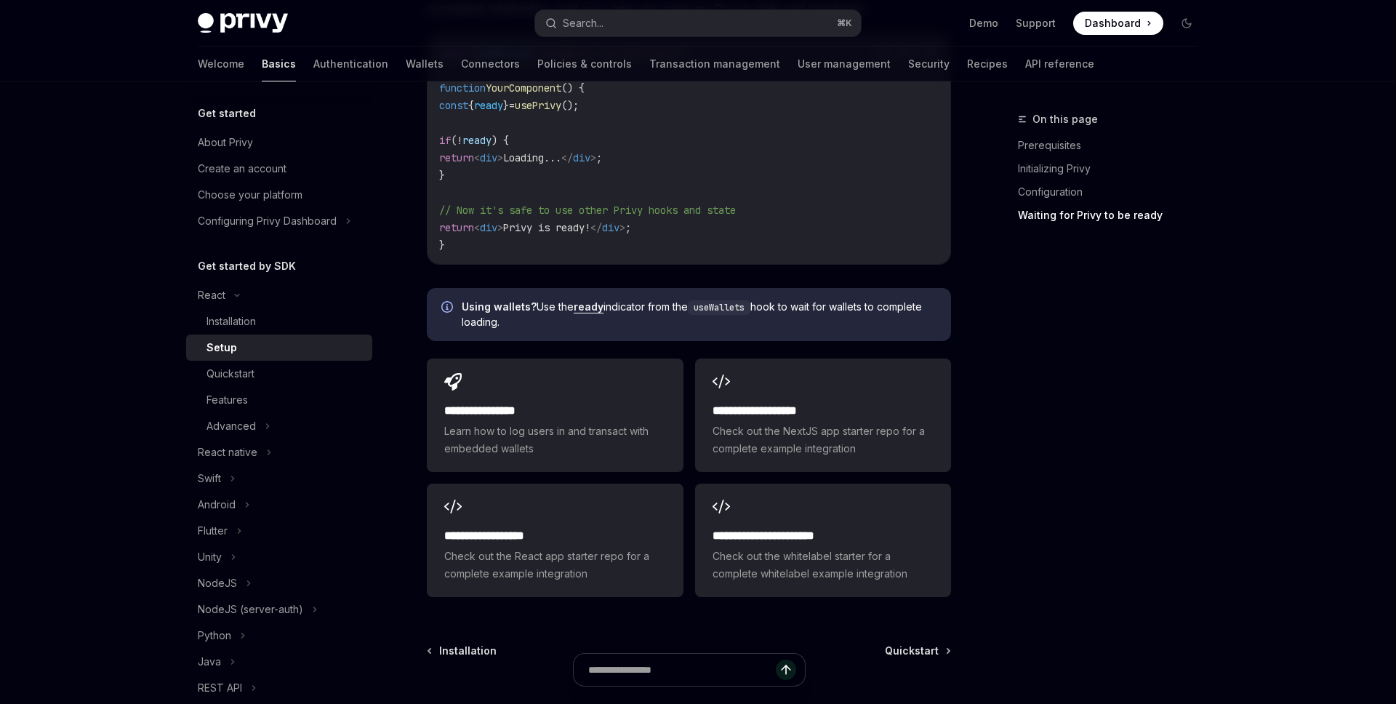
copy span "usePrivy"
click at [721, 307] on code "useWallets" at bounding box center [719, 307] width 63 height 15
click at [824, 419] on h2 "**********" at bounding box center [822, 410] width 221 height 17
click at [589, 310] on link "ready" at bounding box center [589, 306] width 30 height 13
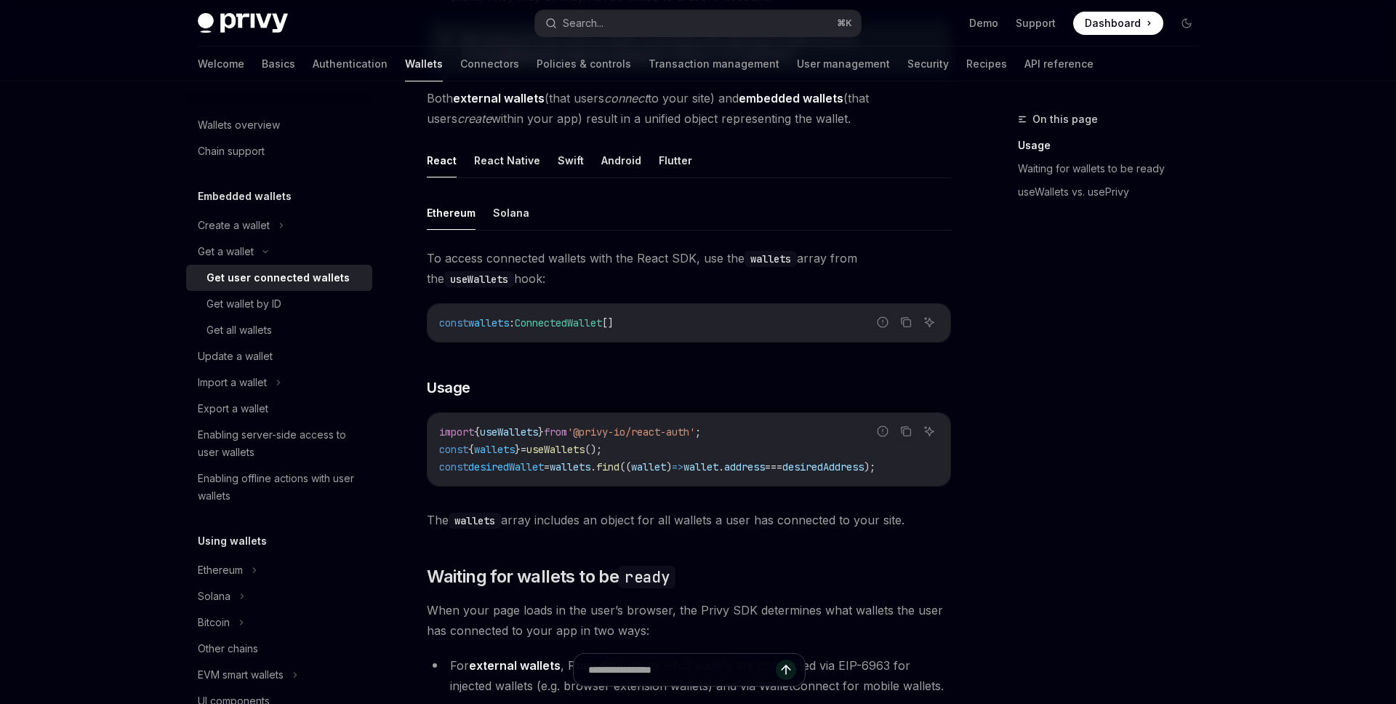
scroll to position [376, 0]
click at [584, 448] on span "useWallets" at bounding box center [555, 447] width 58 height 13
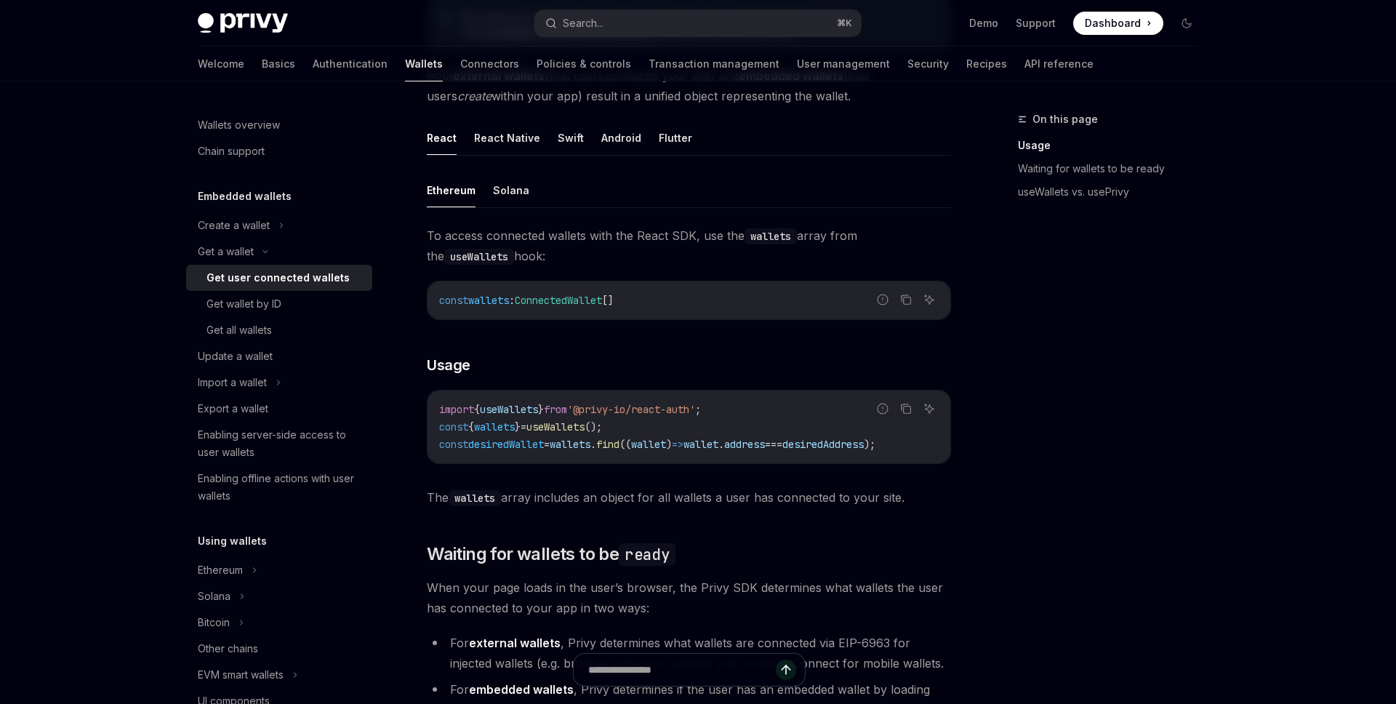
scroll to position [403, 0]
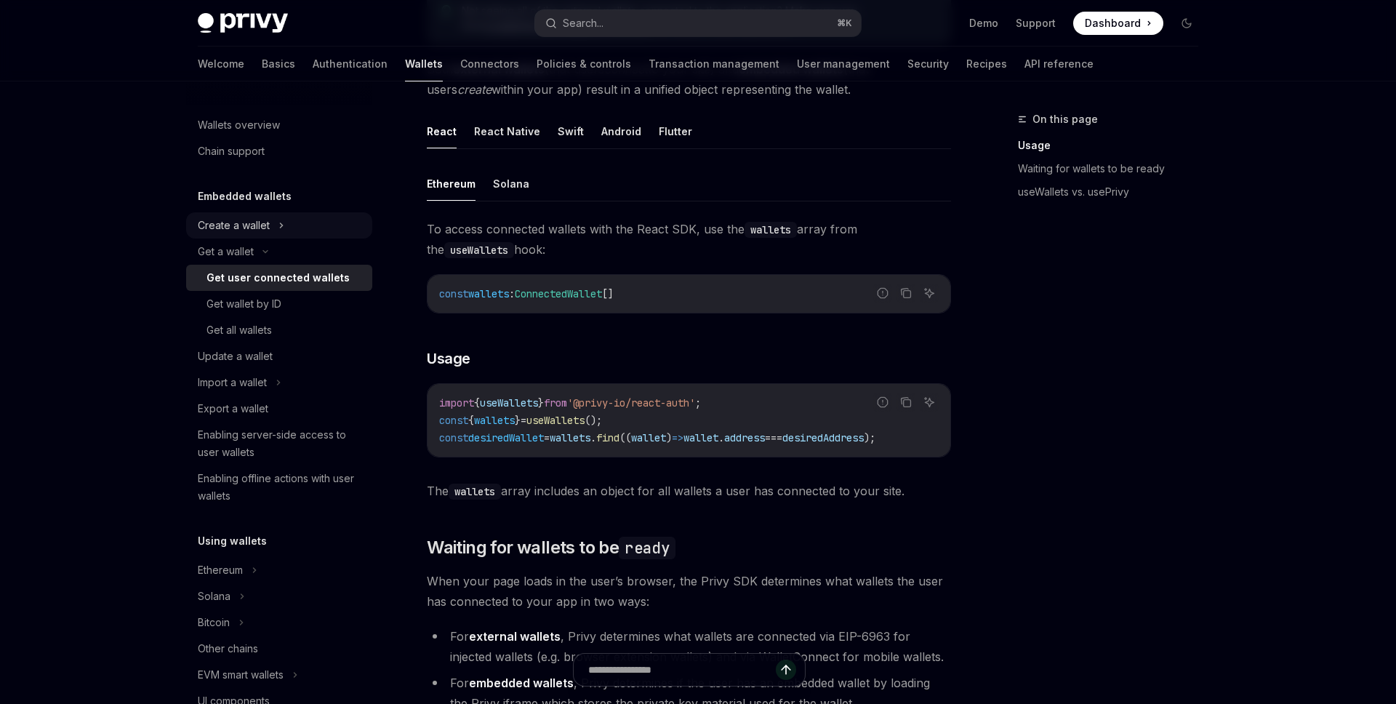
click at [303, 222] on div "Create a wallet" at bounding box center [279, 225] width 186 height 26
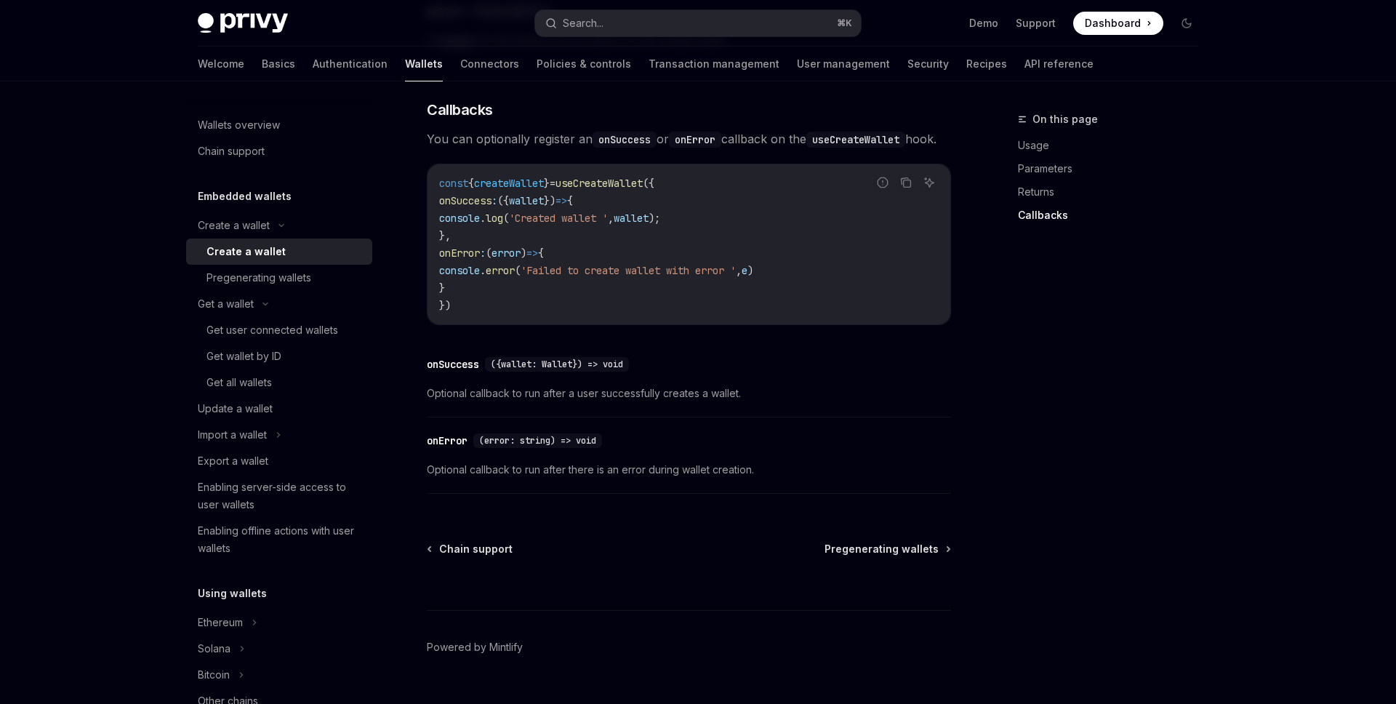
scroll to position [1008, 0]
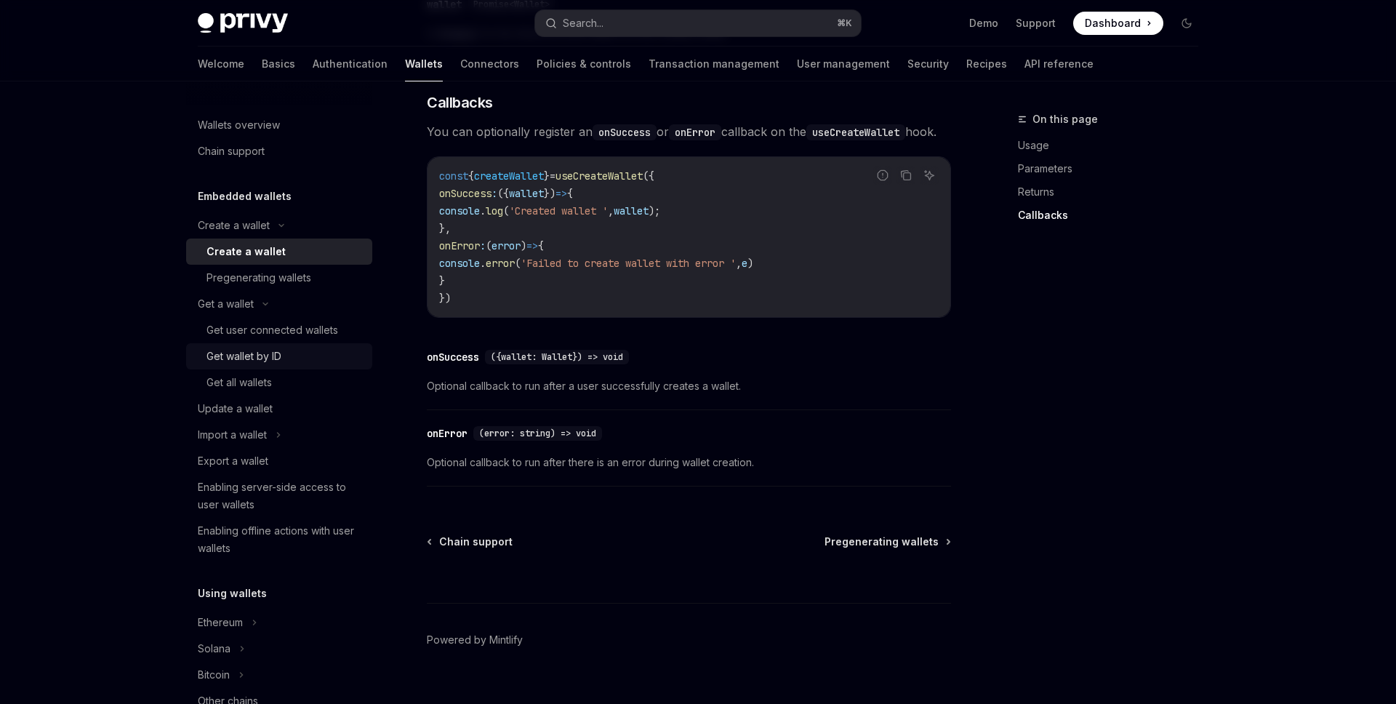
click at [303, 344] on link "Get wallet by ID" at bounding box center [279, 356] width 186 height 26
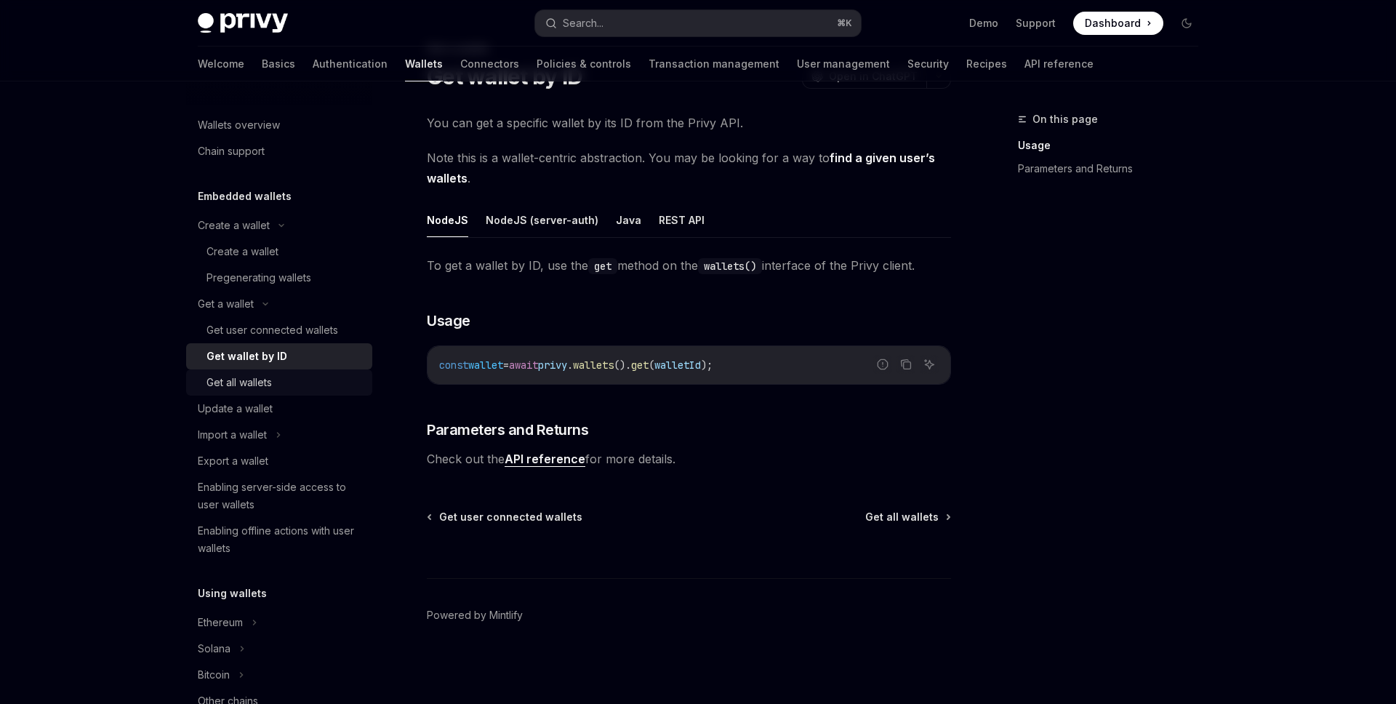
click at [281, 375] on div "Get all wallets" at bounding box center [284, 382] width 157 height 17
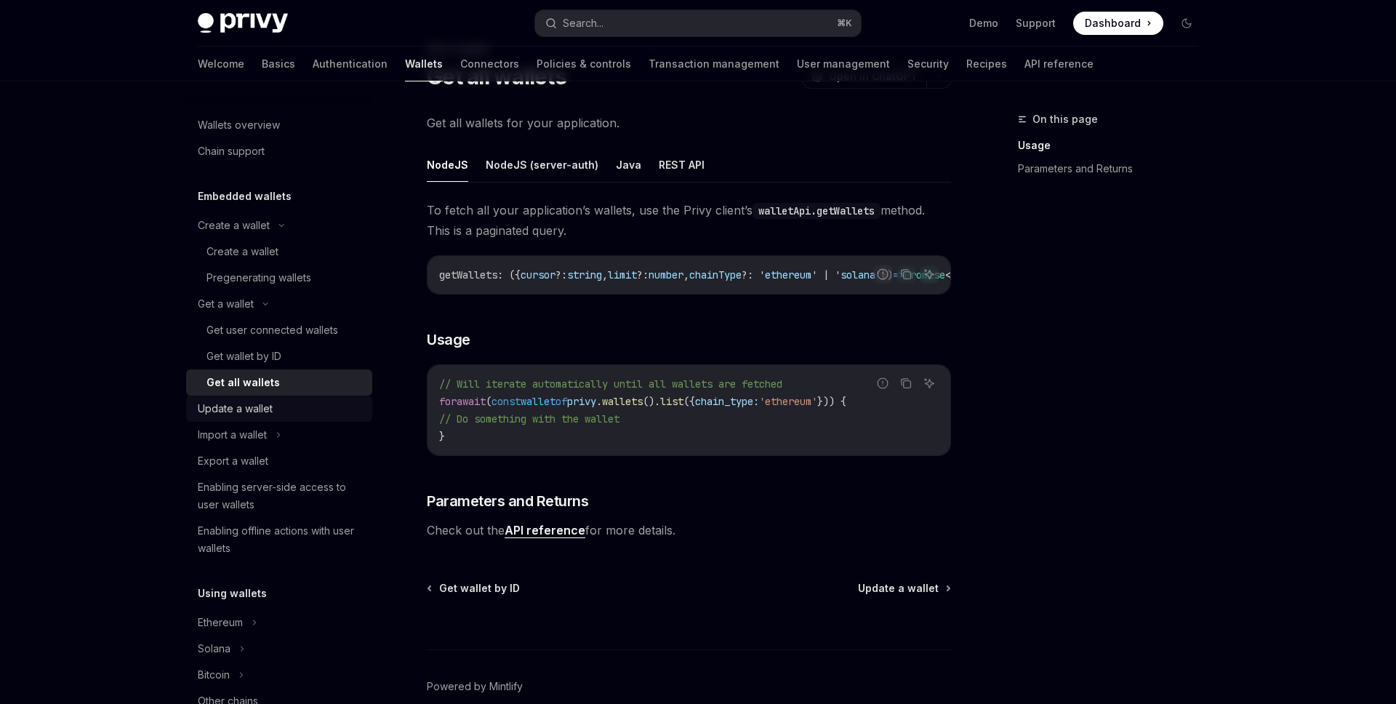
click at [268, 411] on div "Update a wallet" at bounding box center [235, 408] width 75 height 17
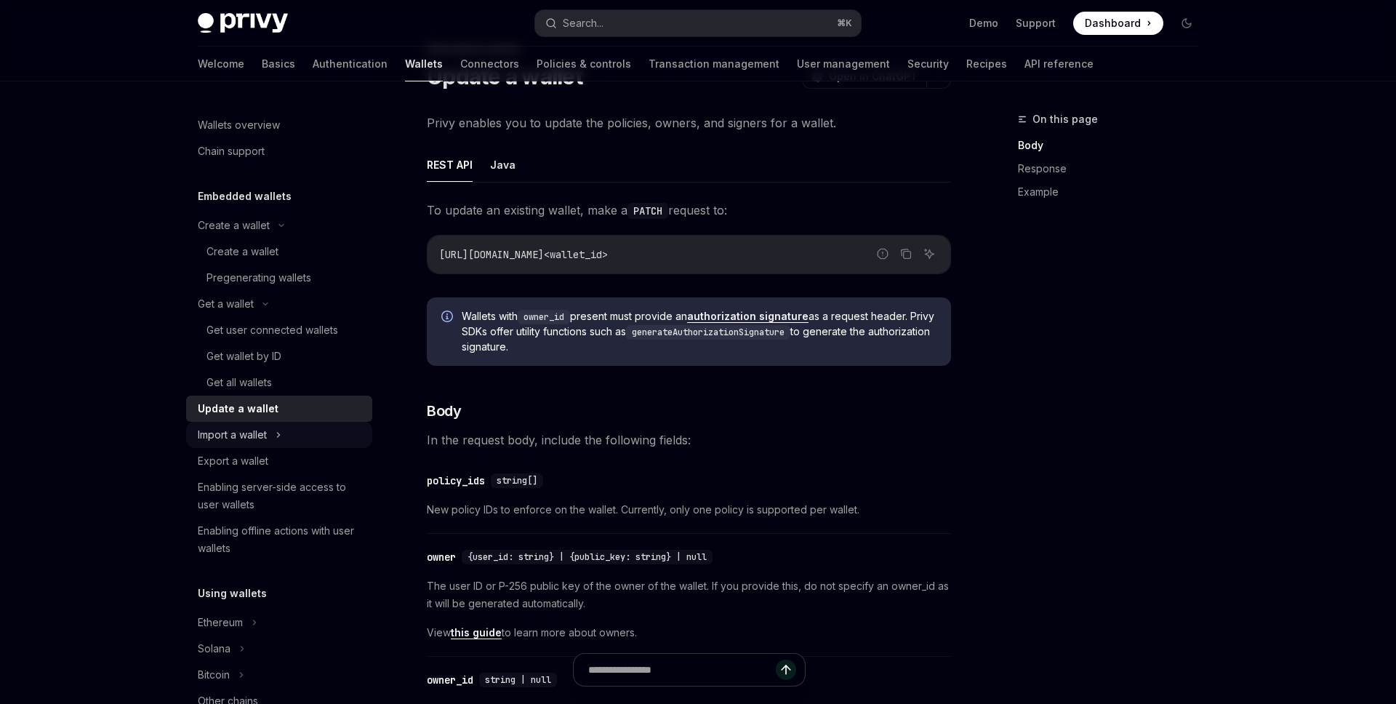
click at [266, 426] on div "Import a wallet" at bounding box center [232, 434] width 69 height 17
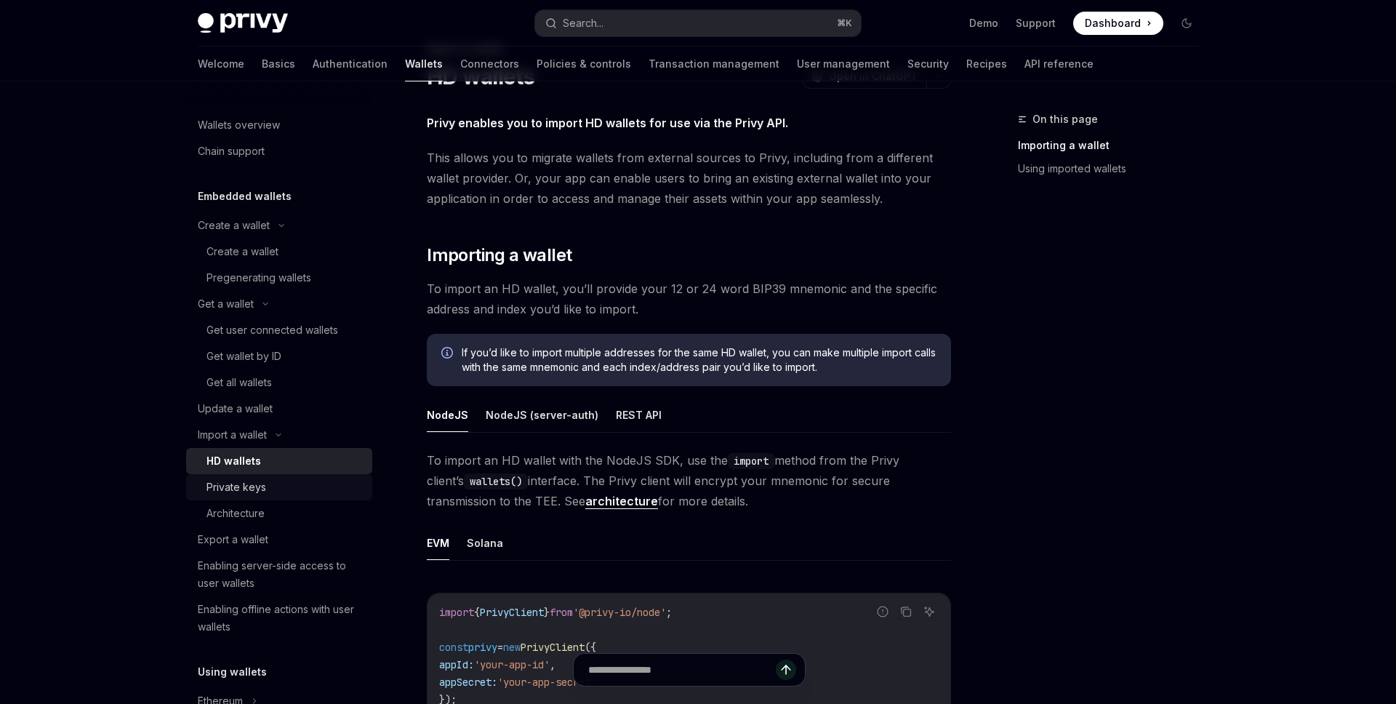
click at [269, 491] on div "Private keys" at bounding box center [284, 486] width 157 height 17
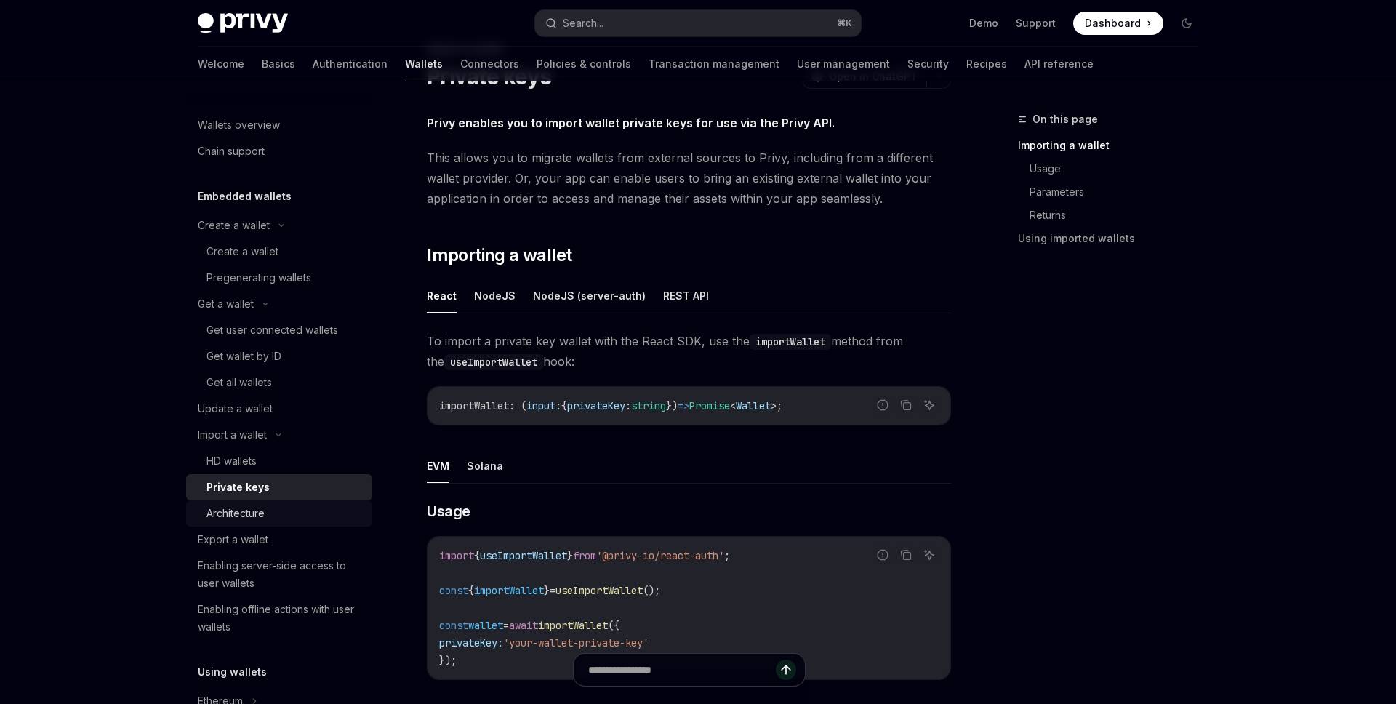
click at [260, 521] on div "Architecture" at bounding box center [235, 512] width 58 height 17
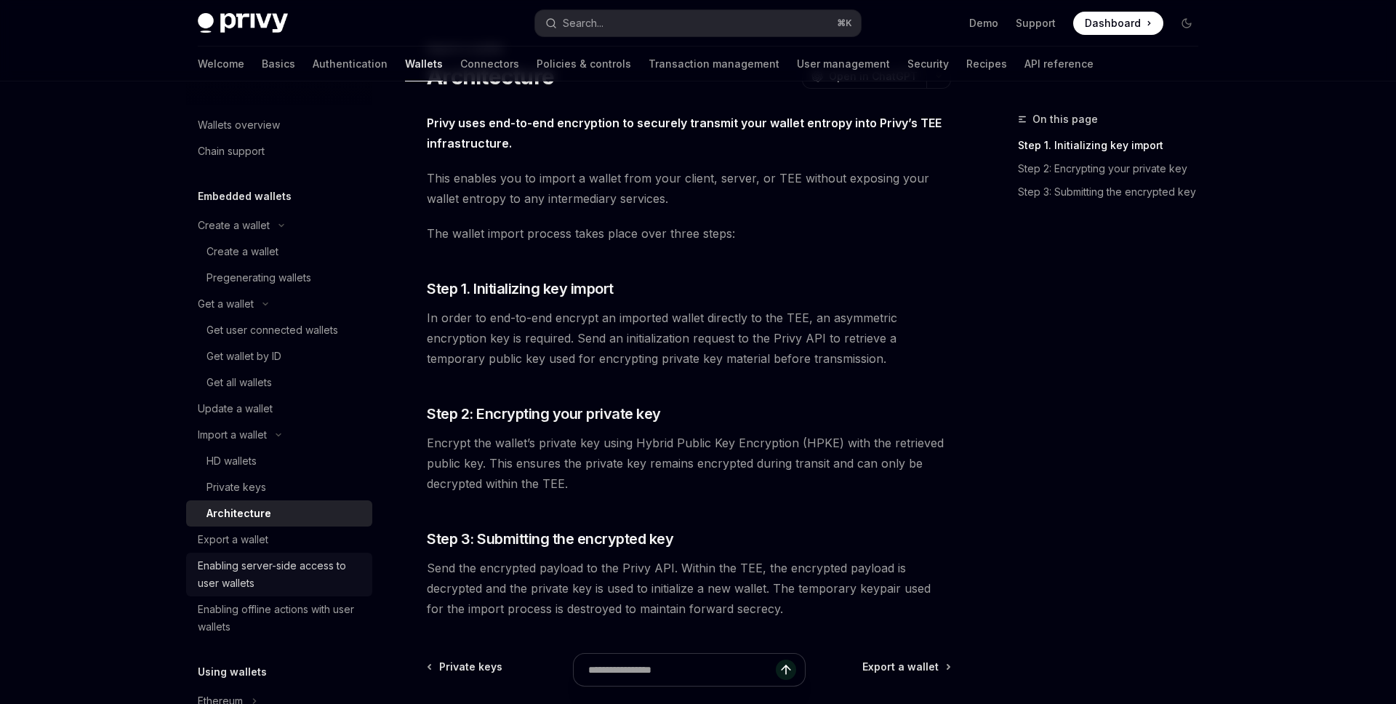
click at [257, 552] on link "Enabling server-side access to user wallets" at bounding box center [279, 574] width 186 height 44
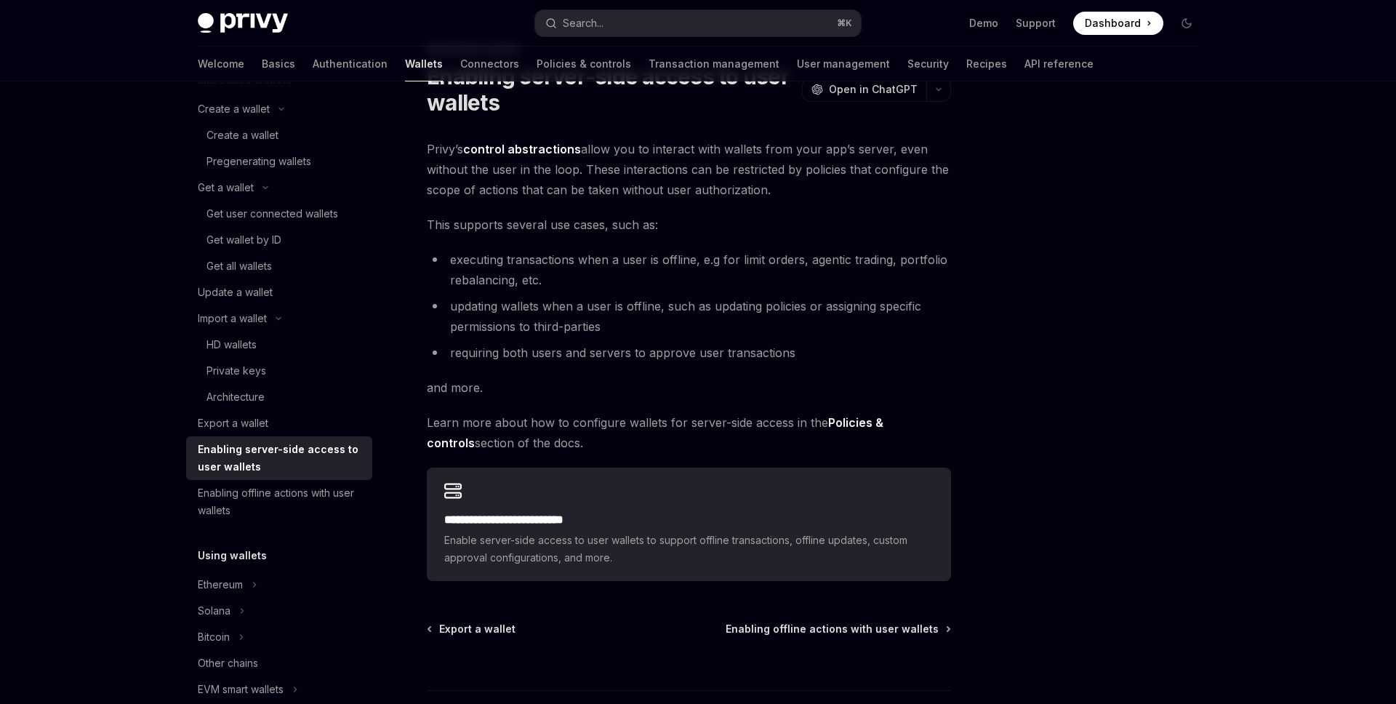
scroll to position [129, 0]
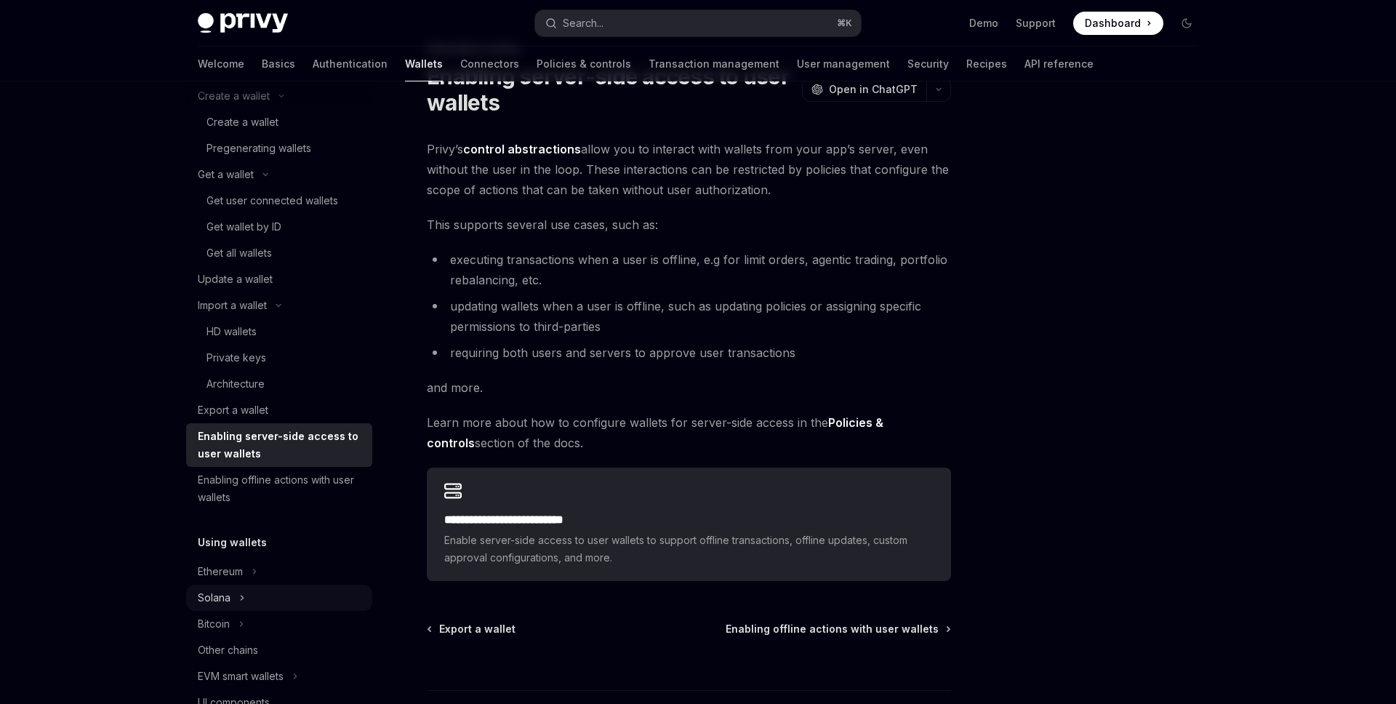
click at [233, 592] on div "Solana" at bounding box center [279, 597] width 186 height 26
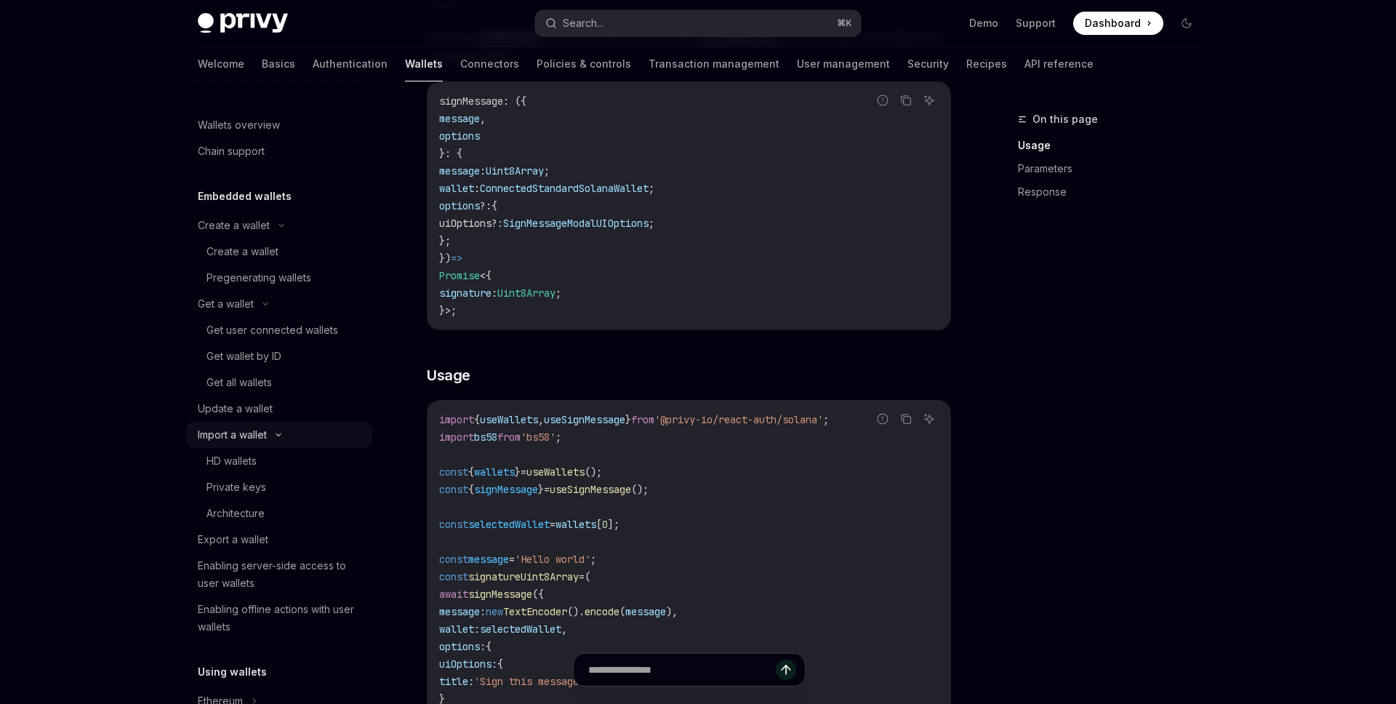
scroll to position [205, 0]
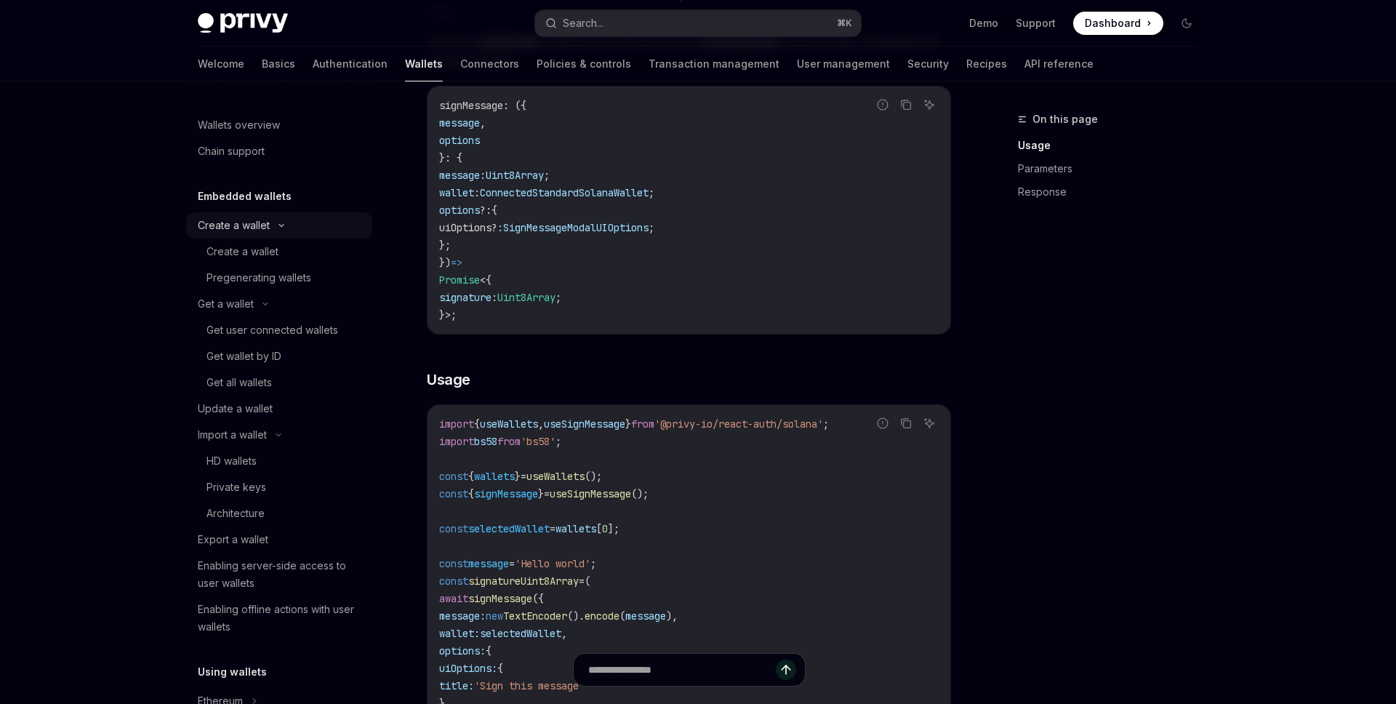
click at [282, 226] on icon at bounding box center [281, 226] width 4 height 2
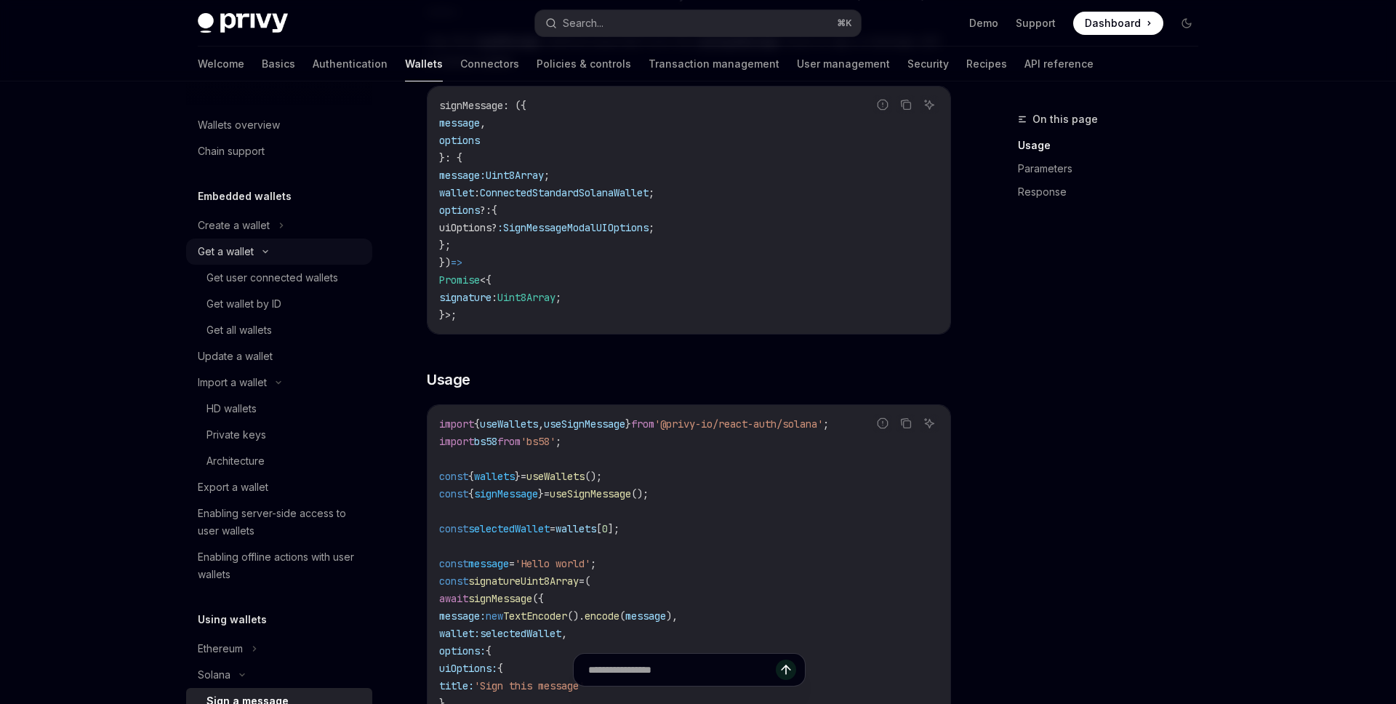
click at [274, 249] on icon at bounding box center [265, 252] width 17 height 6
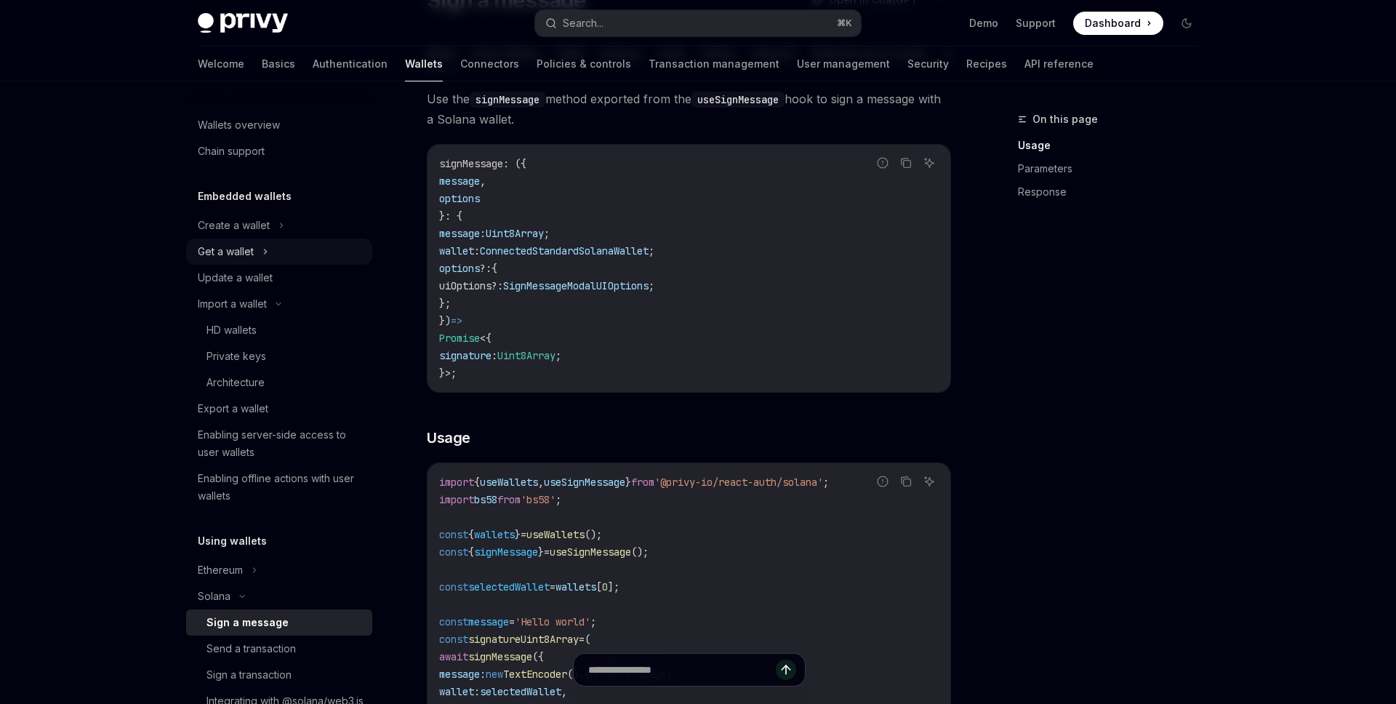
scroll to position [140, 0]
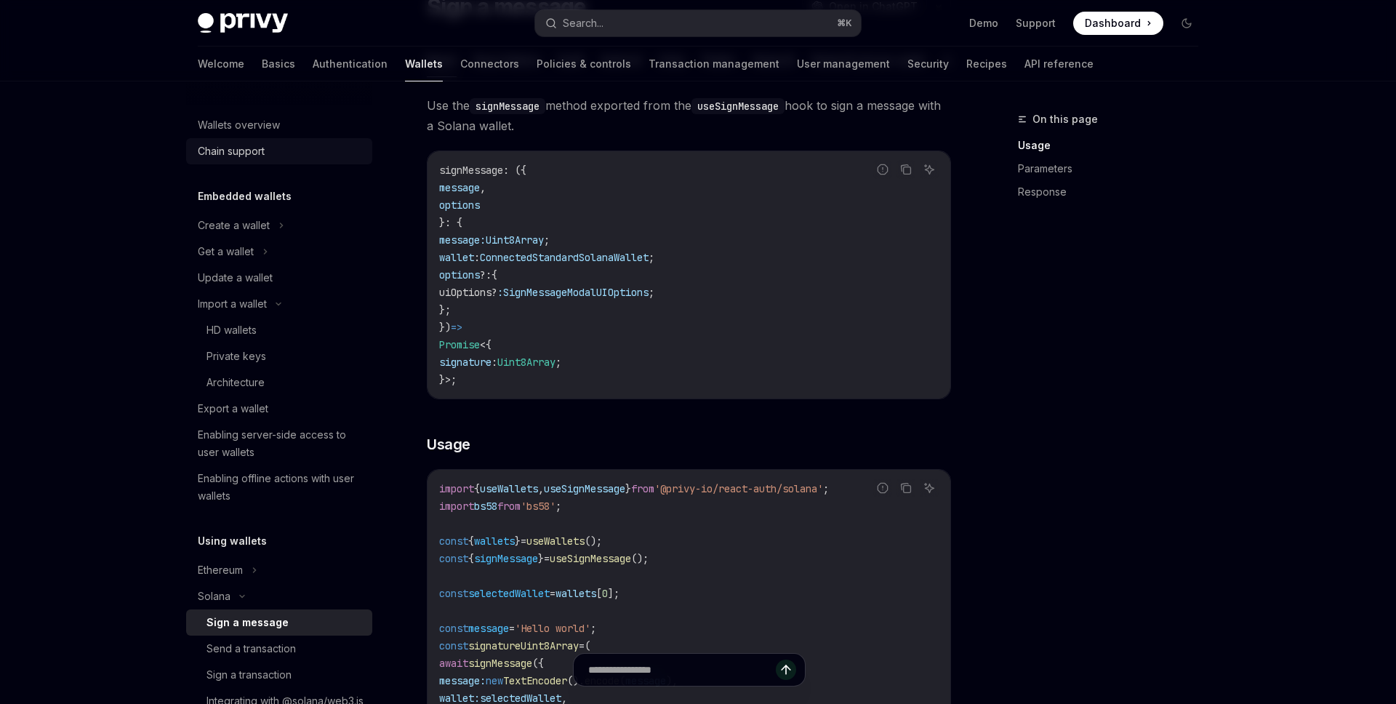
click at [239, 151] on div "Chain support" at bounding box center [231, 150] width 67 height 17
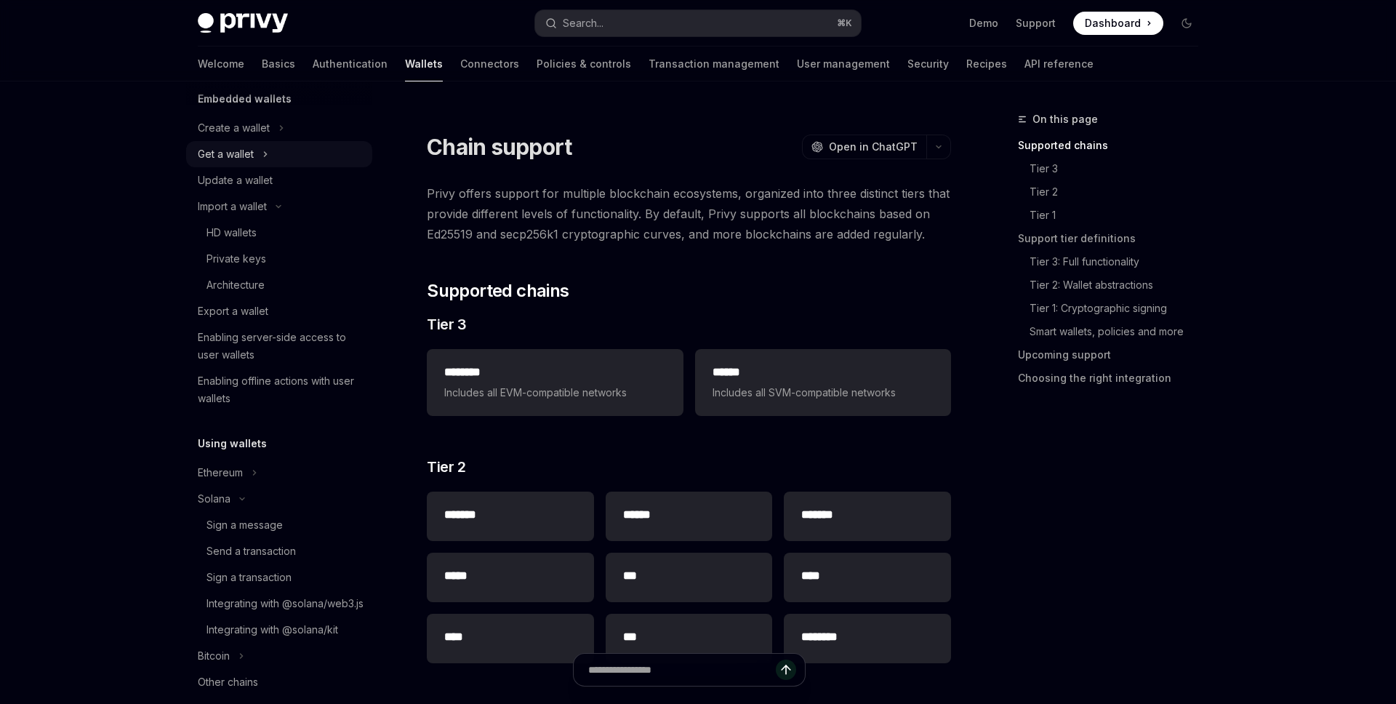
scroll to position [166, 0]
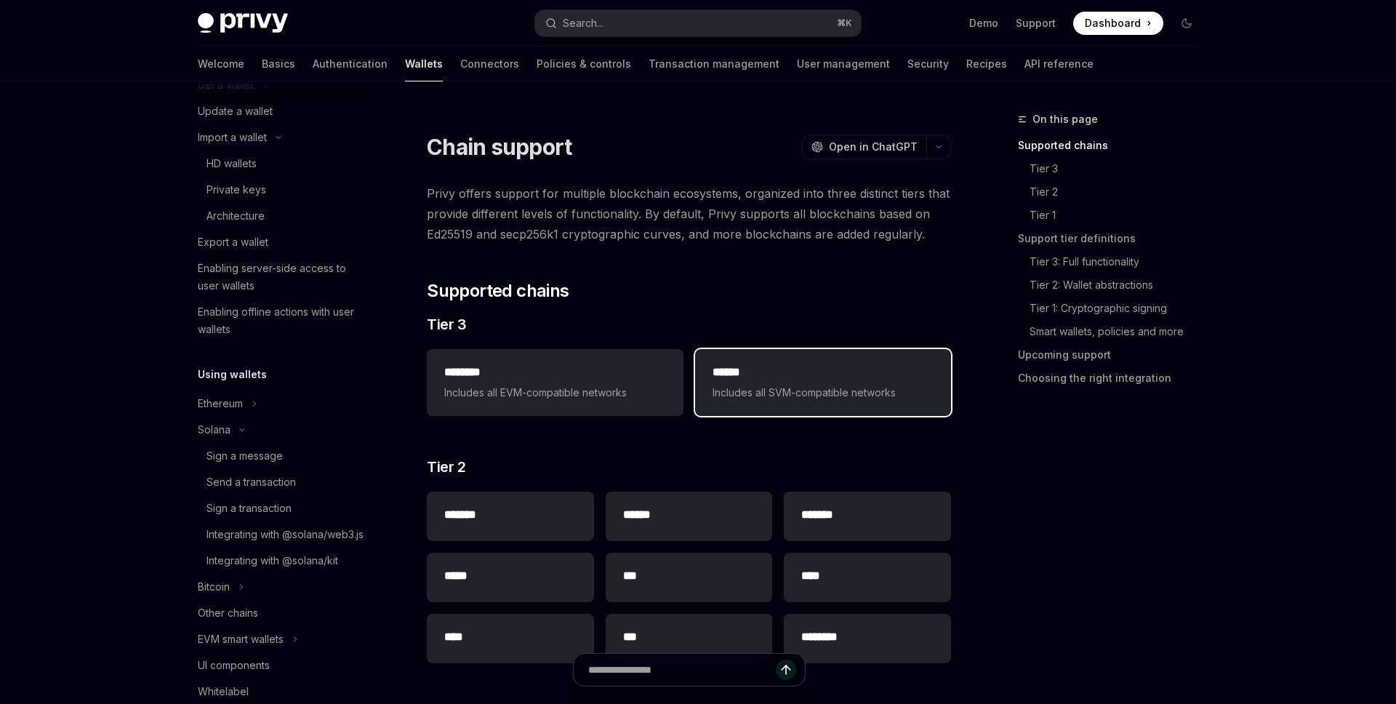
click at [758, 391] on span "Includes all SVM-compatible networks" at bounding box center [822, 392] width 221 height 17
type textarea "*"
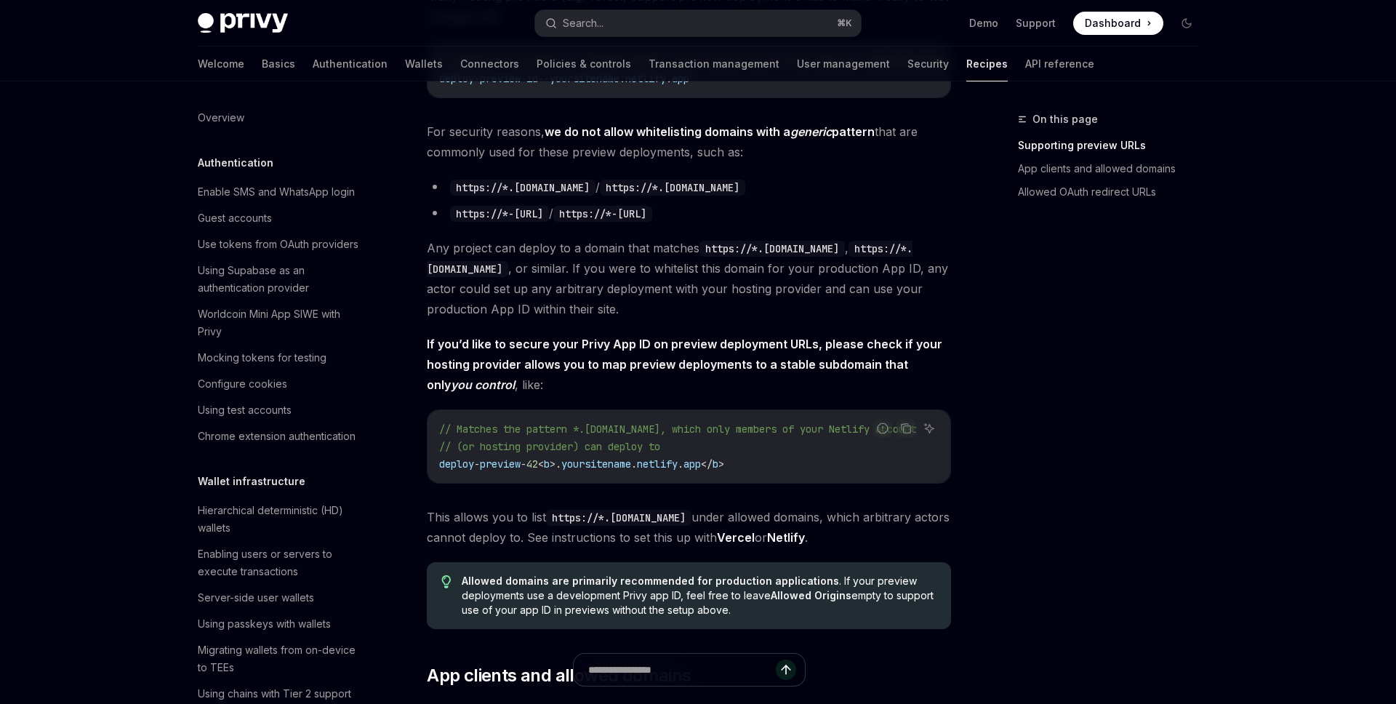
scroll to position [1030, 0]
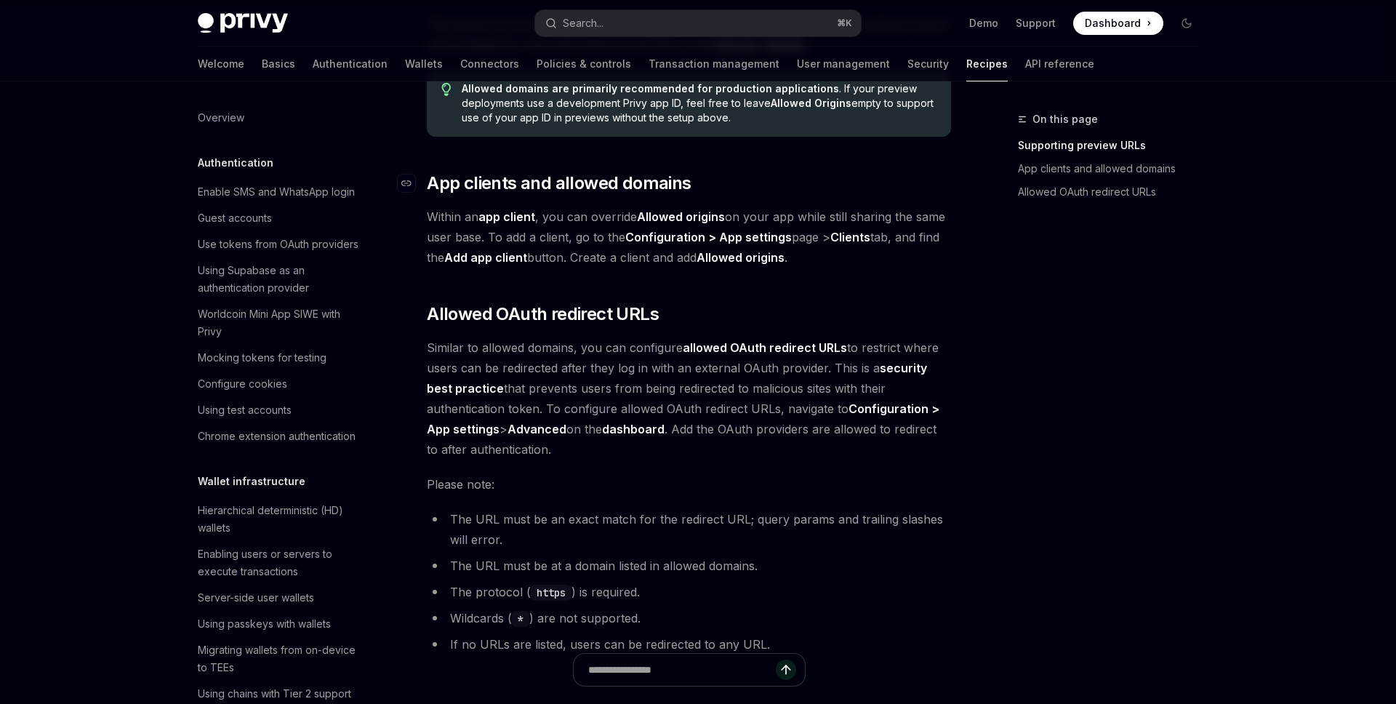
click at [558, 187] on span "App clients and allowed domains" at bounding box center [559, 183] width 264 height 23
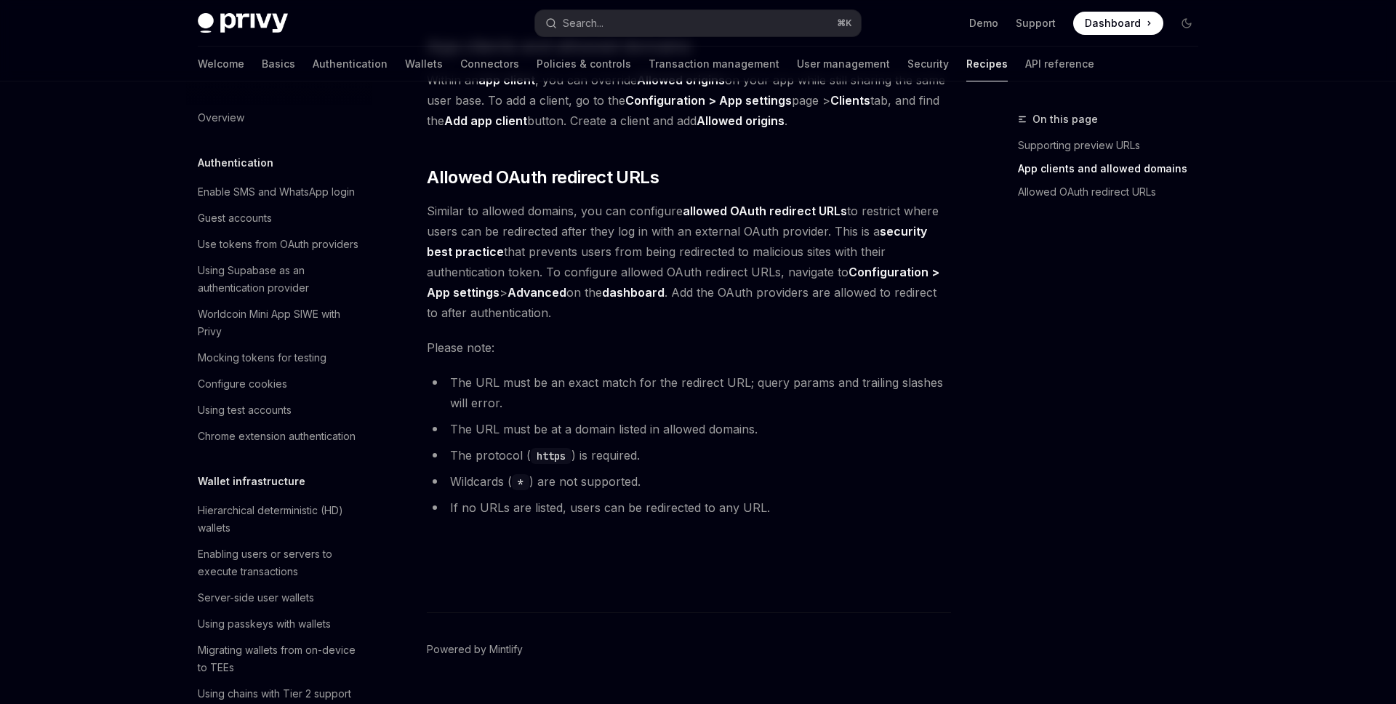
scroll to position [1689, 0]
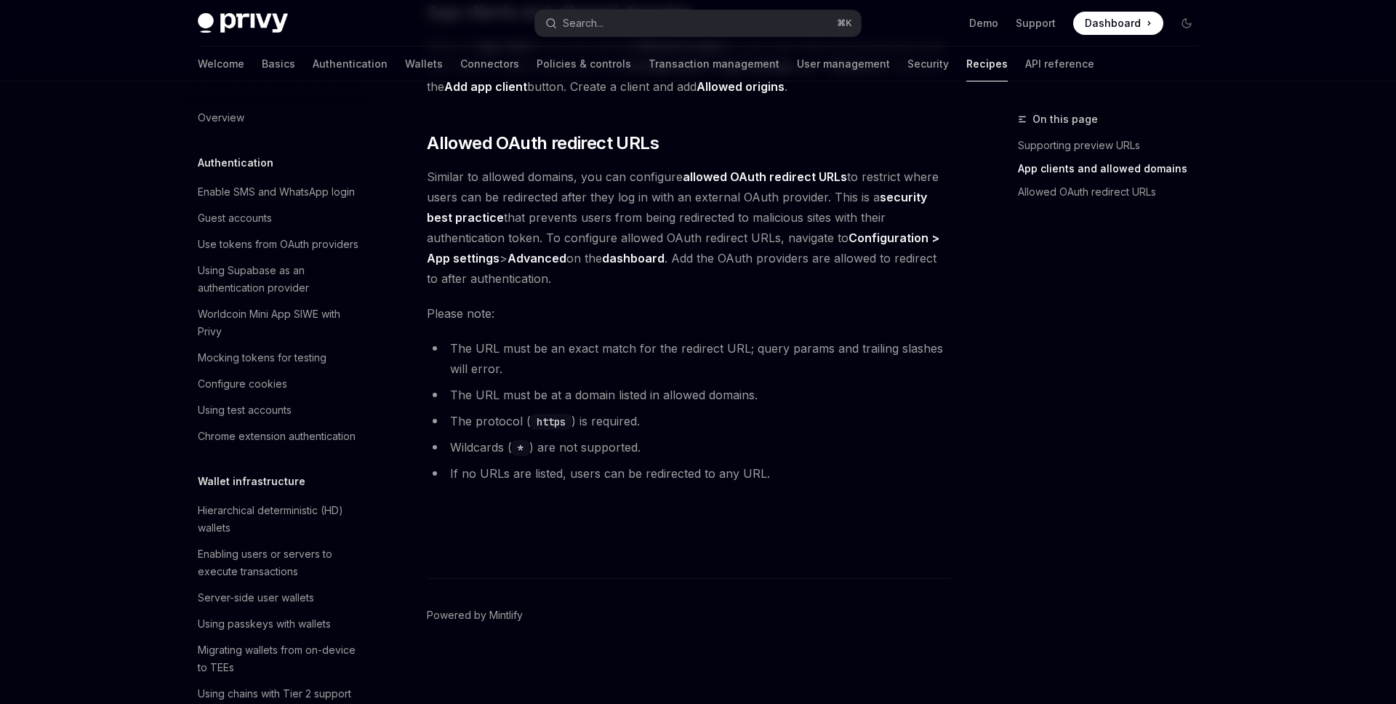
type textarea "*"
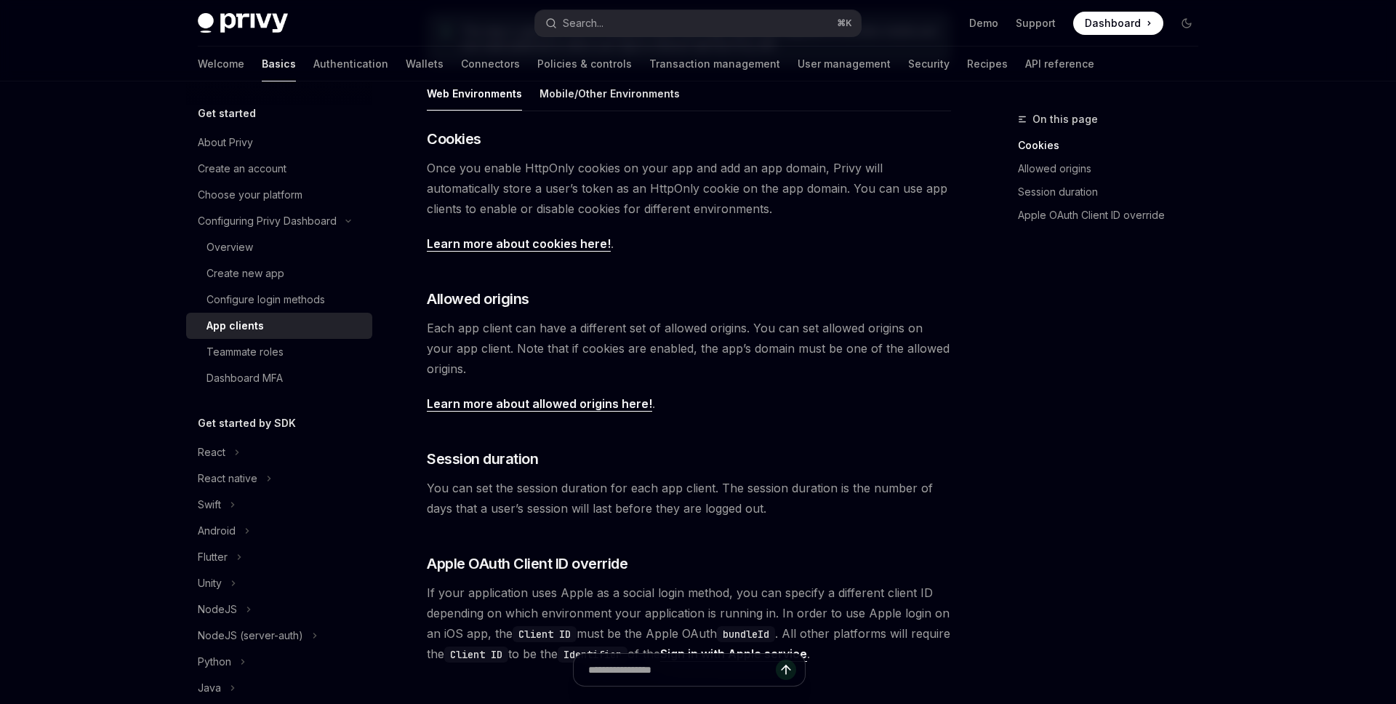
scroll to position [323, 0]
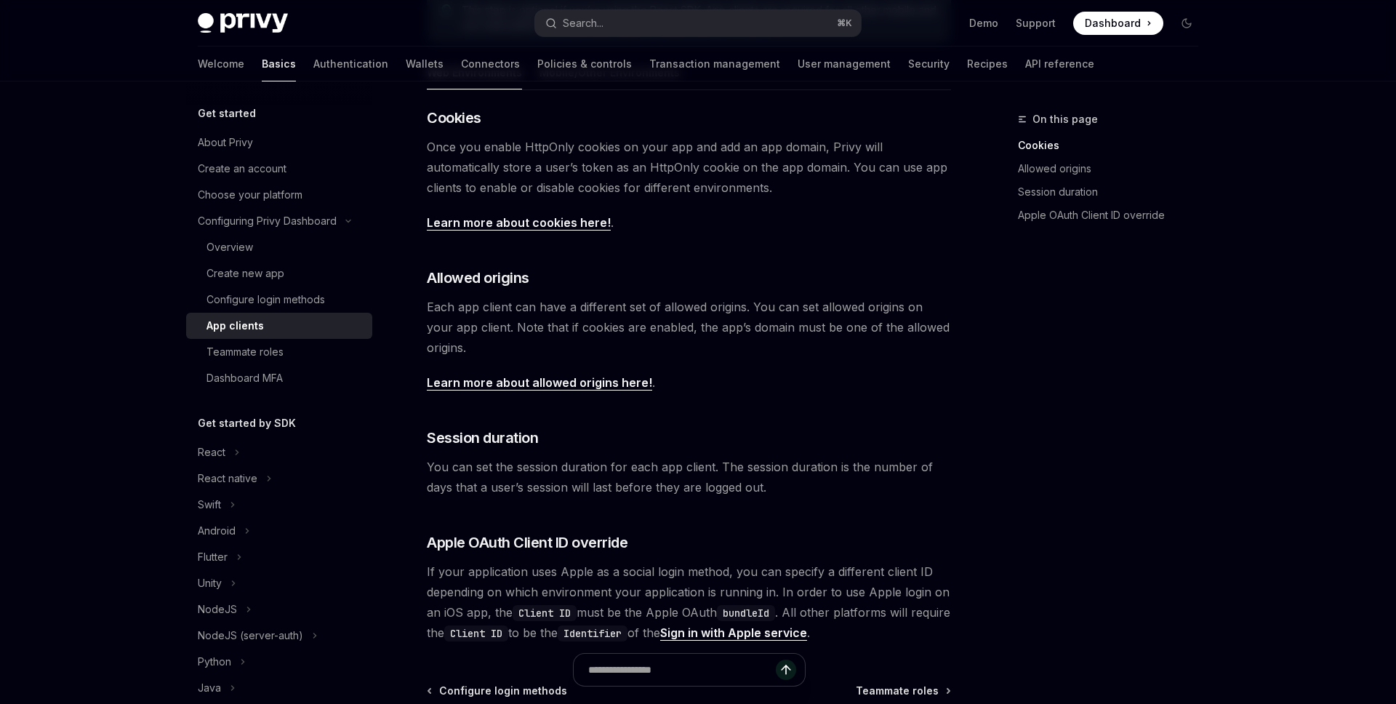
click at [582, 387] on link "Learn more about allowed origins here!" at bounding box center [539, 382] width 225 height 15
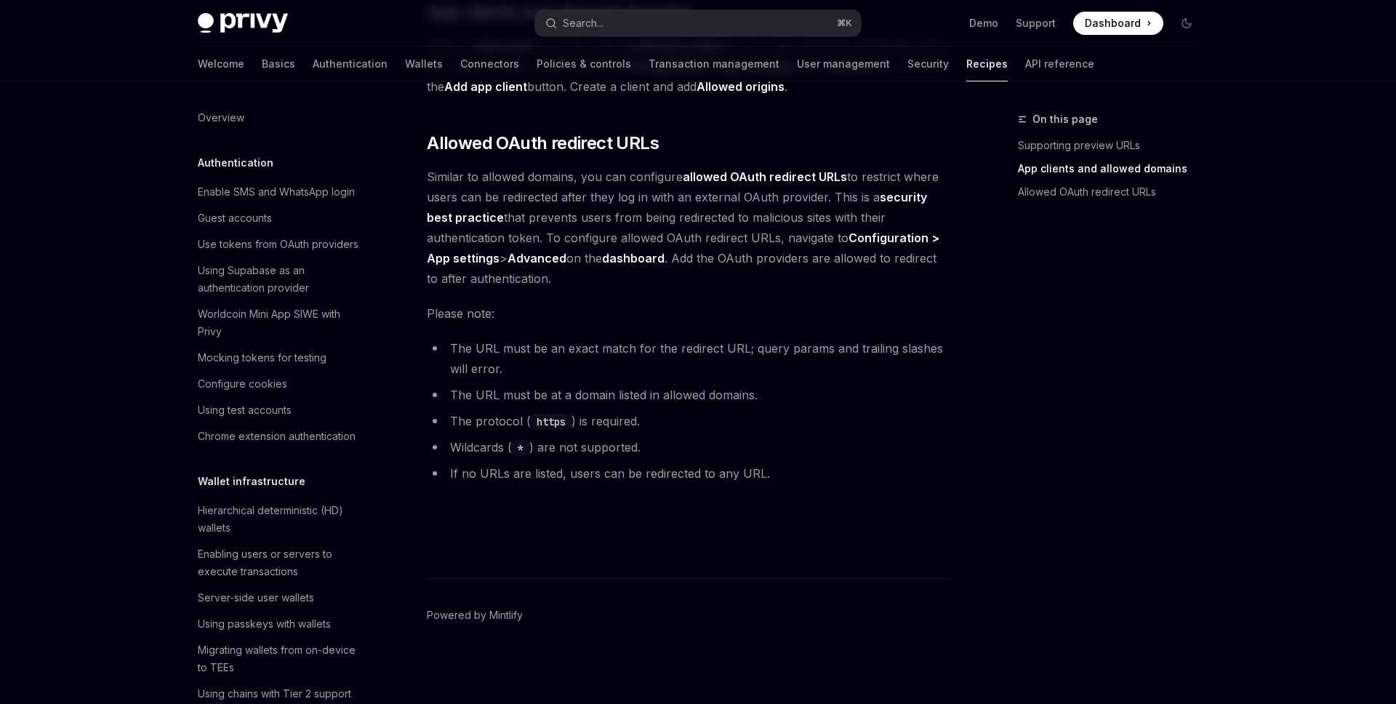
scroll to position [1689, 0]
type textarea "*"
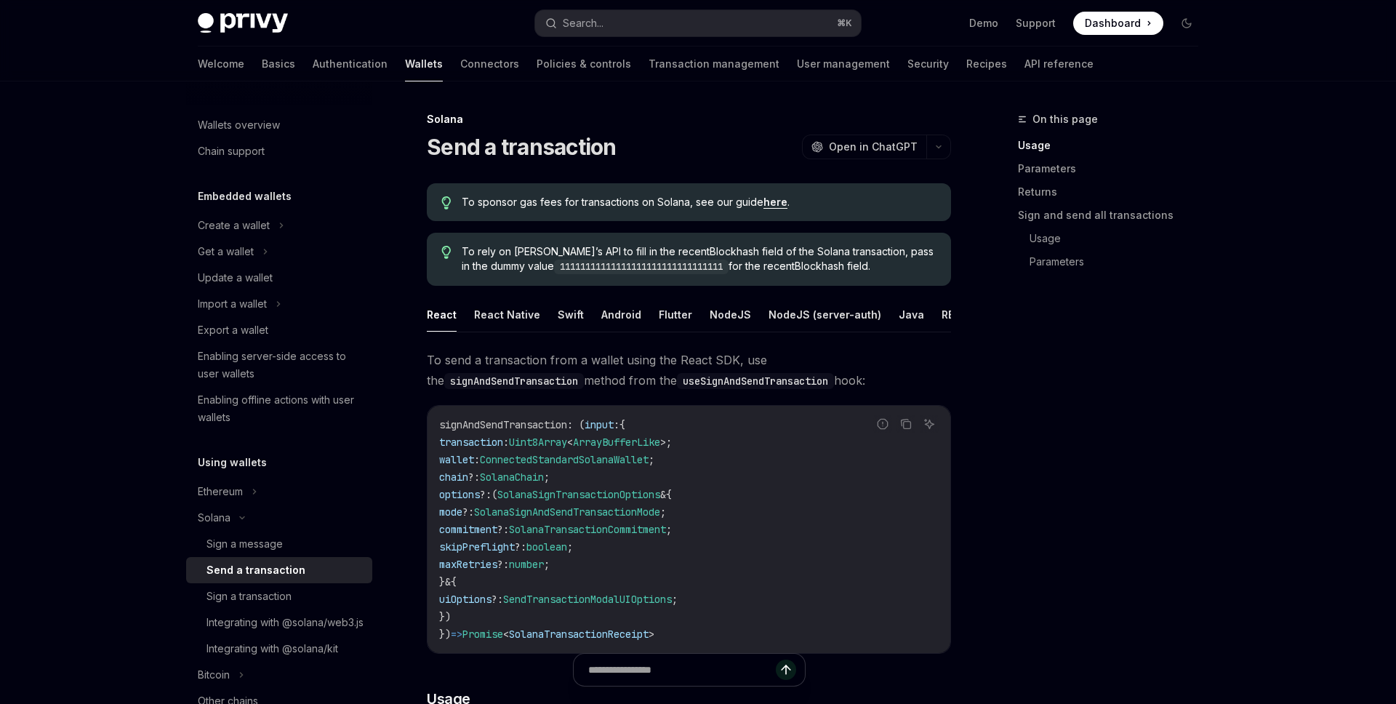
click at [246, 23] on img at bounding box center [243, 23] width 90 height 20
type textarea "*"
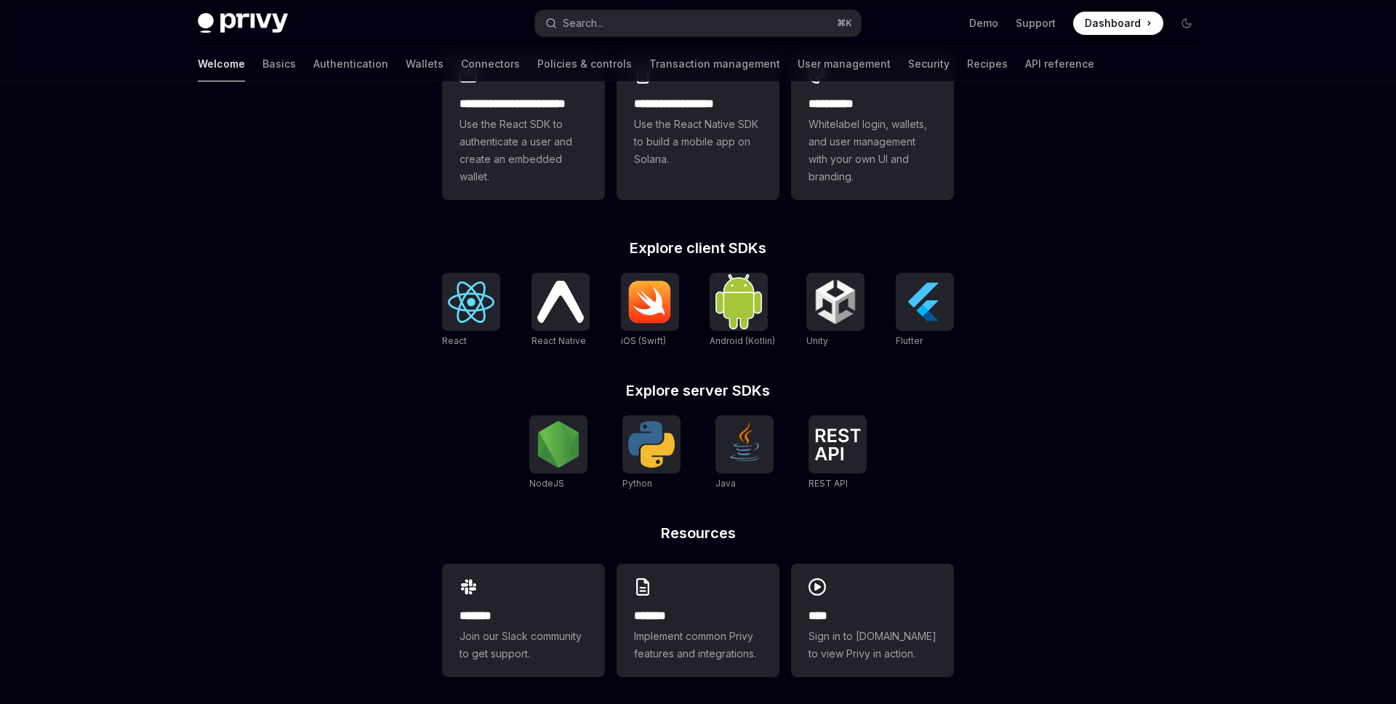
scroll to position [445, 0]
